Goal: Communication & Community: Answer question/provide support

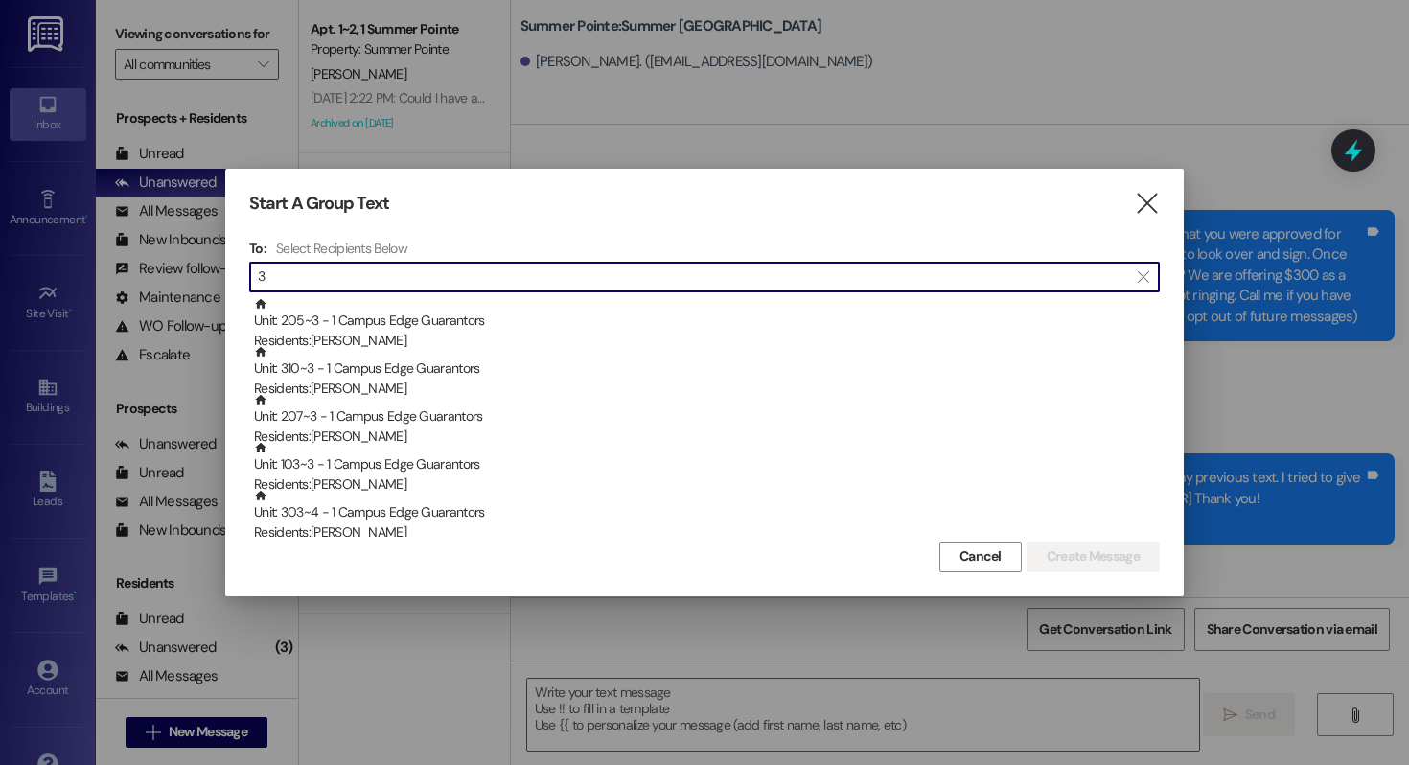
scroll to position [2576, 0]
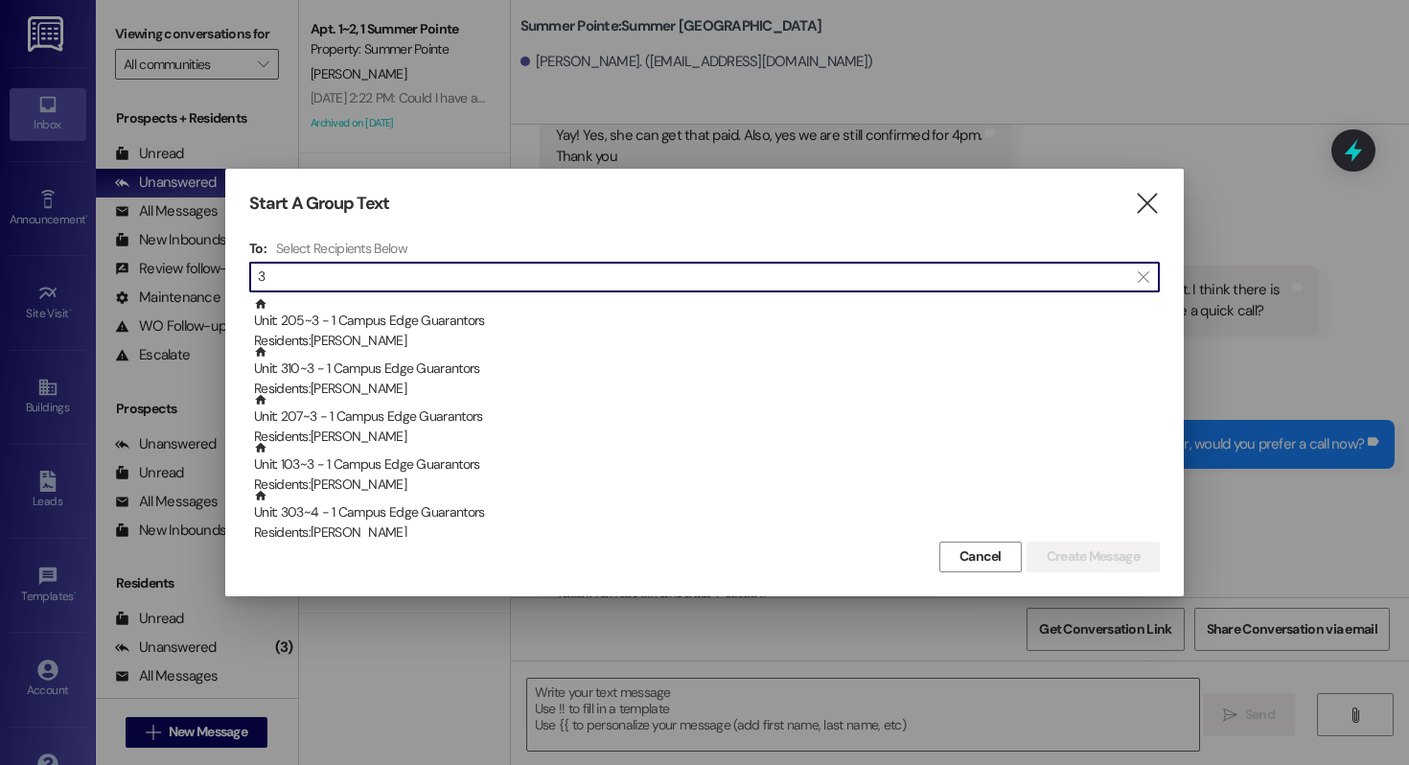
click at [294, 289] on input "3" at bounding box center [693, 277] width 871 height 27
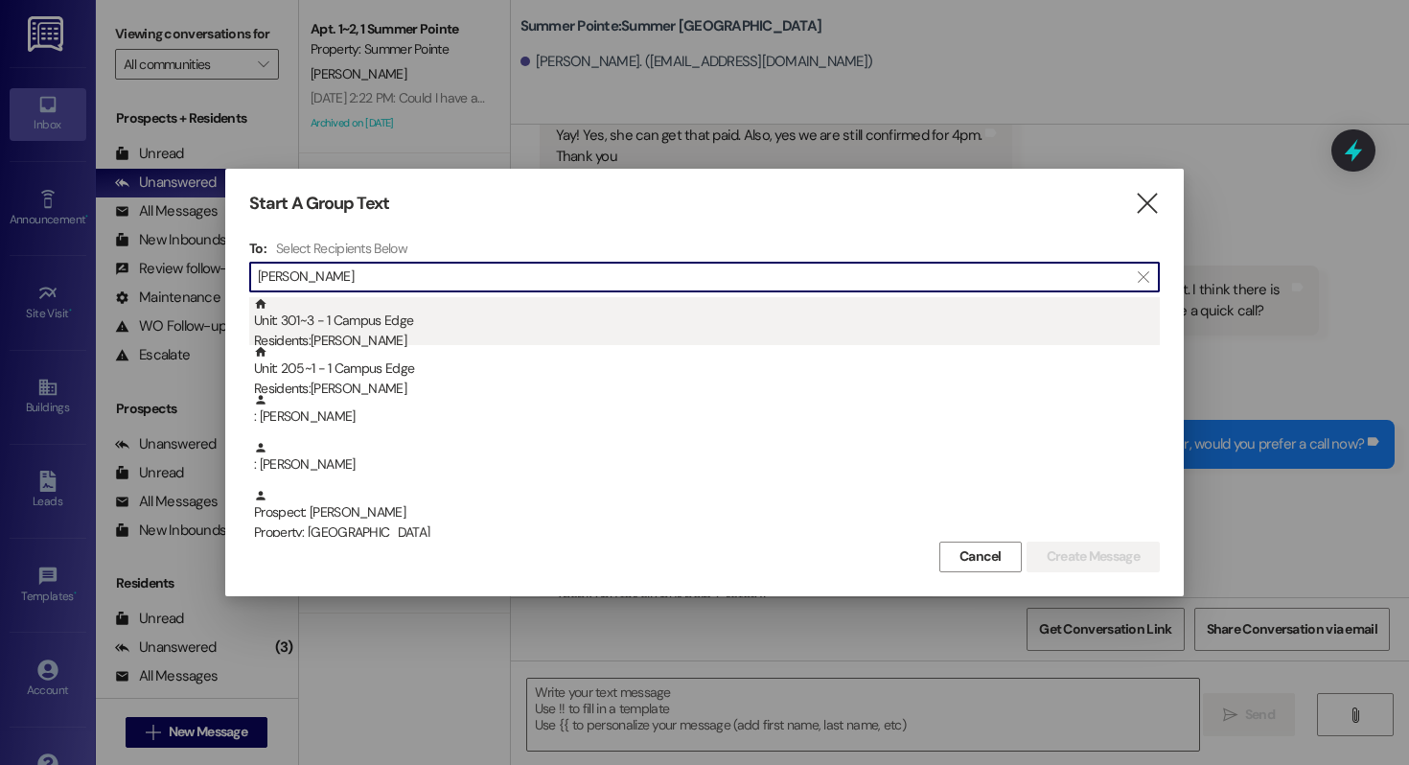
type input "[PERSON_NAME]"
click at [392, 321] on div "Unit: 301~3 - 1 Campus Edge Residents: [PERSON_NAME]" at bounding box center [707, 324] width 906 height 55
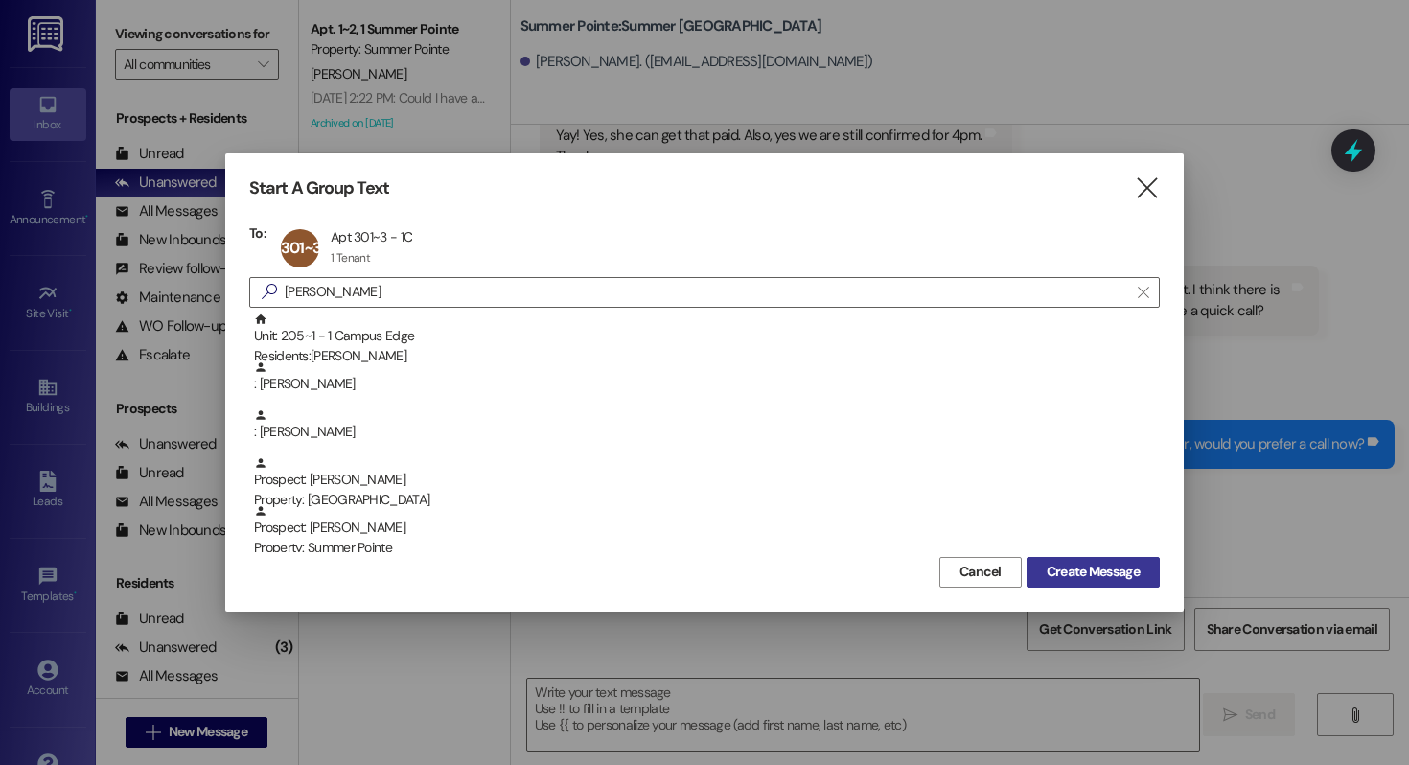
click at [1077, 566] on span "Create Message" at bounding box center [1093, 572] width 93 height 20
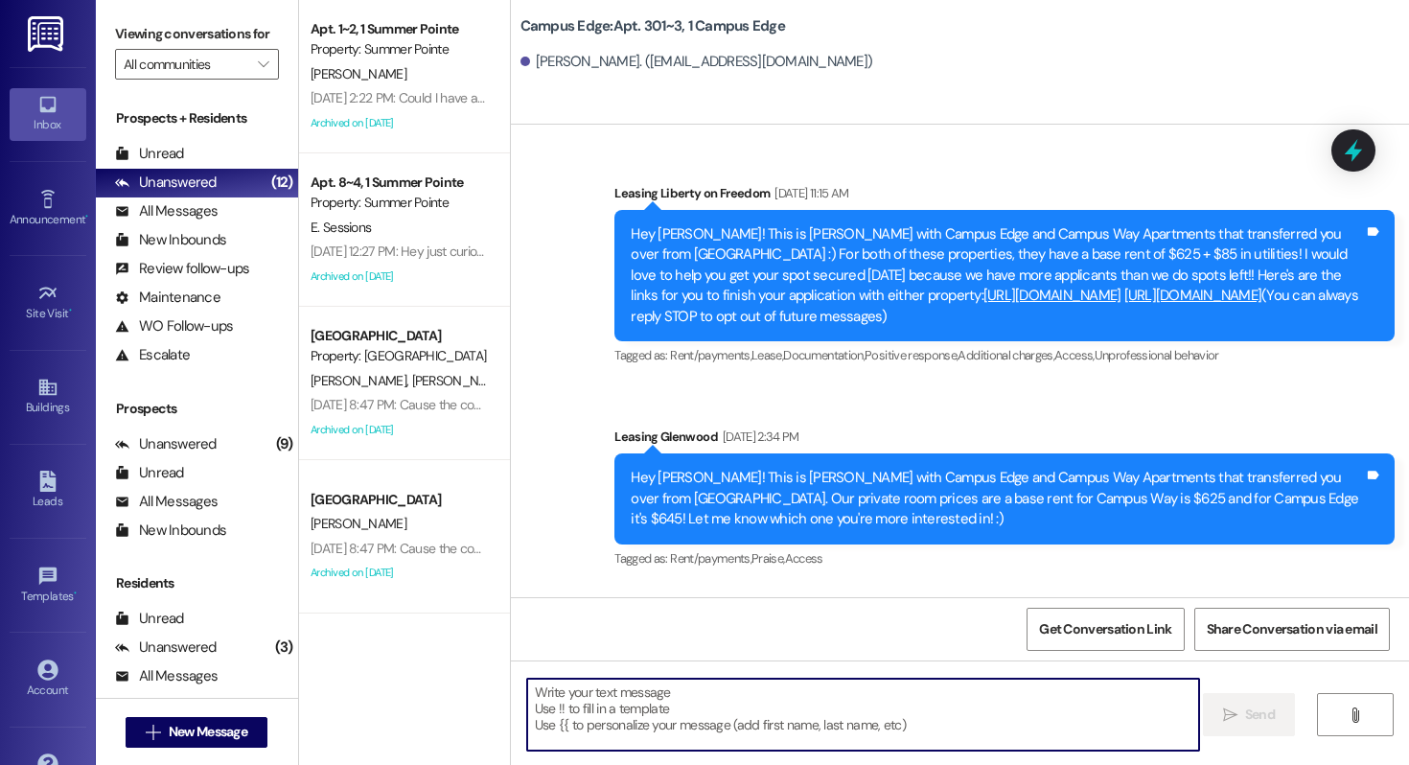
scroll to position [38756, 0]
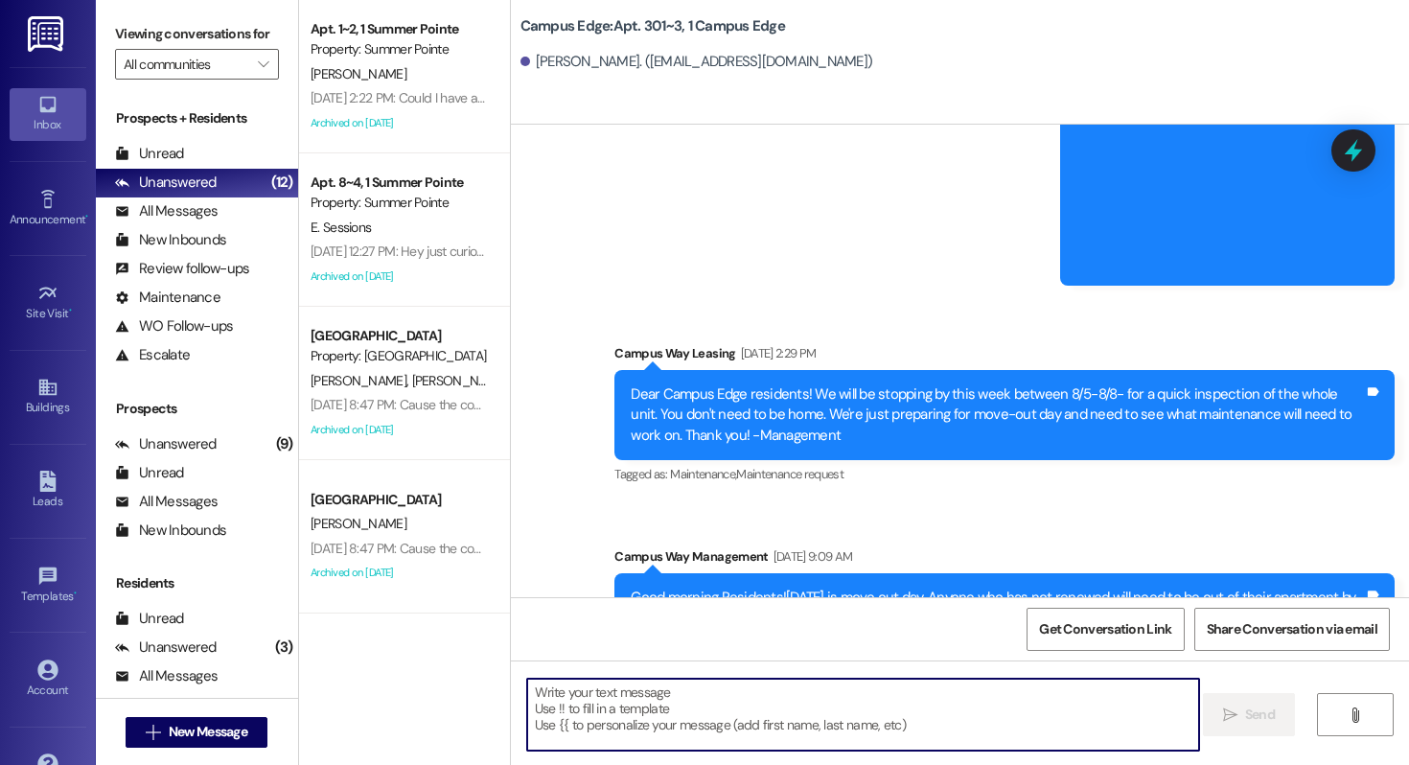
click at [662, 716] on textarea at bounding box center [863, 715] width 672 height 72
type textarea "!!"
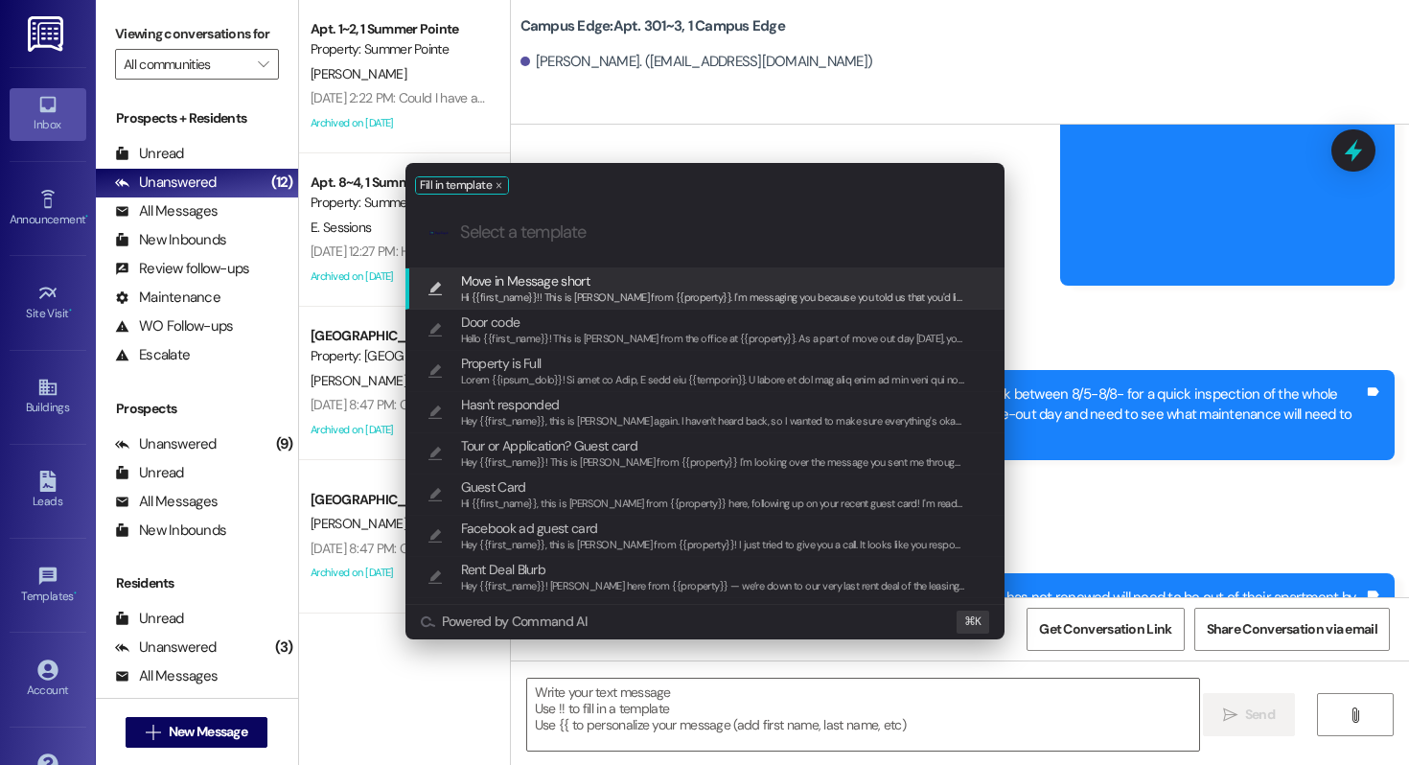
click at [659, 287] on span "Move in Message short" at bounding box center [713, 280] width 505 height 21
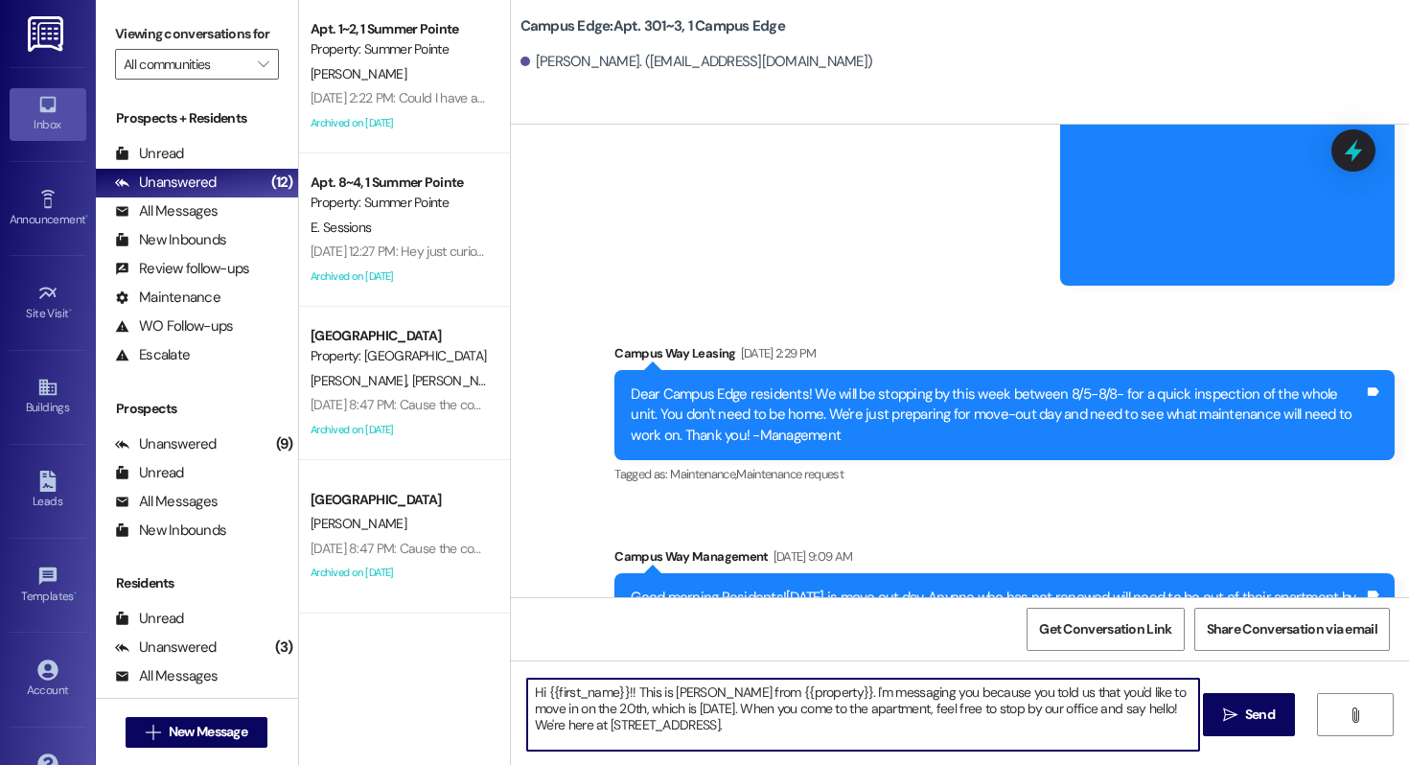
drag, startPoint x: 685, startPoint y: 709, endPoint x: 959, endPoint y: 686, distance: 274.2
click at [959, 686] on textarea "Hi {{first_name}}!! This is [PERSON_NAME] from {{property}}. I'm messaging you …" at bounding box center [863, 715] width 672 height 72
drag, startPoint x: 985, startPoint y: 732, endPoint x: 716, endPoint y: 713, distance: 269.1
click at [716, 713] on textarea "Hi {{first_name}}!! This is [PERSON_NAME] from {{property}}. I'm messaging you …" at bounding box center [863, 715] width 672 height 72
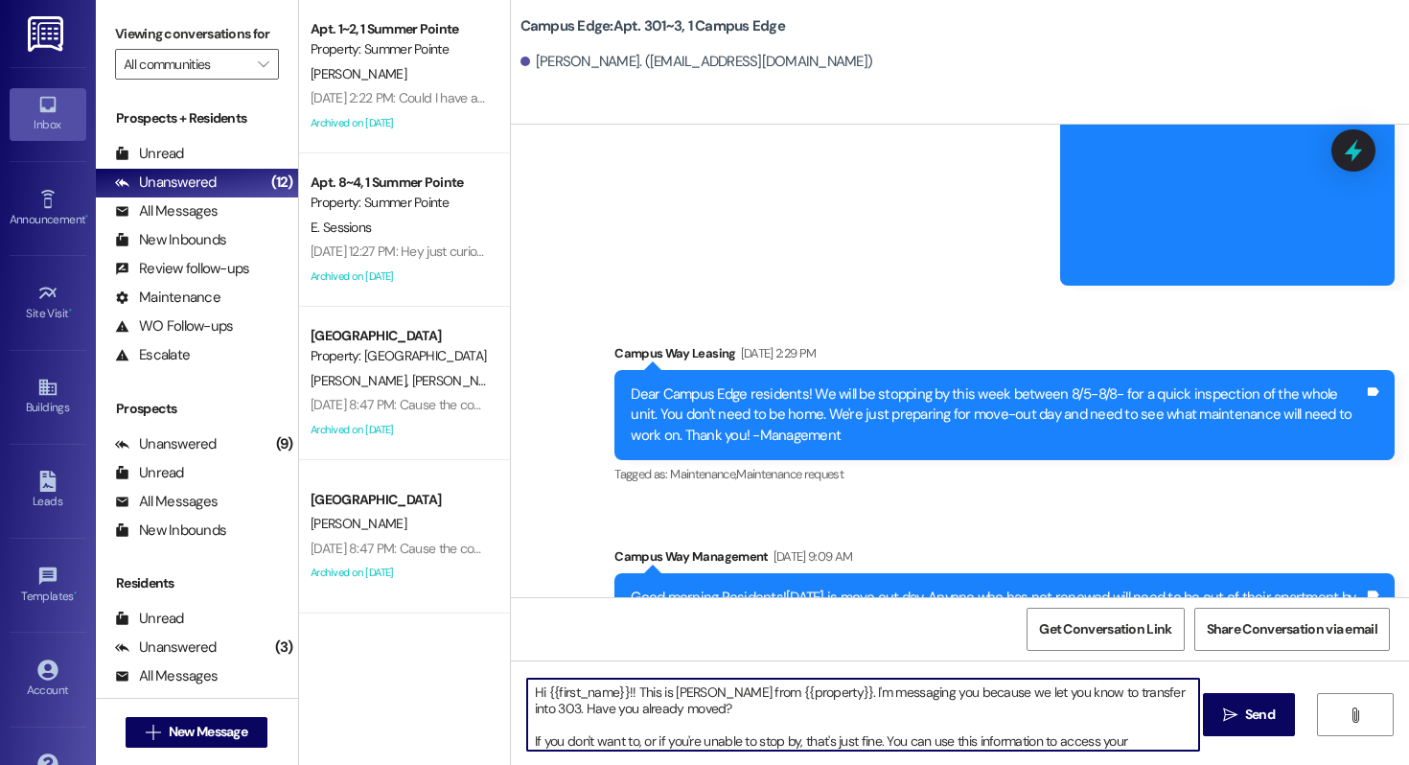
scroll to position [21, 0]
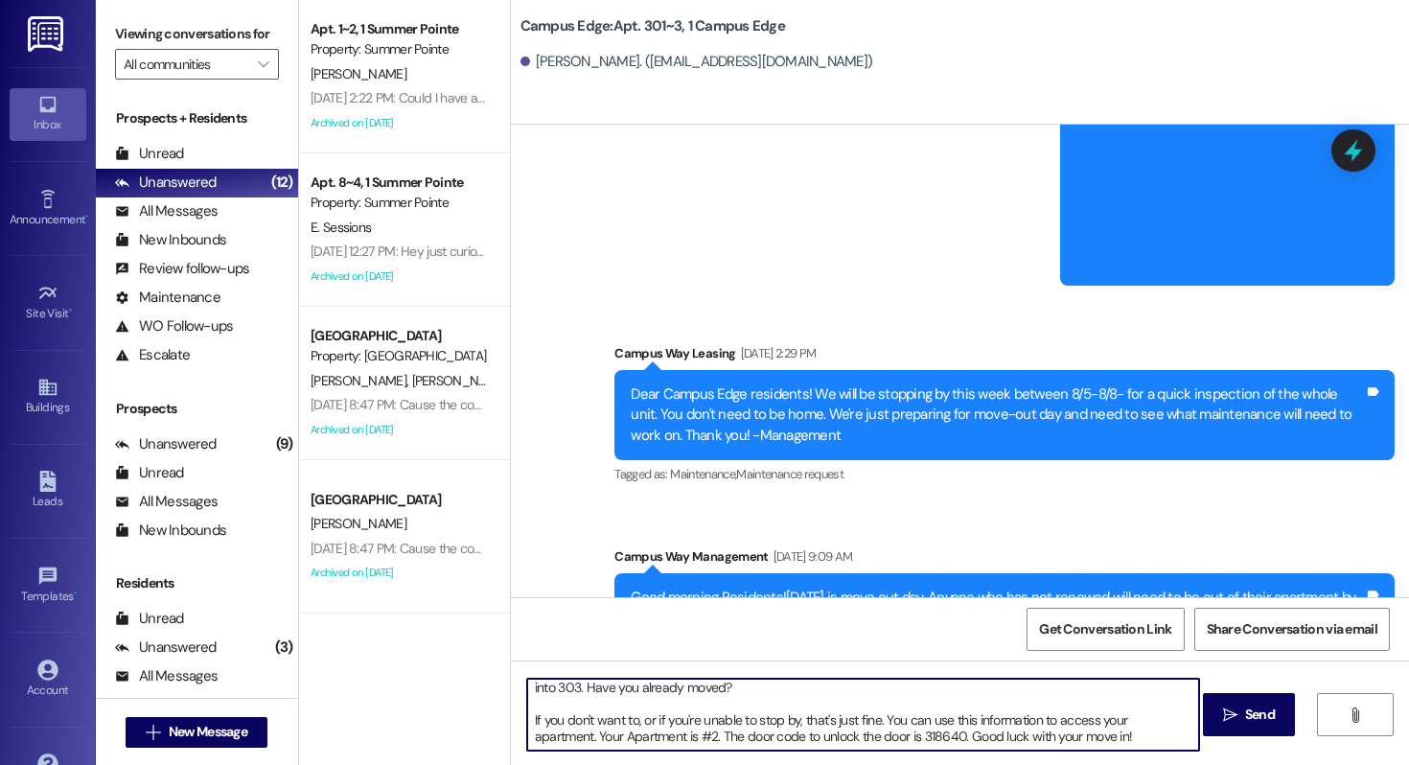
drag, startPoint x: 874, startPoint y: 719, endPoint x: 516, endPoint y: 719, distance: 358.6
click at [527, 719] on textarea "Hi {{first_name}}!! This is [PERSON_NAME] from {{property}}. I'm messaging you …" at bounding box center [863, 715] width 672 height 72
drag, startPoint x: 957, startPoint y: 719, endPoint x: 424, endPoint y: 723, distance: 533.1
click at [424, 723] on div "Apt. 1~2, 1 Summer Pointe Property: [GEOGRAPHIC_DATA][PERSON_NAME] [DATE] 2:22 …" at bounding box center [854, 382] width 1110 height 765
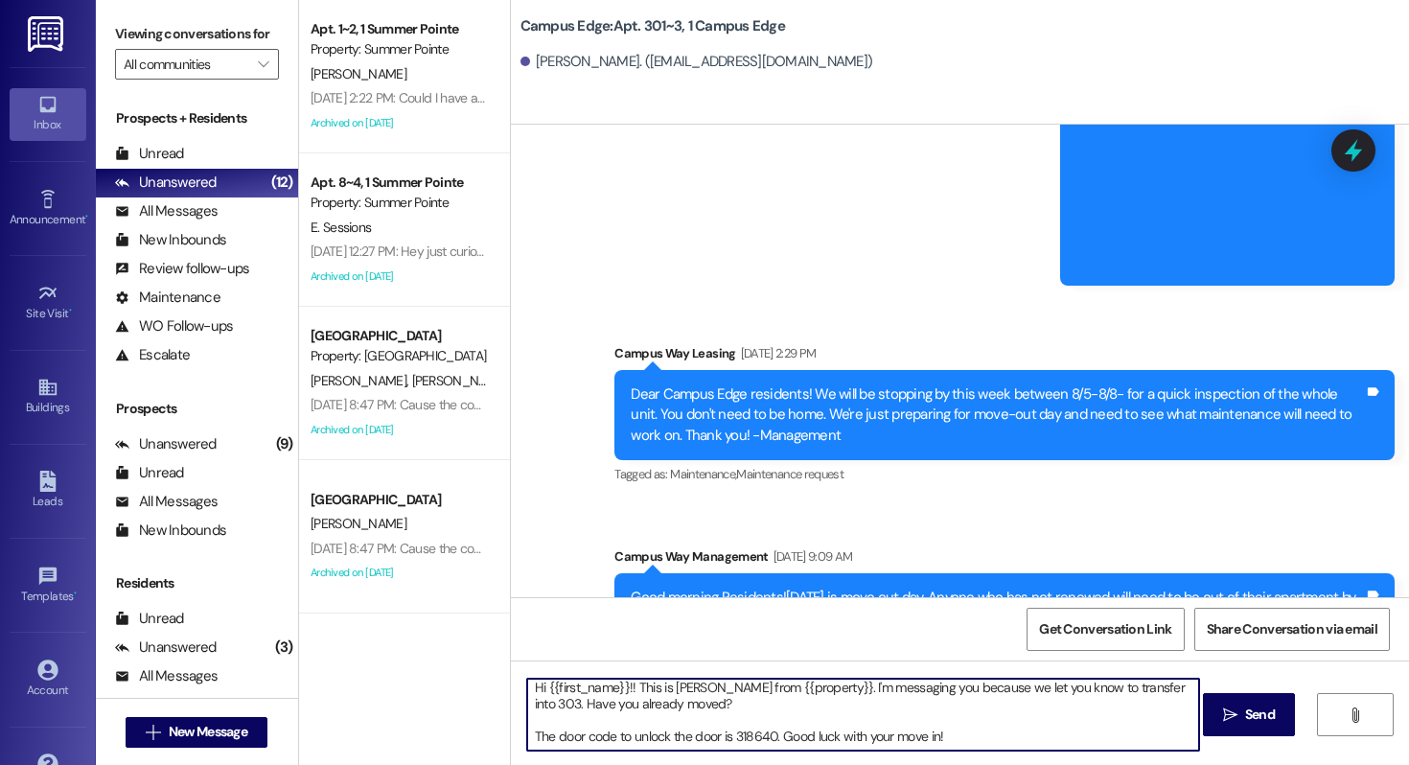
scroll to position [5, 0]
drag, startPoint x: 768, startPoint y: 735, endPoint x: 726, endPoint y: 733, distance: 42.2
click at [726, 733] on textarea "Hi {{first_name}}!! This is [PERSON_NAME] from {{property}}. I'm messaging you …" at bounding box center [863, 715] width 672 height 72
paste textarea "403721"
type textarea "Hi {{first_name}}!! This is [PERSON_NAME] from {{property}}. I'm messaging you …"
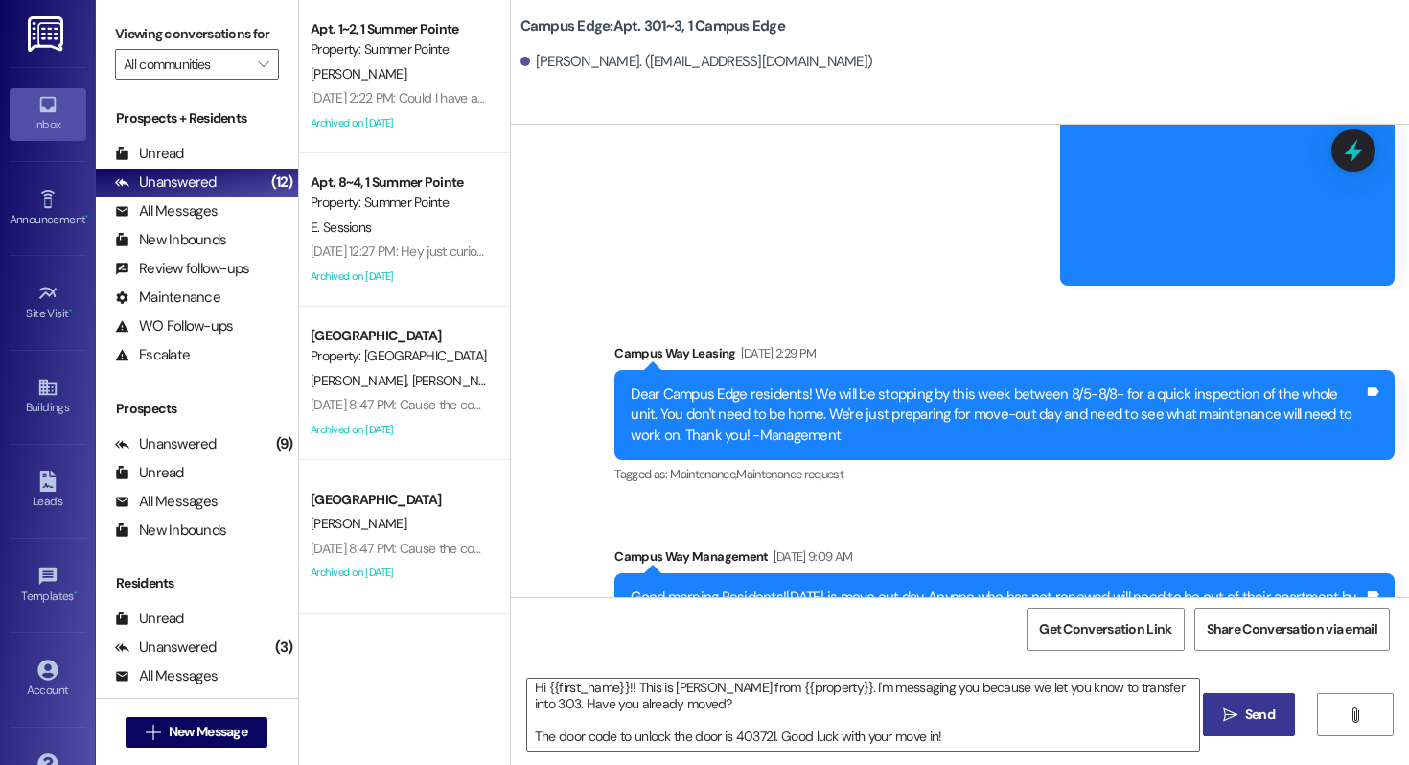
click at [1219, 711] on span " Send" at bounding box center [1249, 715] width 60 height 20
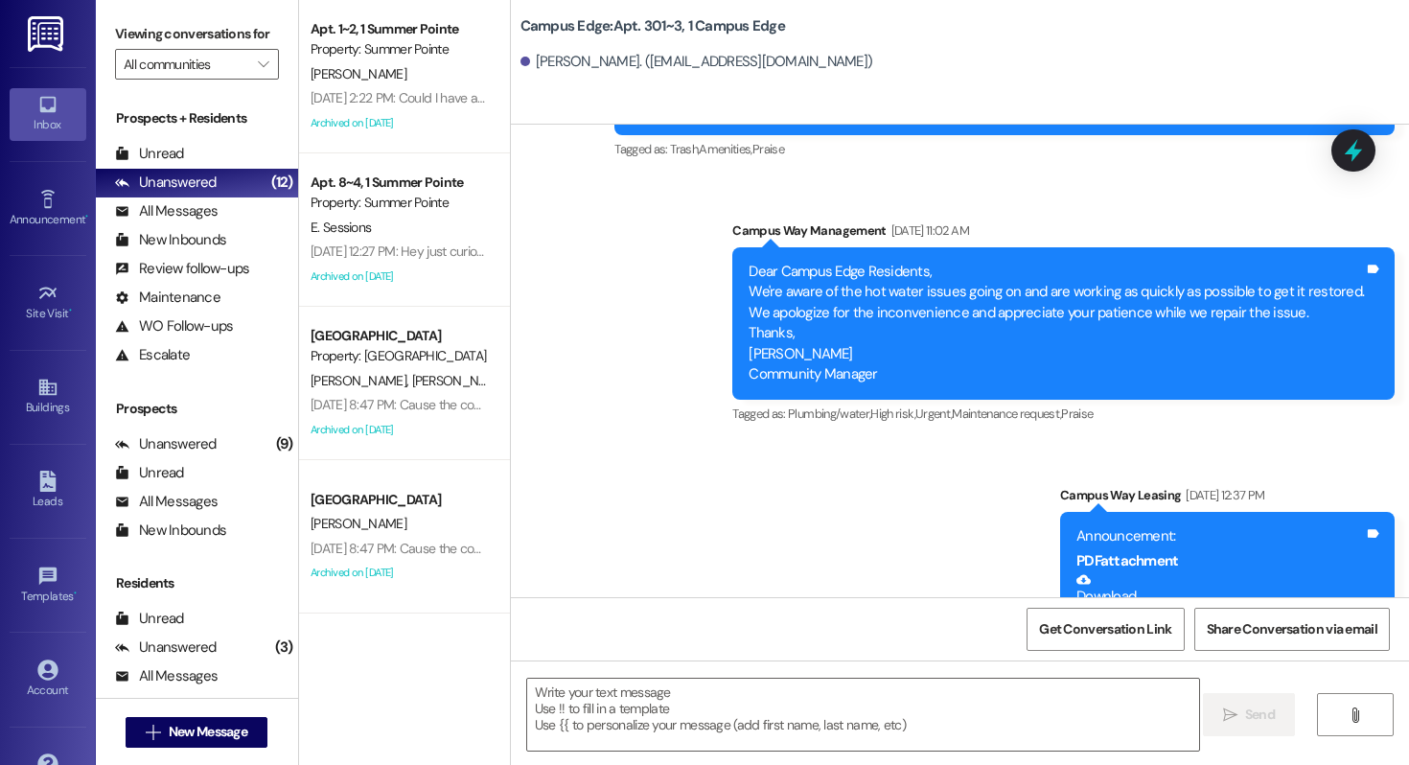
scroll to position [38950, 0]
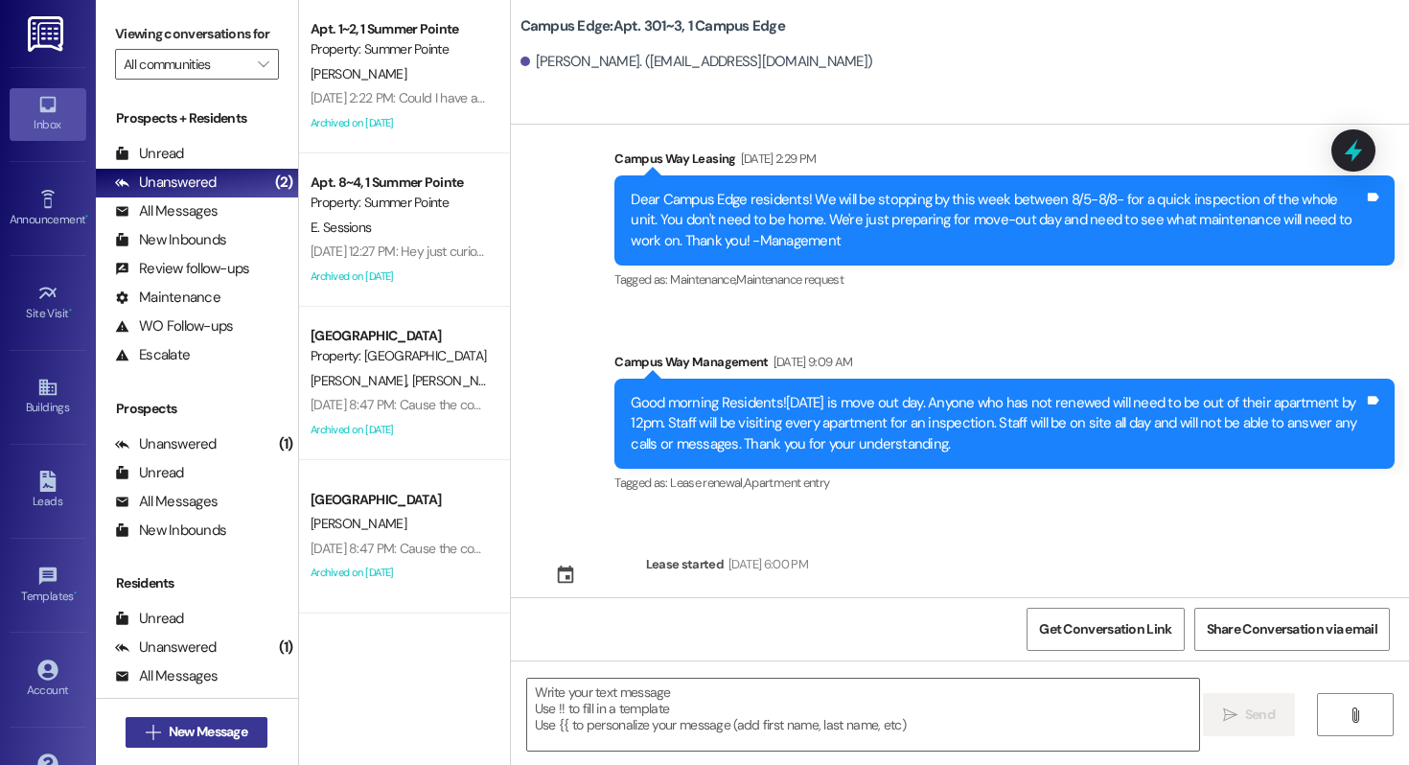
click at [177, 729] on span "New Message" at bounding box center [208, 732] width 79 height 20
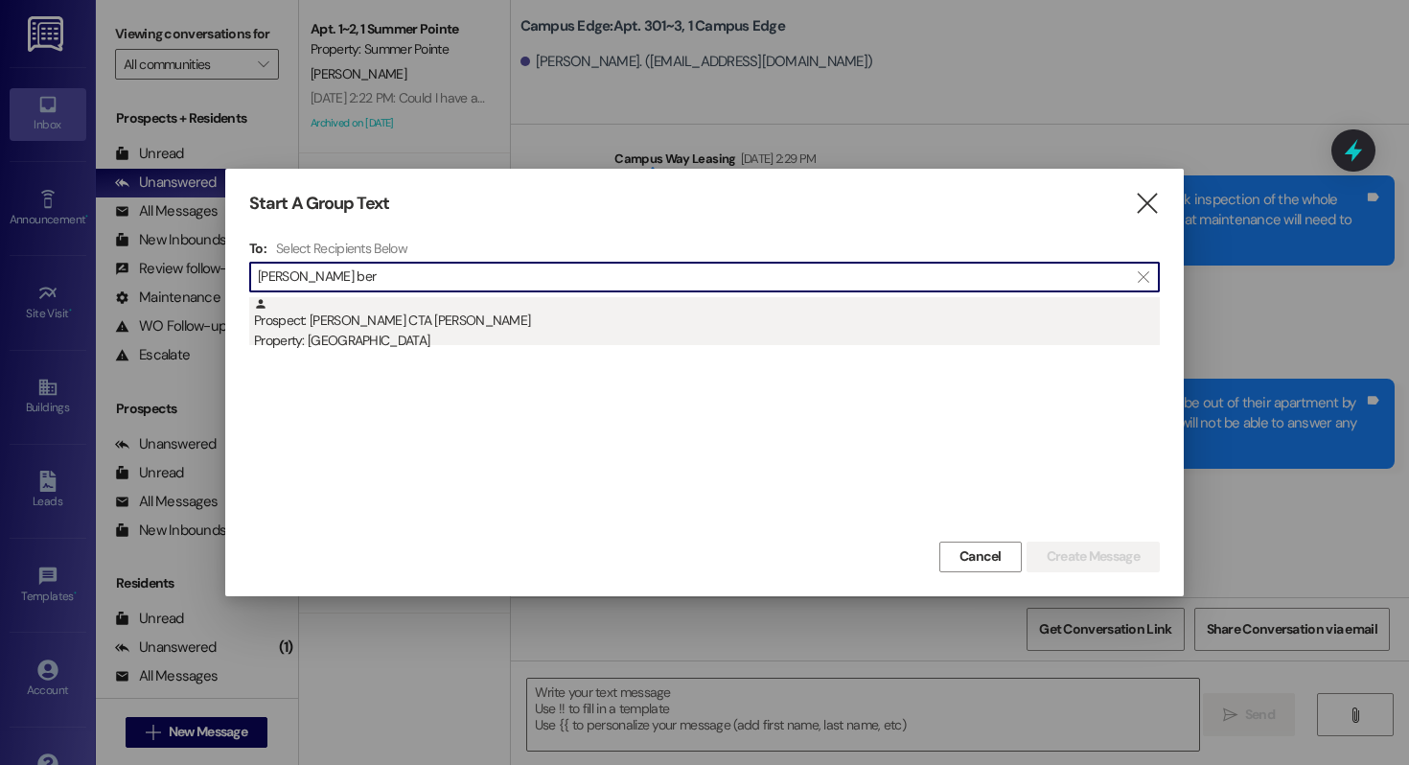
type input "[PERSON_NAME] ber"
click at [478, 324] on div "Prospect: [PERSON_NAME] CTA [PERSON_NAME] Property: Campus Edge" at bounding box center [707, 324] width 906 height 55
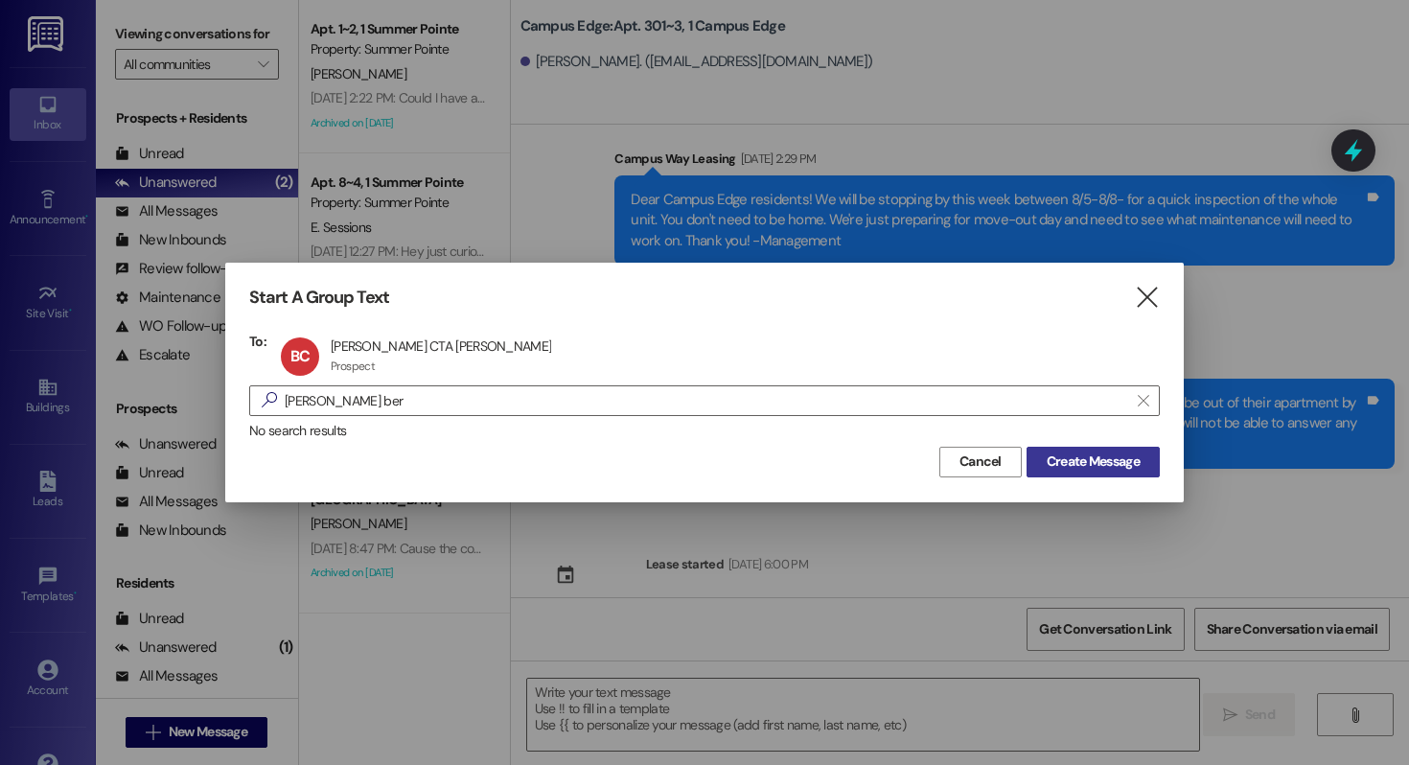
click at [1100, 459] on span "Create Message" at bounding box center [1093, 462] width 93 height 20
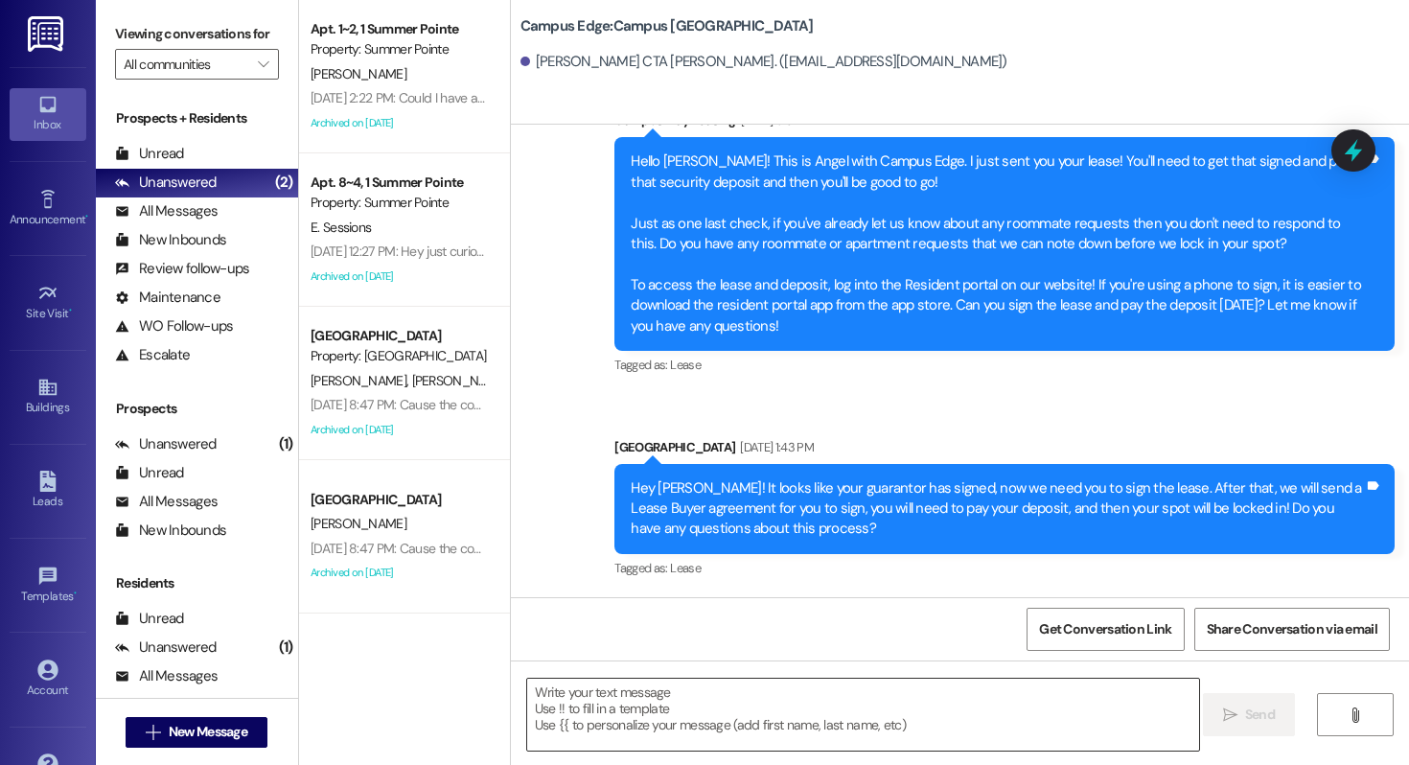
scroll to position [316, 0]
click at [638, 718] on textarea at bounding box center [863, 715] width 672 height 72
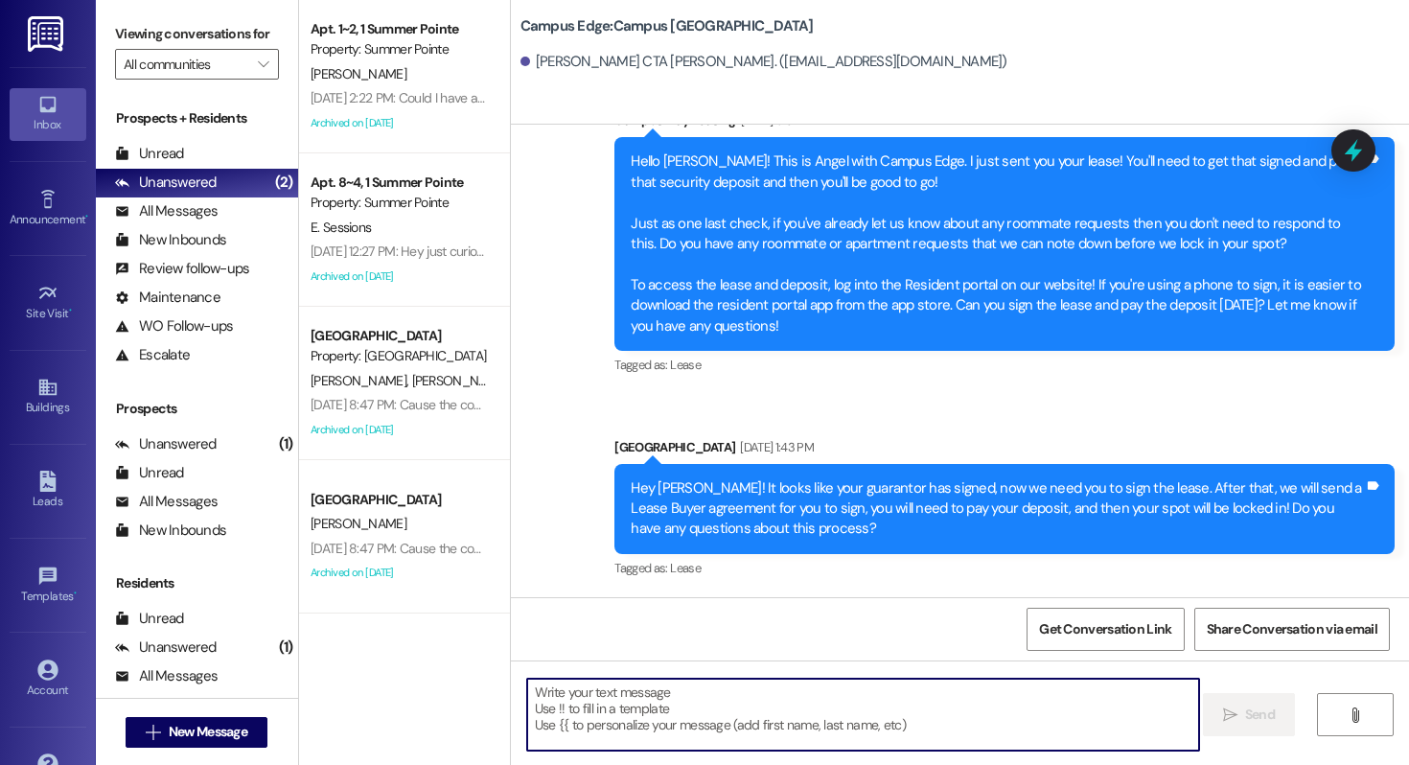
paste textarea "801734"
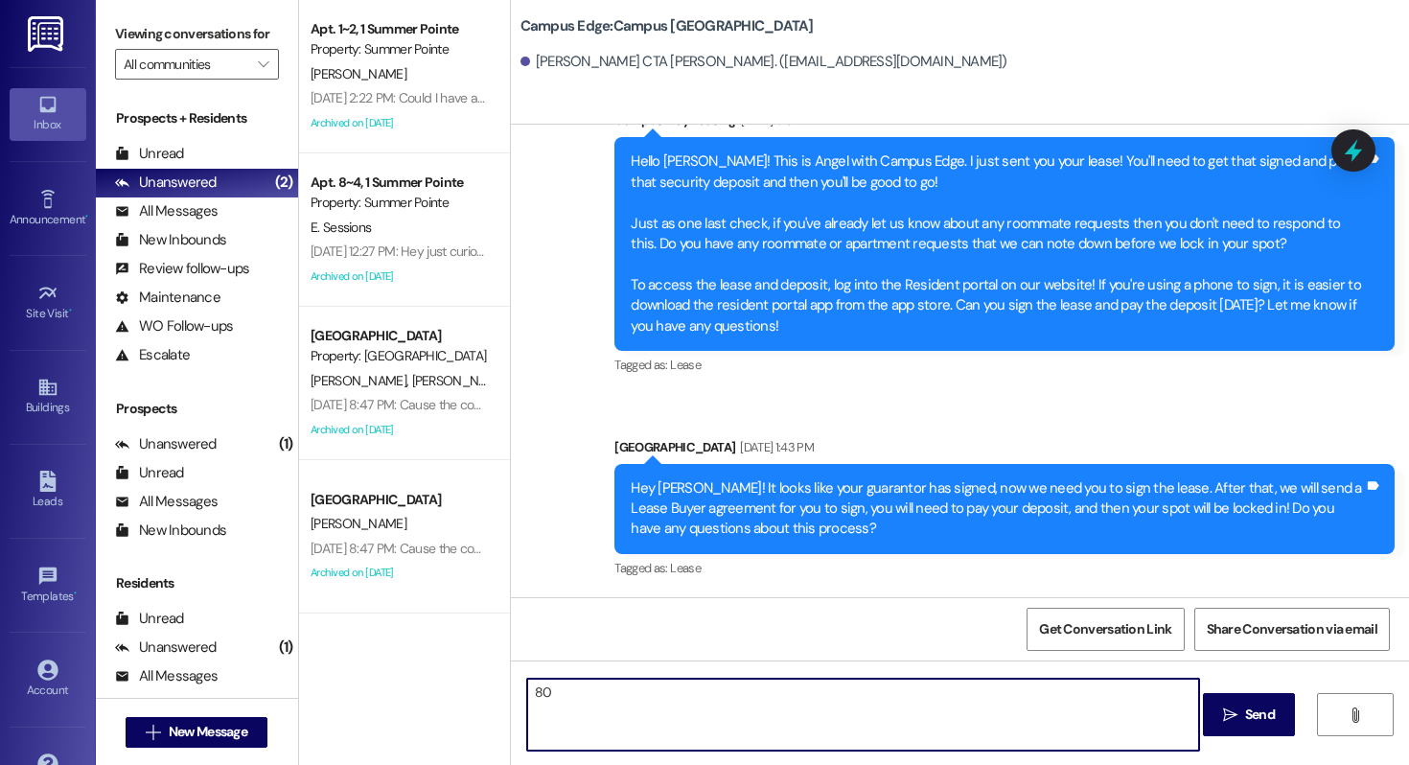
type textarea "8"
type textarea "!!"
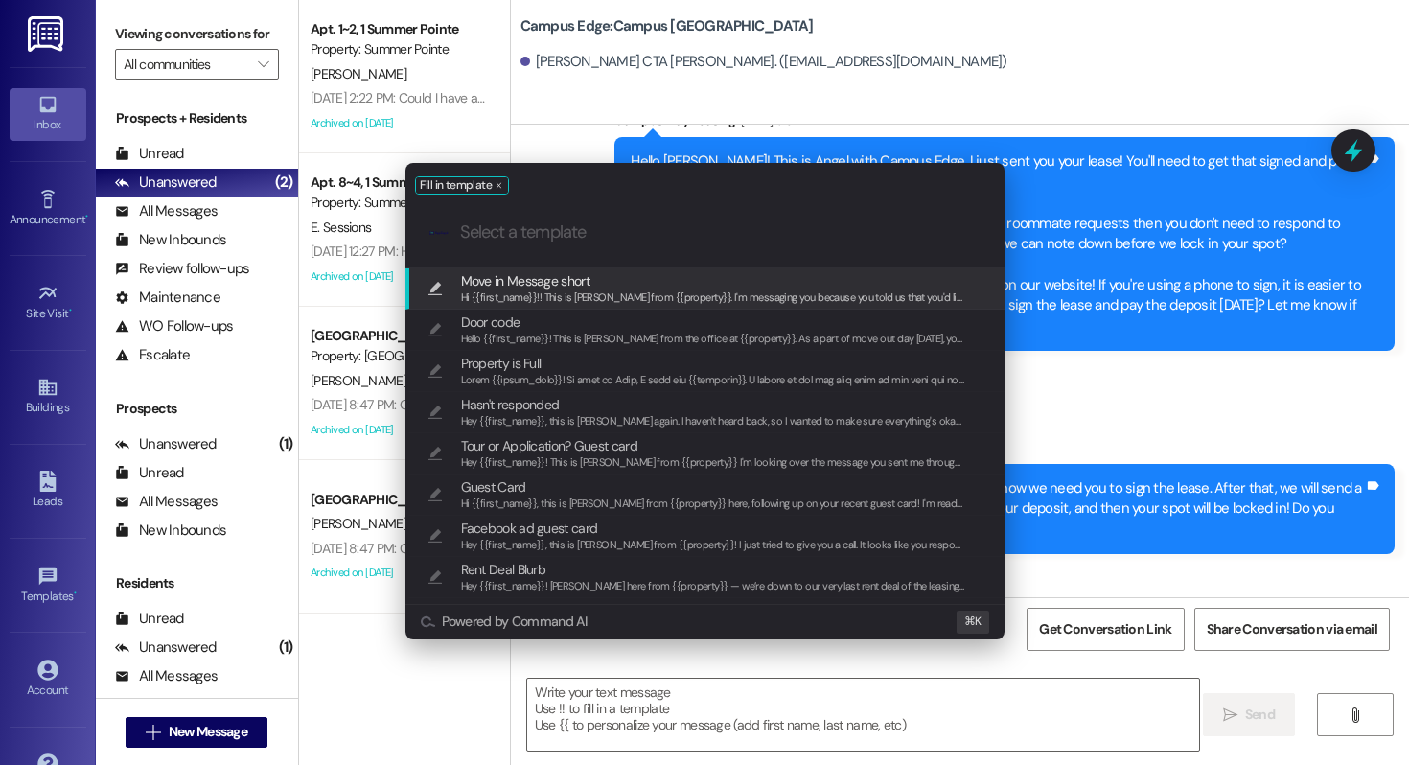
click at [584, 287] on span "Move in Message short" at bounding box center [525, 280] width 128 height 21
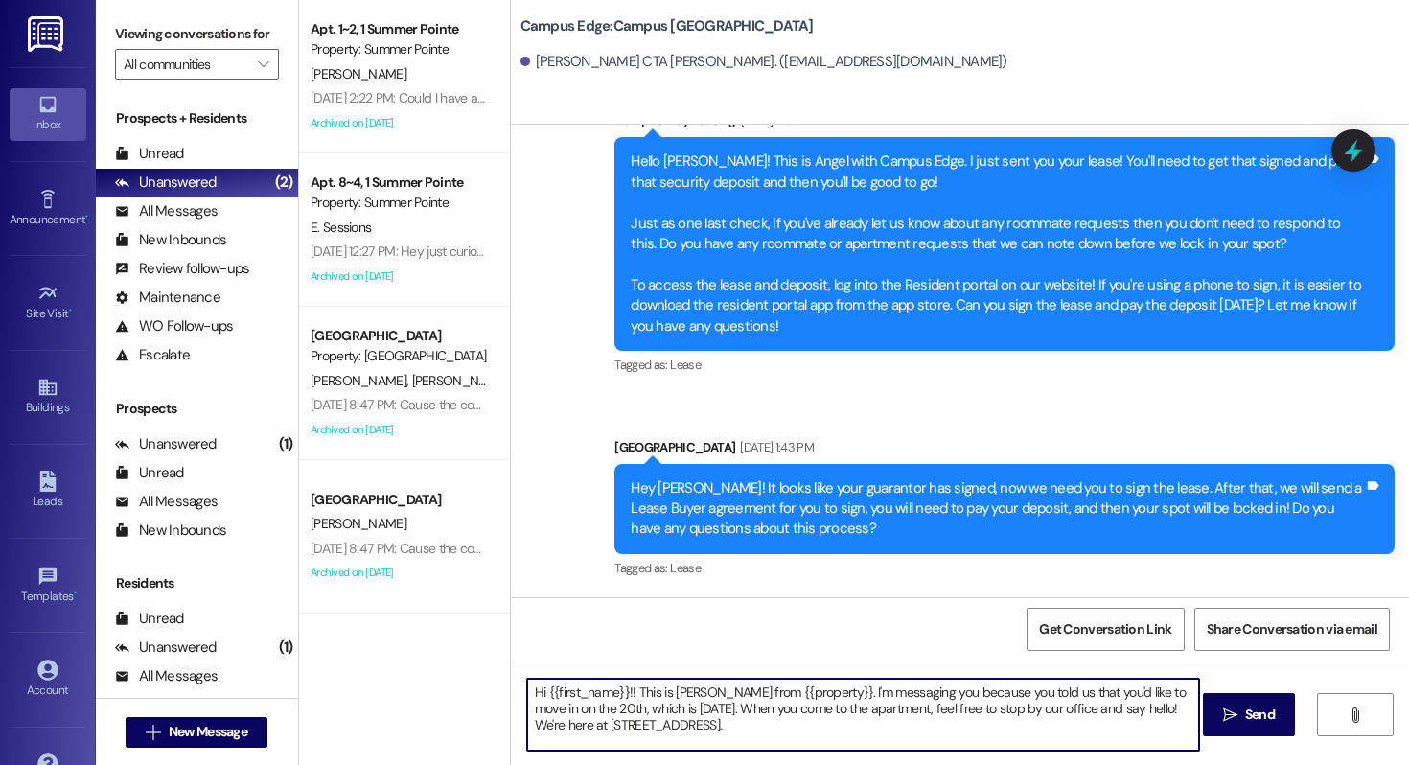
drag, startPoint x: 736, startPoint y: 728, endPoint x: 802, endPoint y: 688, distance: 76.9
click at [802, 688] on textarea "Hi {{first_name}}!! This is [PERSON_NAME] from {{property}}. I'm messaging you …" at bounding box center [863, 715] width 672 height 72
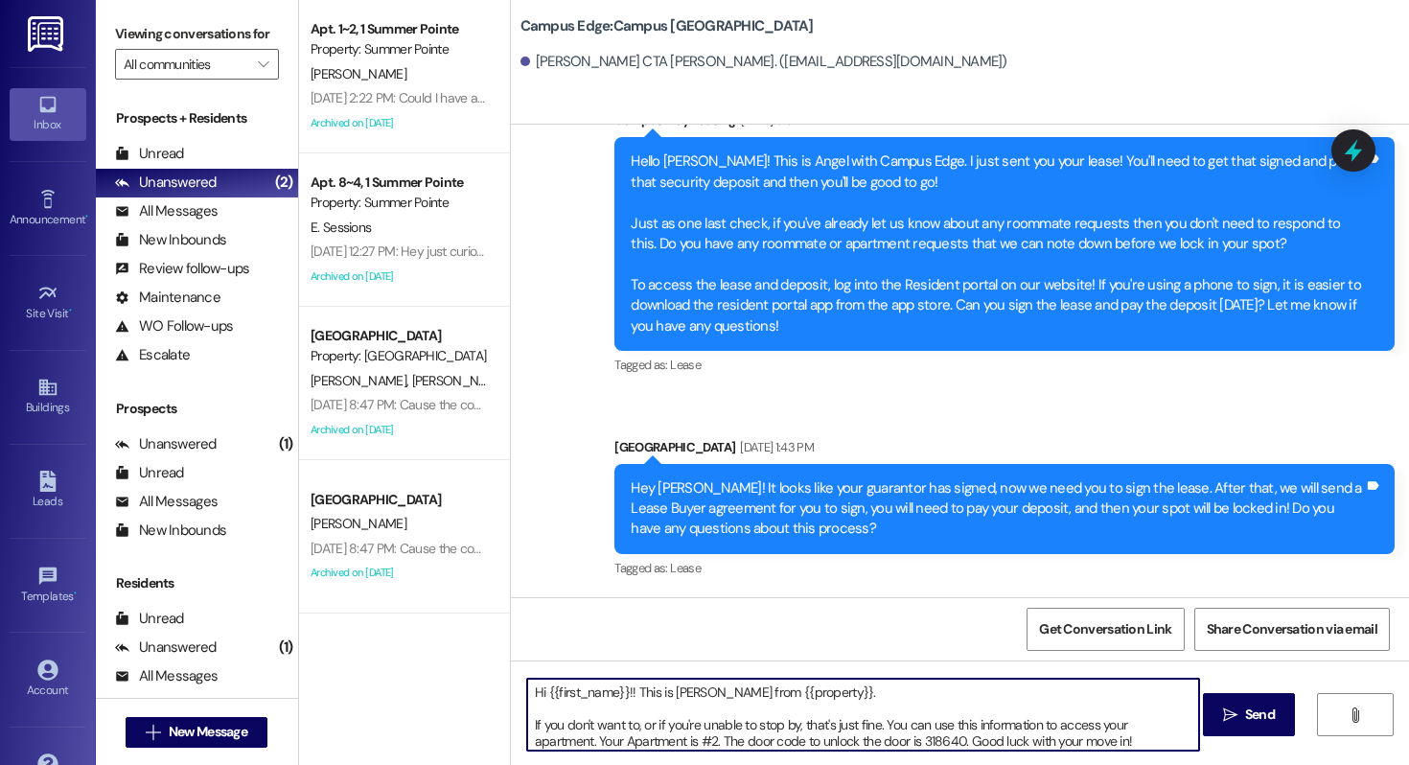
drag, startPoint x: 618, startPoint y: 688, endPoint x: 542, endPoint y: 688, distance: 76.7
click at [542, 688] on textarea "Hi {{first_name}}!! This is [PERSON_NAME] from {{property}}. If you don't want …" at bounding box center [863, 715] width 672 height 72
drag, startPoint x: 875, startPoint y: 719, endPoint x: 508, endPoint y: 724, distance: 367.2
click at [517, 724] on div "Hi [PERSON_NAME]!! This is [PERSON_NAME] from {{property}}. If you don't want t…" at bounding box center [854, 715] width 674 height 74
click at [1044, 727] on textarea "Hi [PERSON_NAME]!! This is [PERSON_NAME] from {{property}}. I got your email. Y…" at bounding box center [863, 715] width 672 height 72
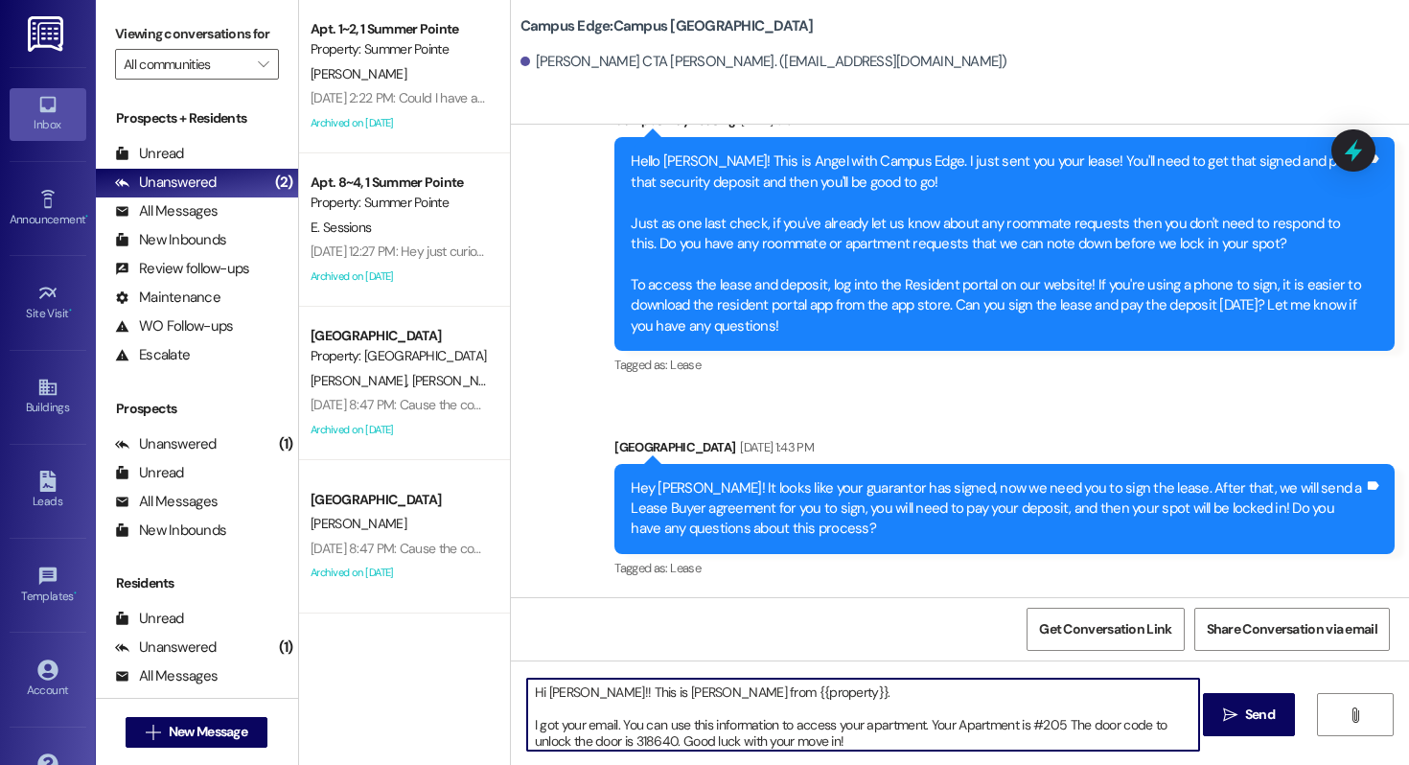
scroll to position [5, 0]
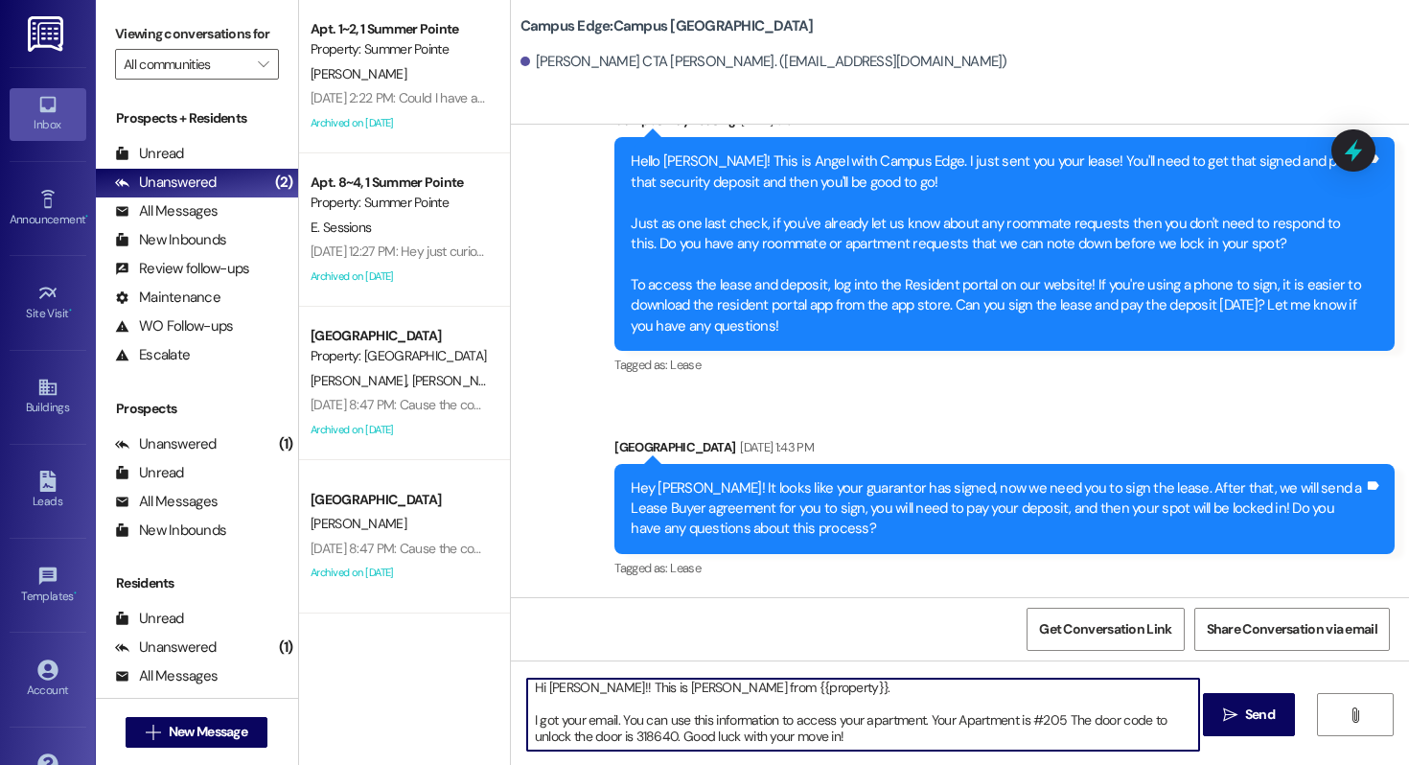
drag, startPoint x: 666, startPoint y: 733, endPoint x: 628, endPoint y: 732, distance: 38.4
click at [628, 732] on textarea "Hi [PERSON_NAME]!! This is [PERSON_NAME] from {{property}}. I got your email. Y…" at bounding box center [863, 715] width 672 height 72
paste textarea "801734"
type textarea "Hi [PERSON_NAME]!! This is [PERSON_NAME] from {{property}}. I got your email. Y…"
click at [1234, 716] on icon "" at bounding box center [1230, 715] width 14 height 15
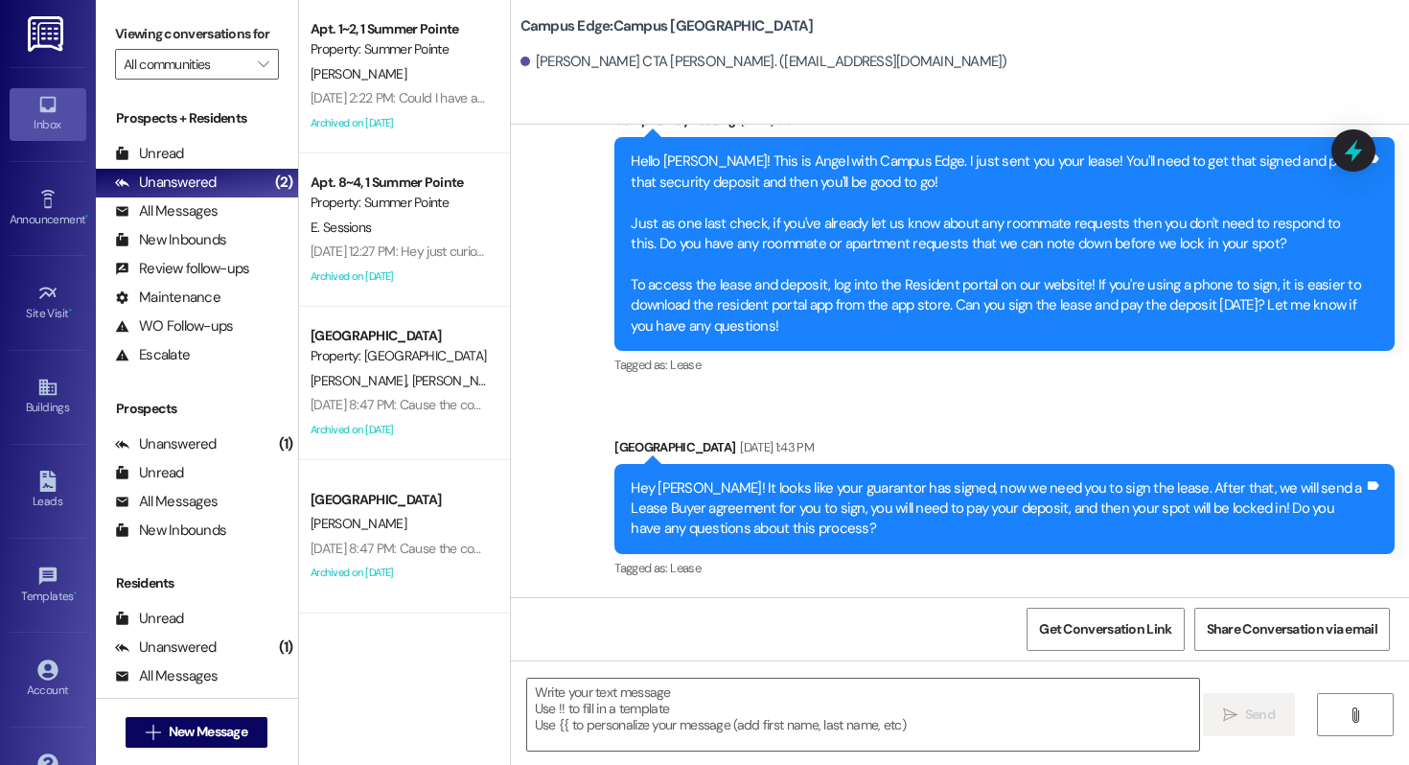
scroll to position [512, 0]
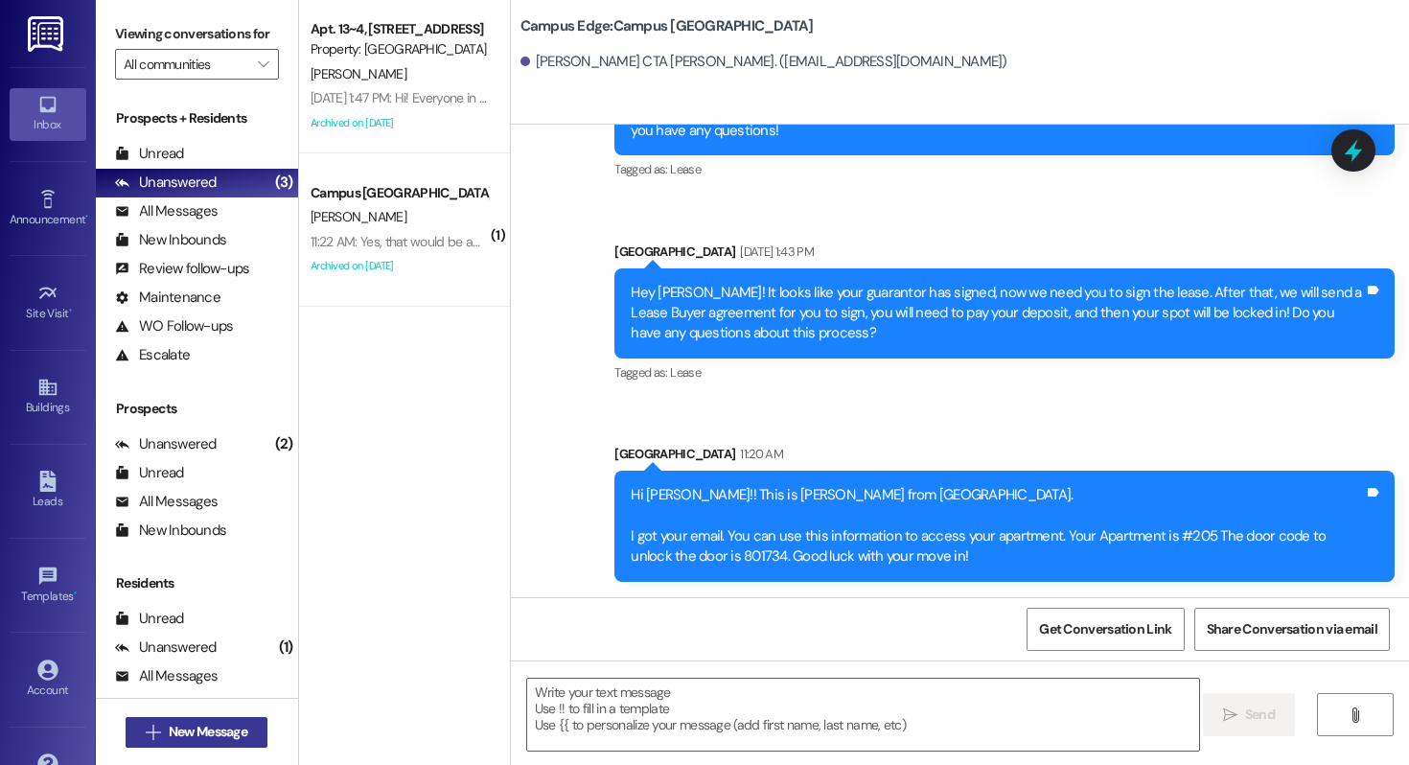
click at [167, 717] on button " New Message" at bounding box center [197, 732] width 142 height 31
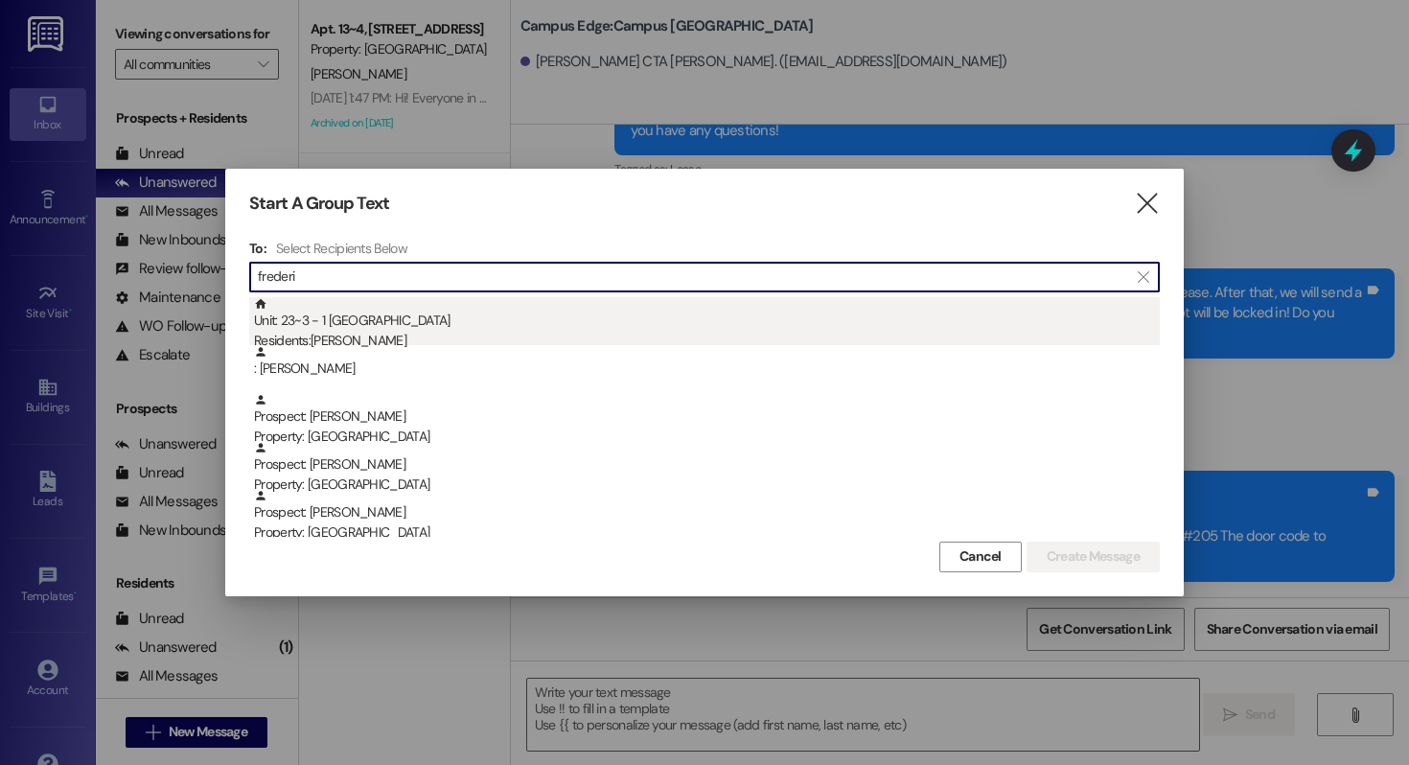
type input "frederi"
click at [419, 320] on div "Unit: 23~3 - 1 East Pointe Residents: [PERSON_NAME]" at bounding box center [707, 324] width 906 height 55
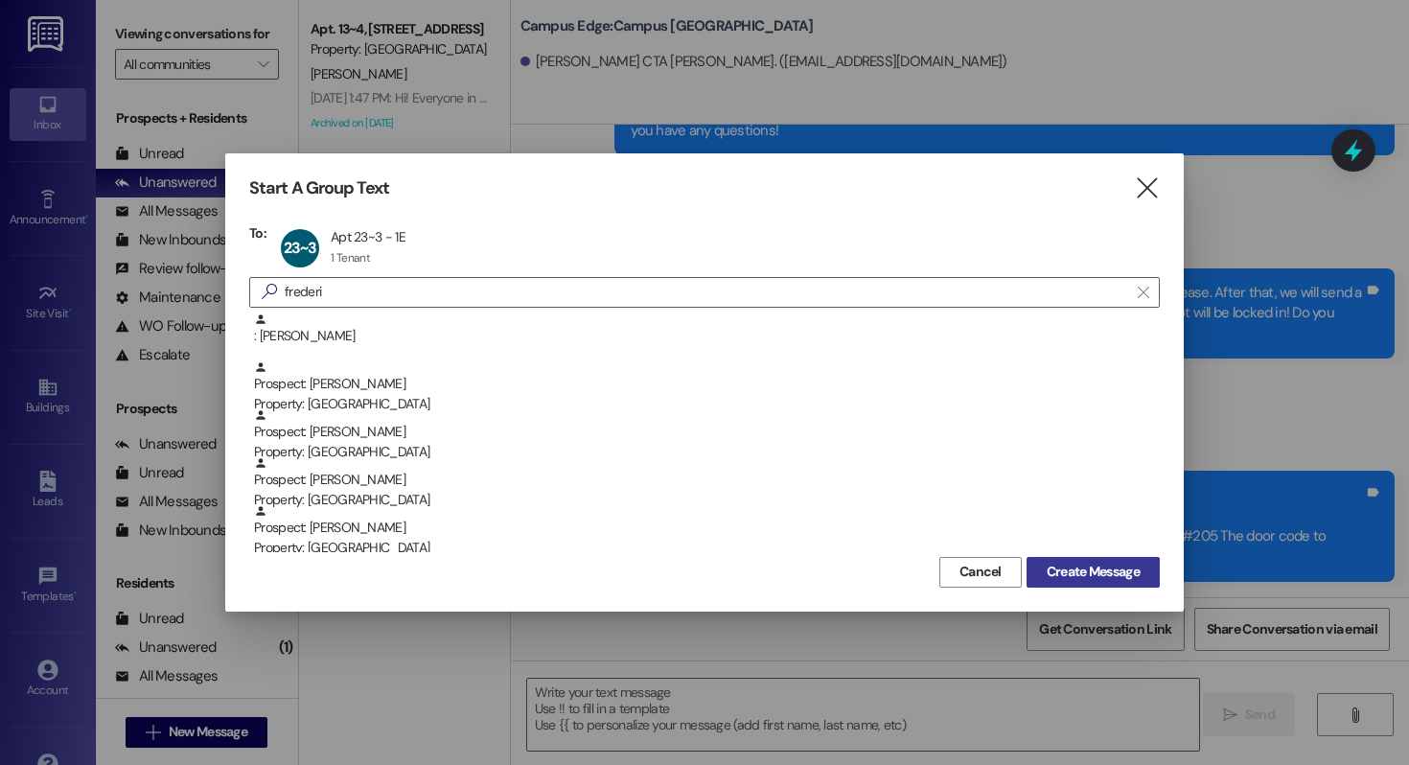
click at [1079, 567] on span "Create Message" at bounding box center [1093, 572] width 93 height 20
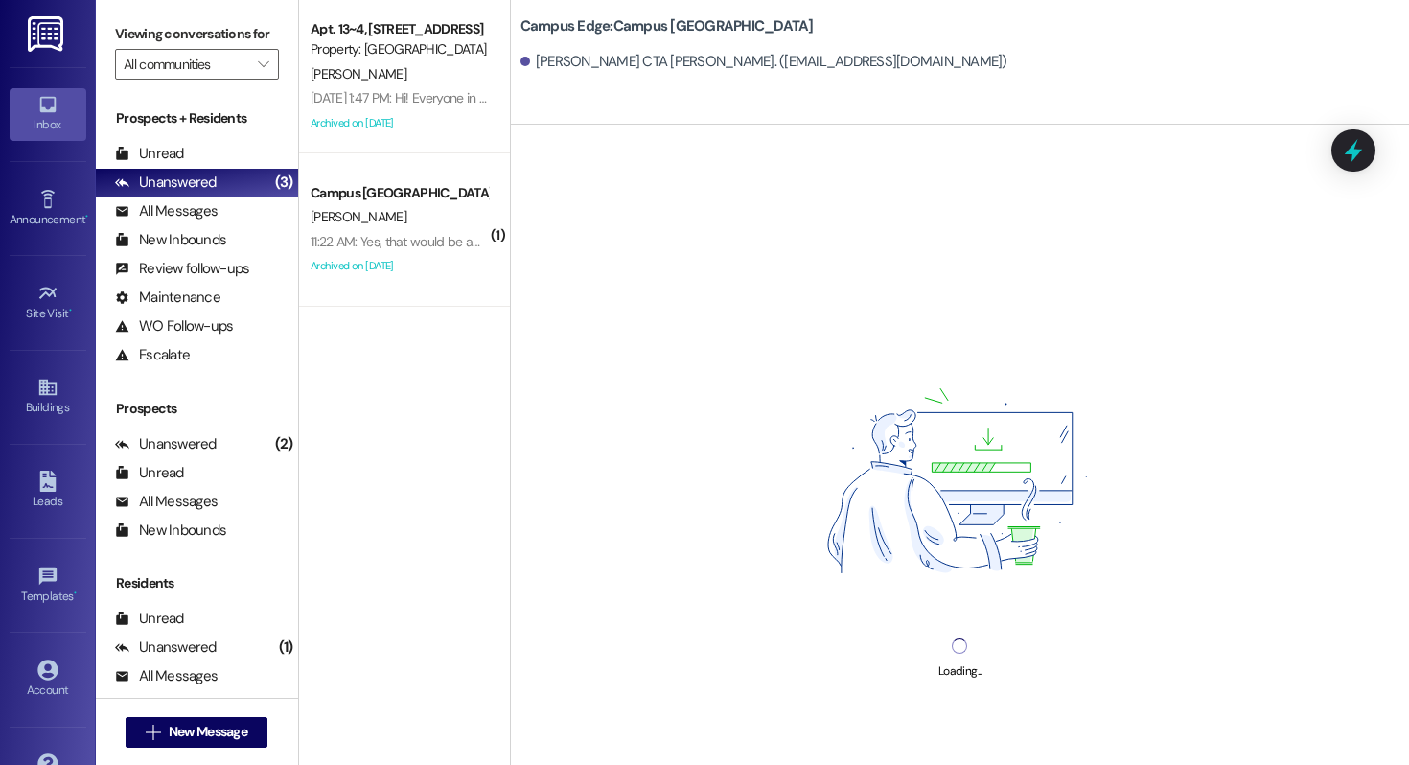
click at [721, 726] on div "Loading..." at bounding box center [960, 507] width 898 height 765
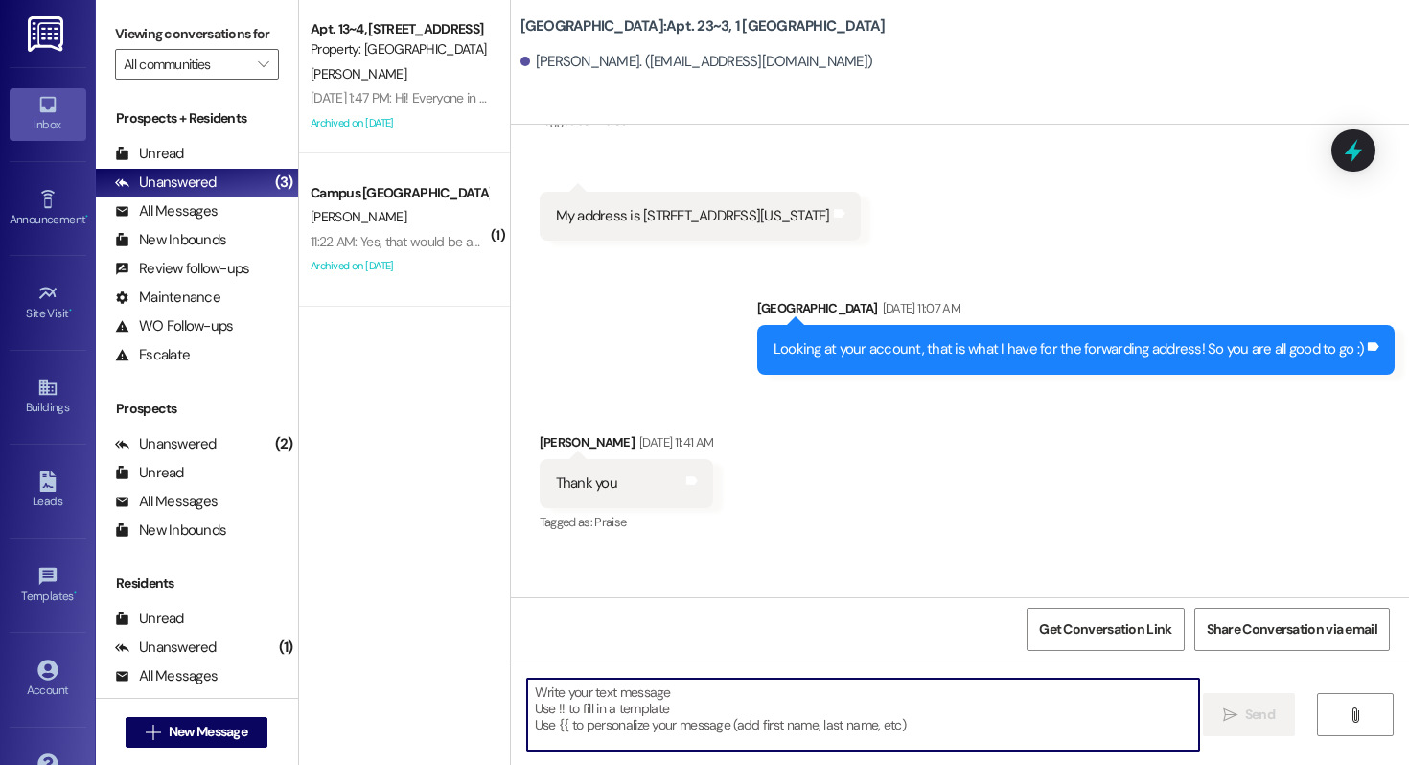
click at [728, 726] on textarea at bounding box center [863, 715] width 672 height 72
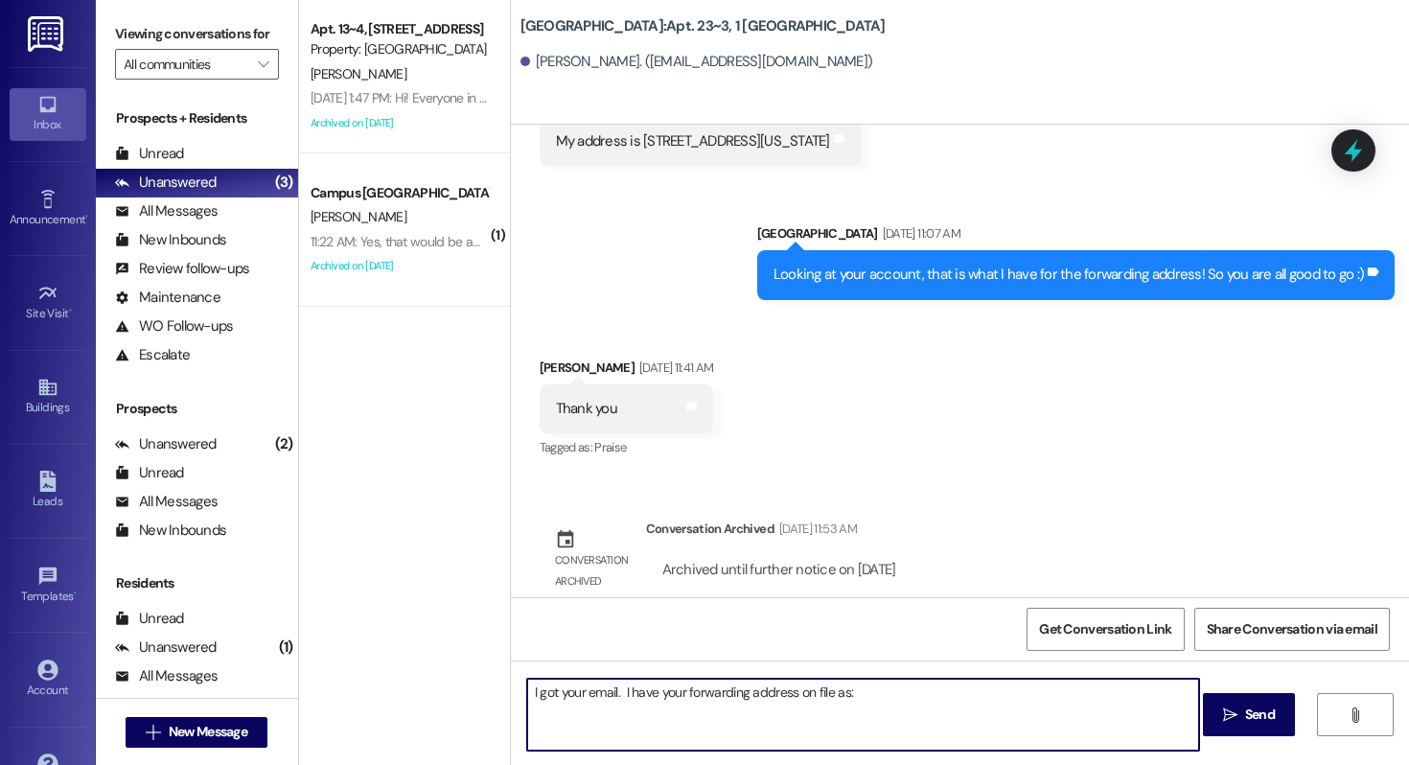
paste textarea "[STREET_ADDRESS][US_STATE]"
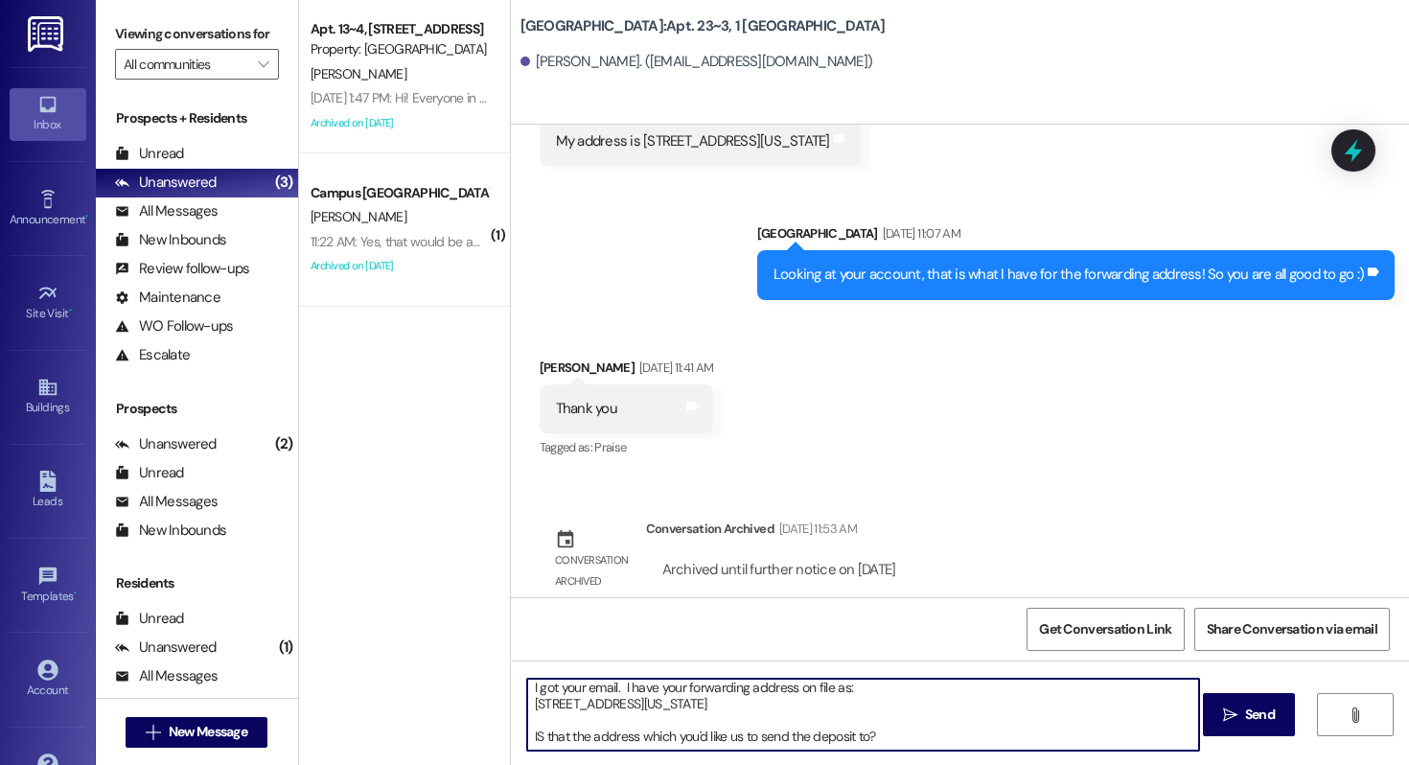
click at [533, 741] on textarea "I got your email. I have your forwarding address on file as: [STREET_ADDRESS][U…" at bounding box center [863, 715] width 672 height 72
click at [527, 689] on textarea "I got your email. I have your forwarding address on file as: [STREET_ADDRESS][U…" at bounding box center [863, 715] width 672 height 72
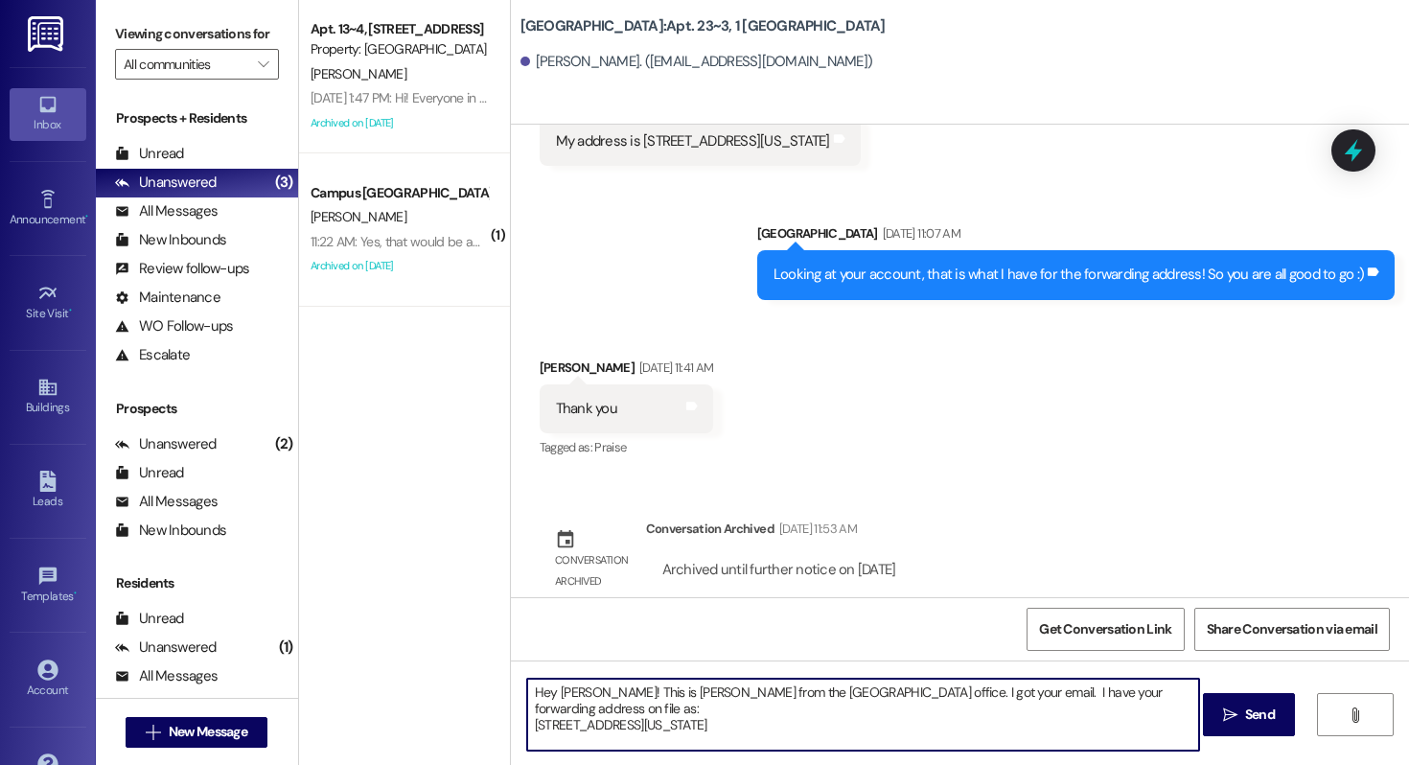
scroll to position [37, 0]
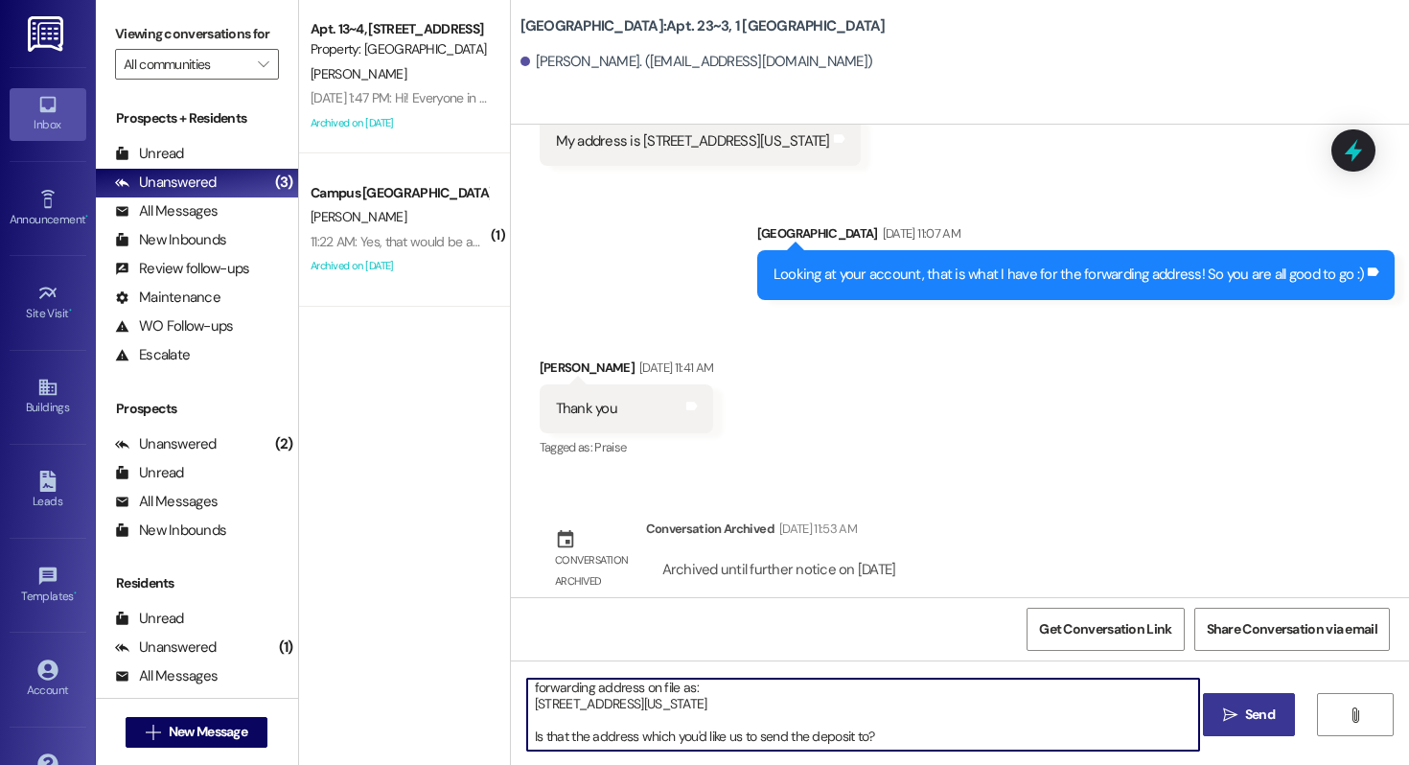
type textarea "Hey [PERSON_NAME]! This is [PERSON_NAME] from the [GEOGRAPHIC_DATA] office. I g…"
click at [1213, 709] on button " Send" at bounding box center [1249, 714] width 93 height 43
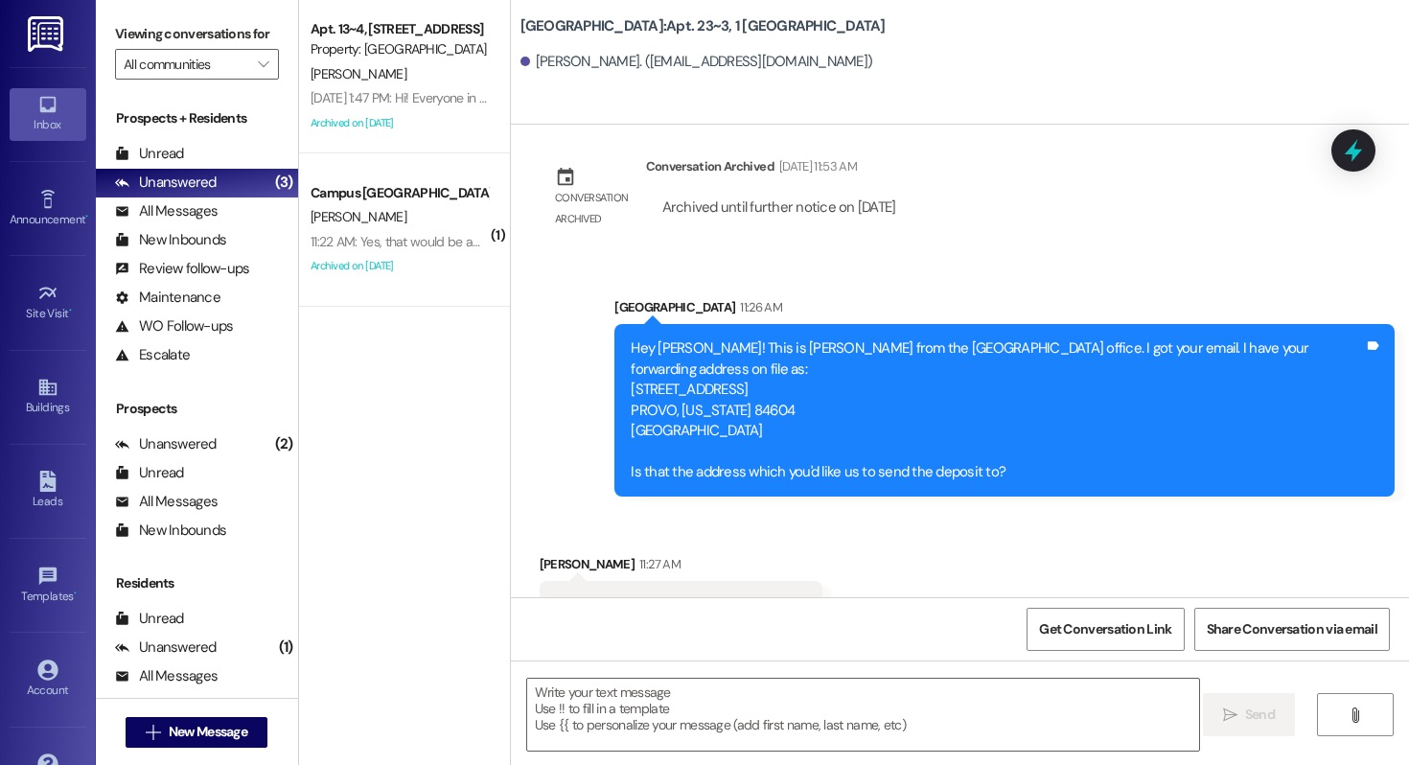
scroll to position [13719, 0]
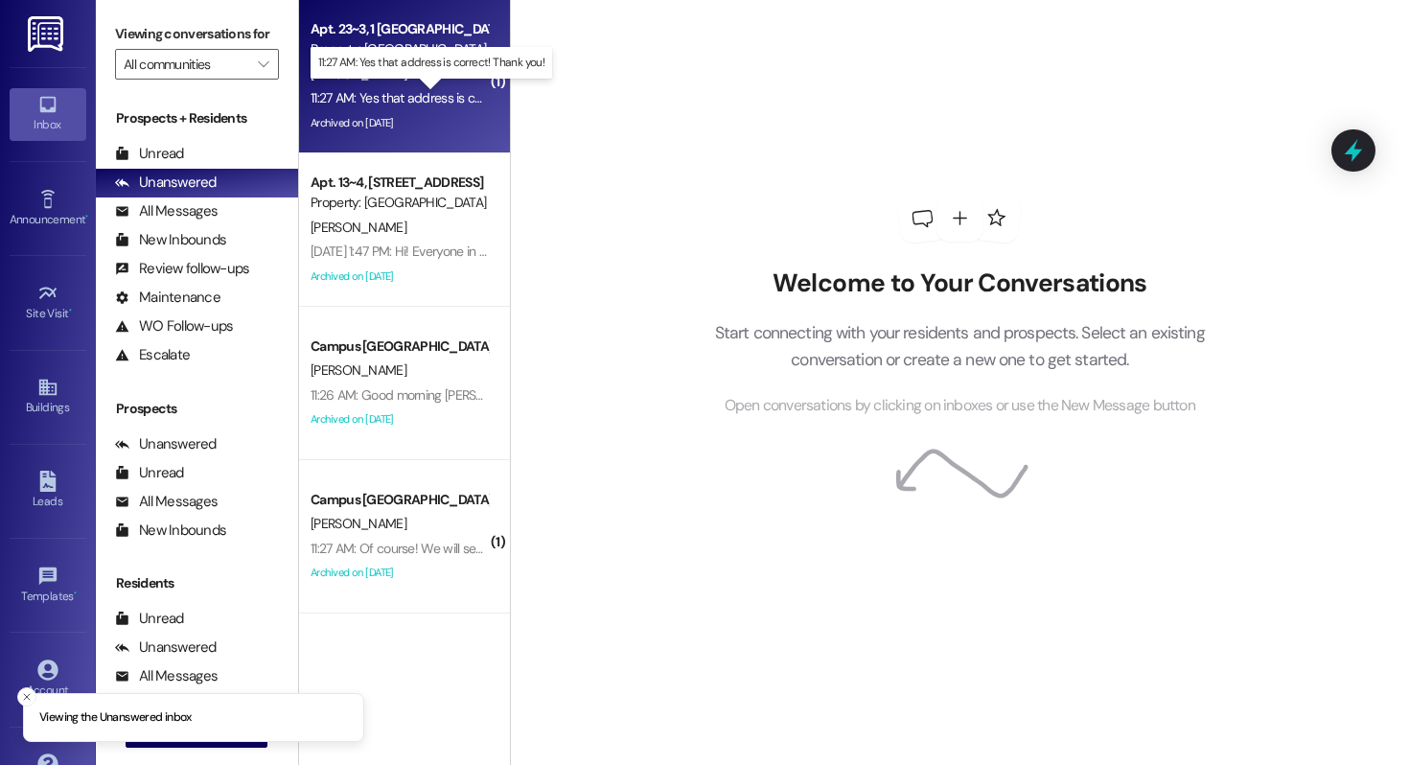
click at [385, 104] on div "11:27 AM: Yes that address is correct! Thank you! 11:27 AM: Yes that address is…" at bounding box center [443, 97] width 265 height 17
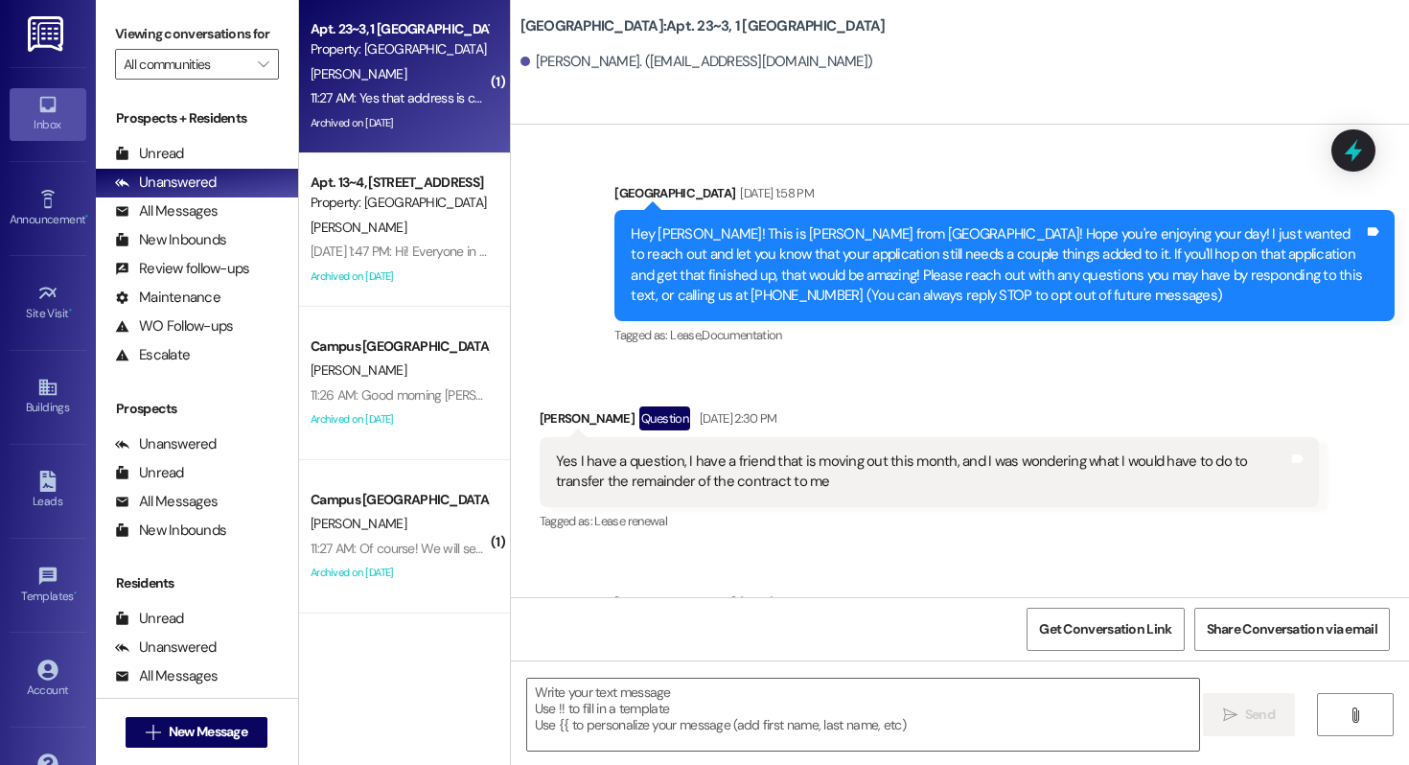
scroll to position [13749, 0]
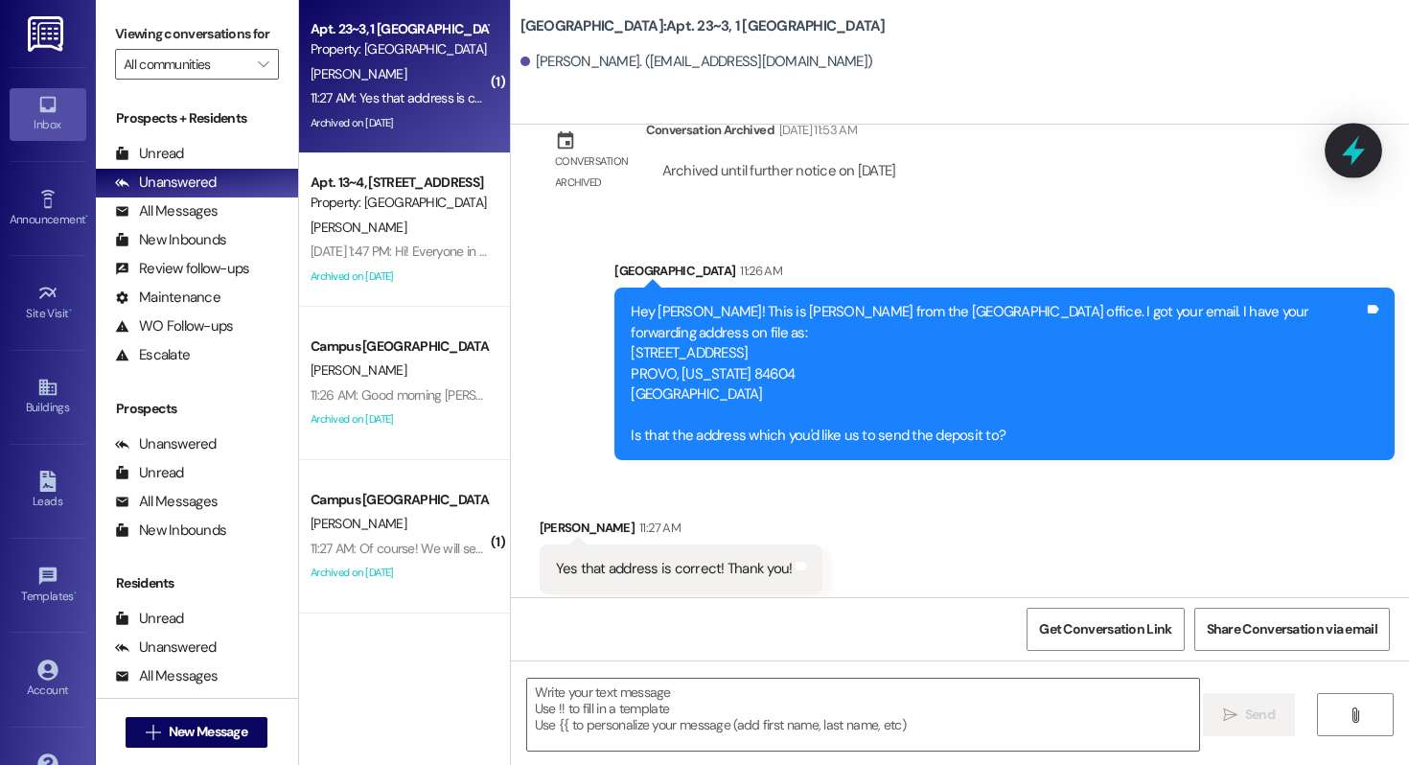
click at [1358, 158] on icon at bounding box center [1353, 150] width 33 height 33
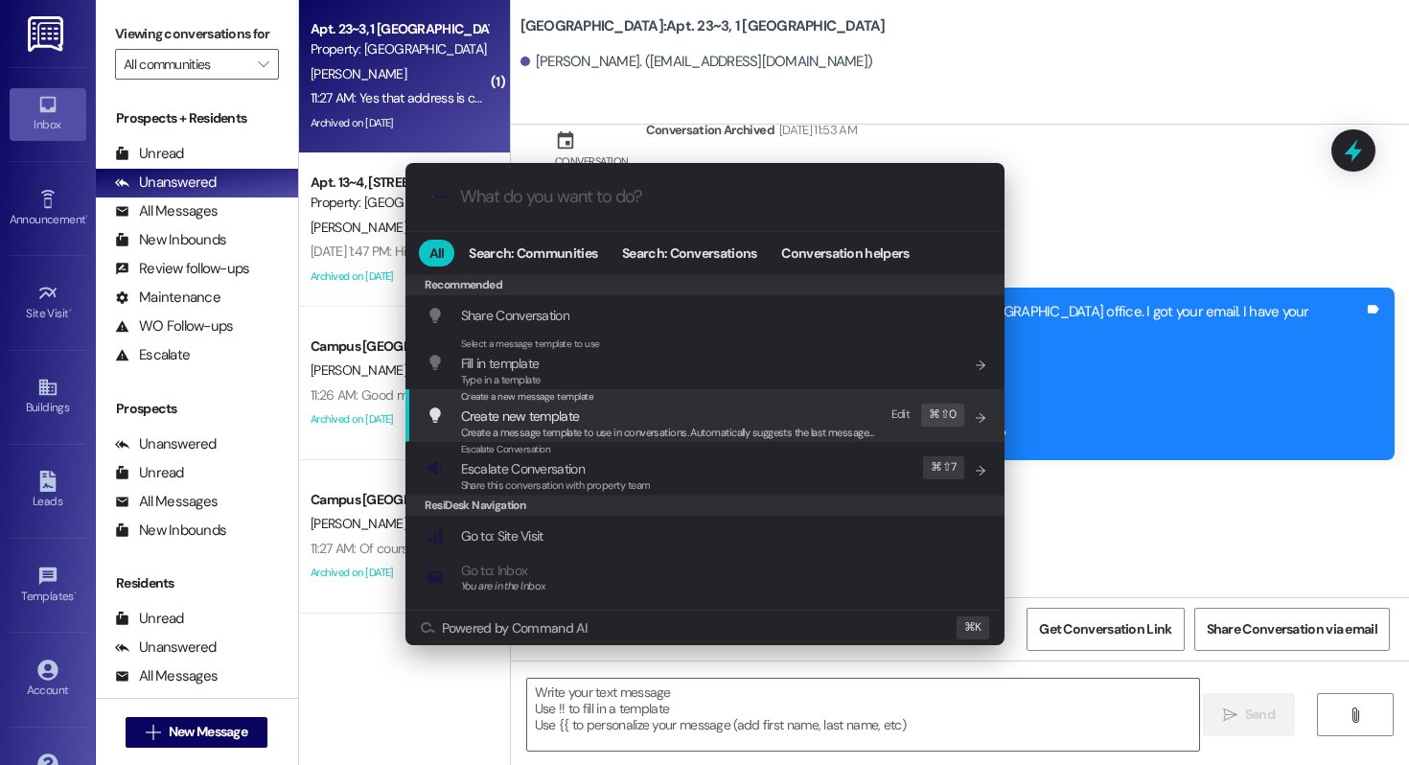
scroll to position [898, 0]
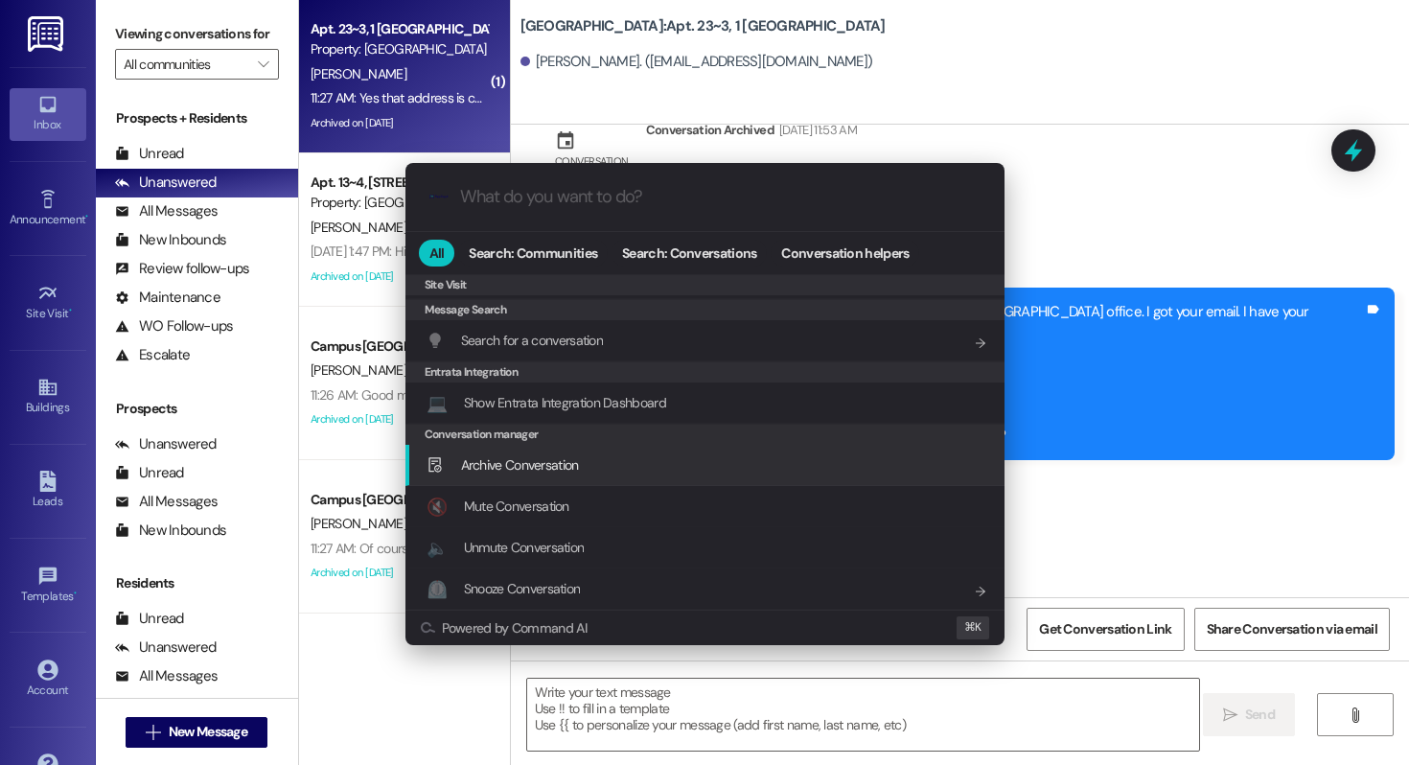
click at [549, 457] on span "Archive Conversation" at bounding box center [520, 464] width 118 height 17
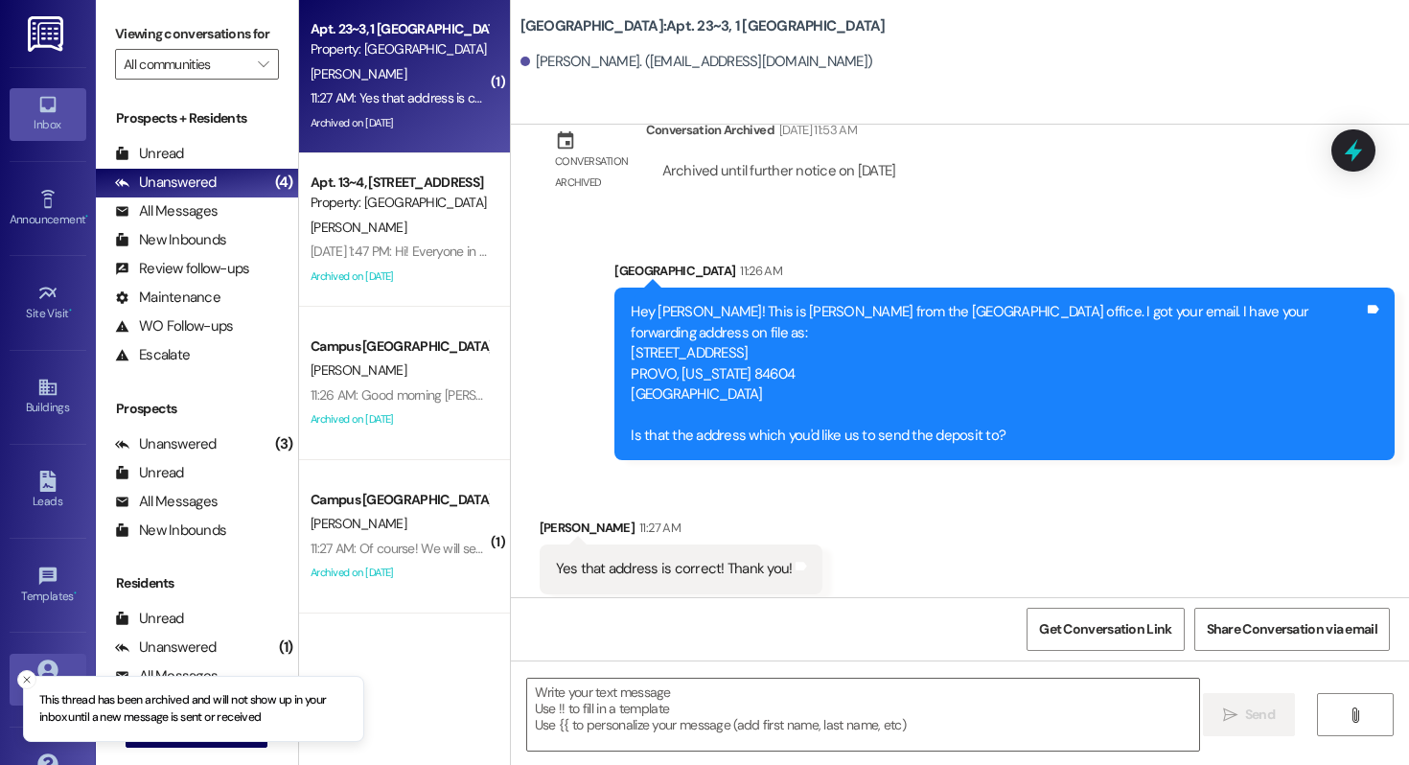
click at [15, 674] on link "Account" at bounding box center [48, 680] width 77 height 52
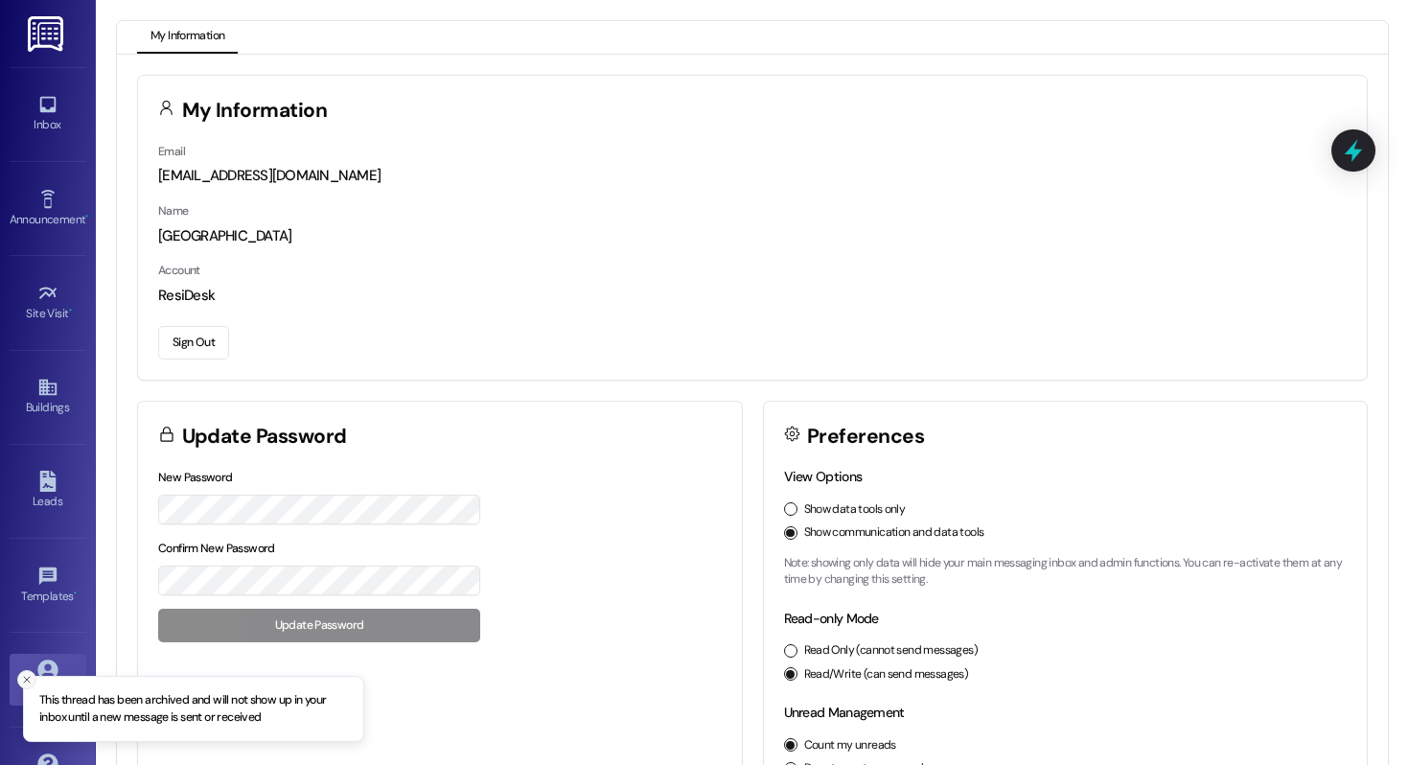
click at [24, 683] on icon "Close toast" at bounding box center [27, 680] width 12 height 12
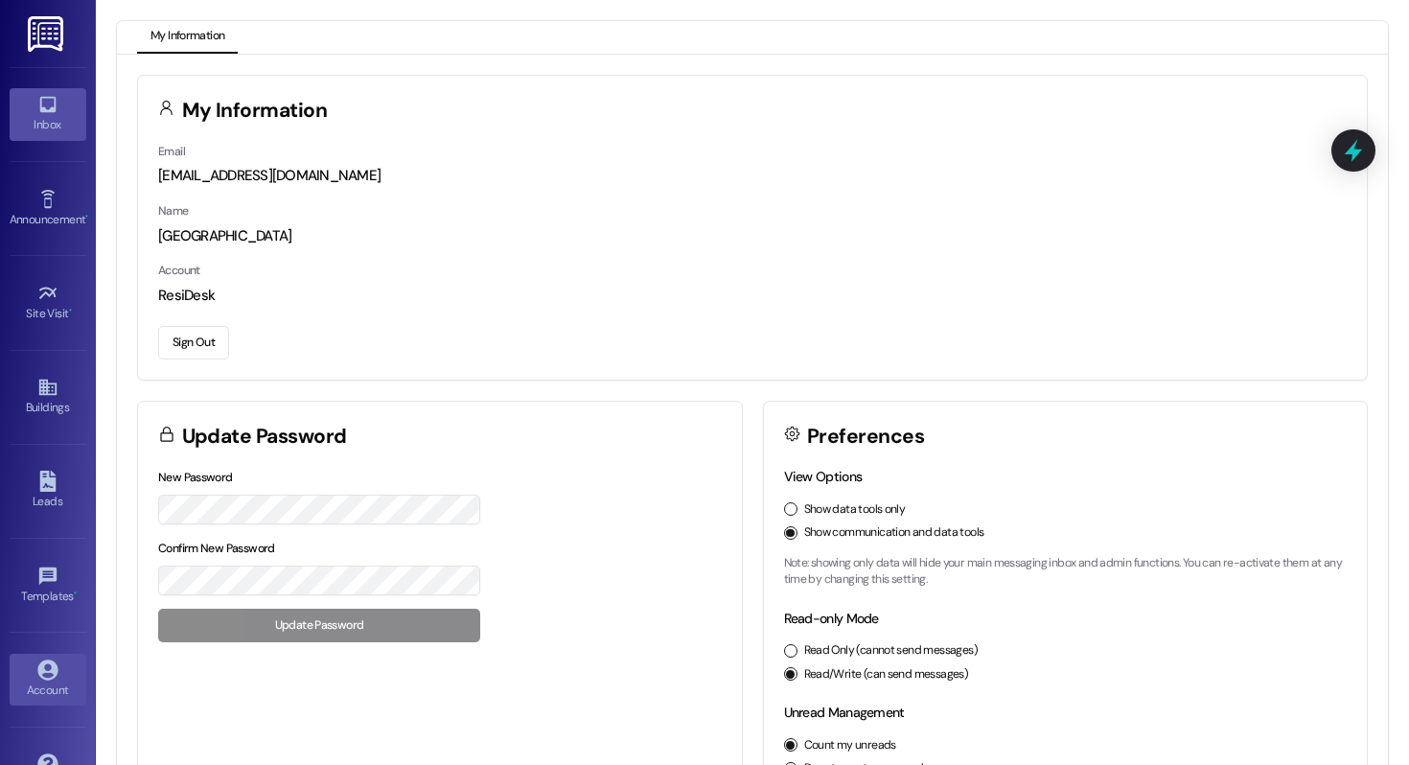
click at [58, 136] on link "Inbox" at bounding box center [48, 114] width 77 height 52
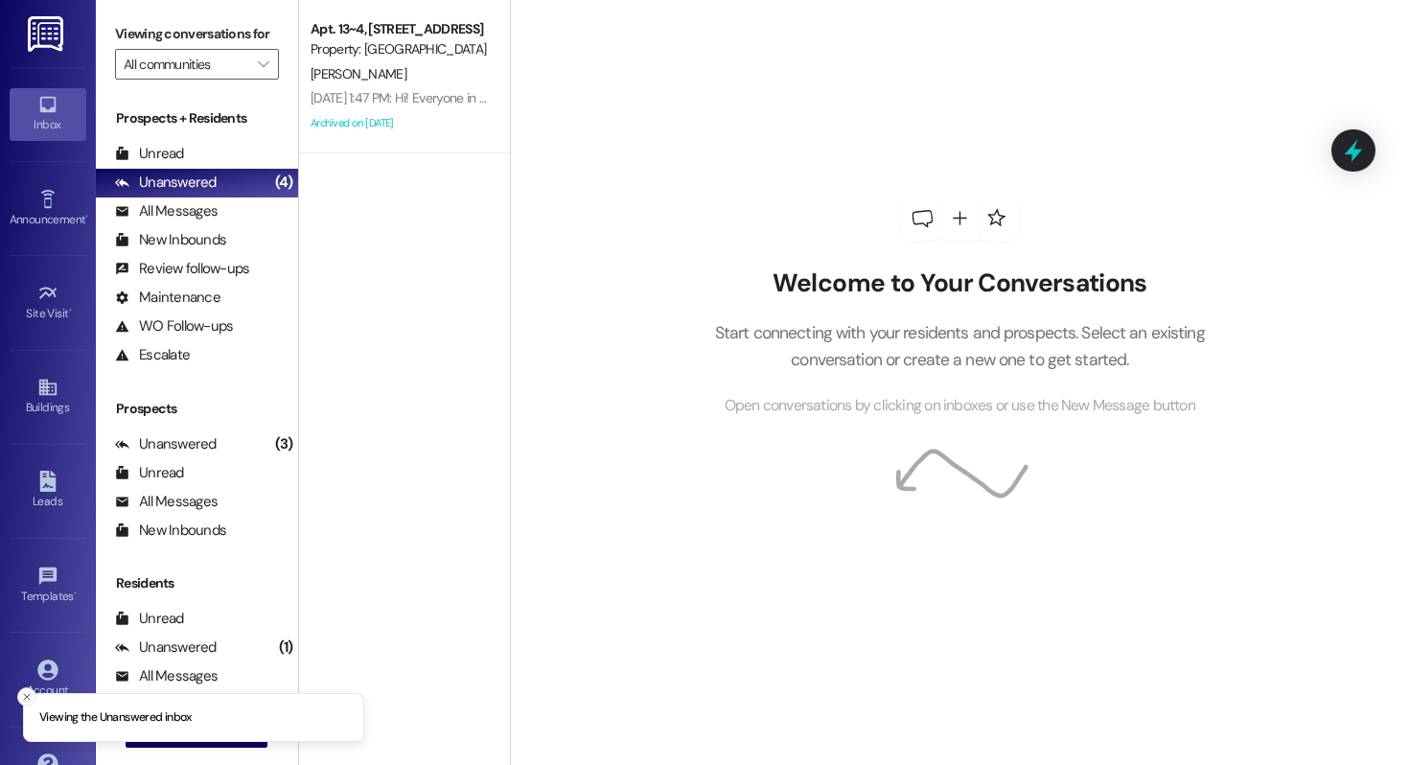
click at [25, 697] on line "Close toast" at bounding box center [27, 697] width 6 height 6
click at [156, 728] on span " New Message" at bounding box center [196, 732] width 109 height 20
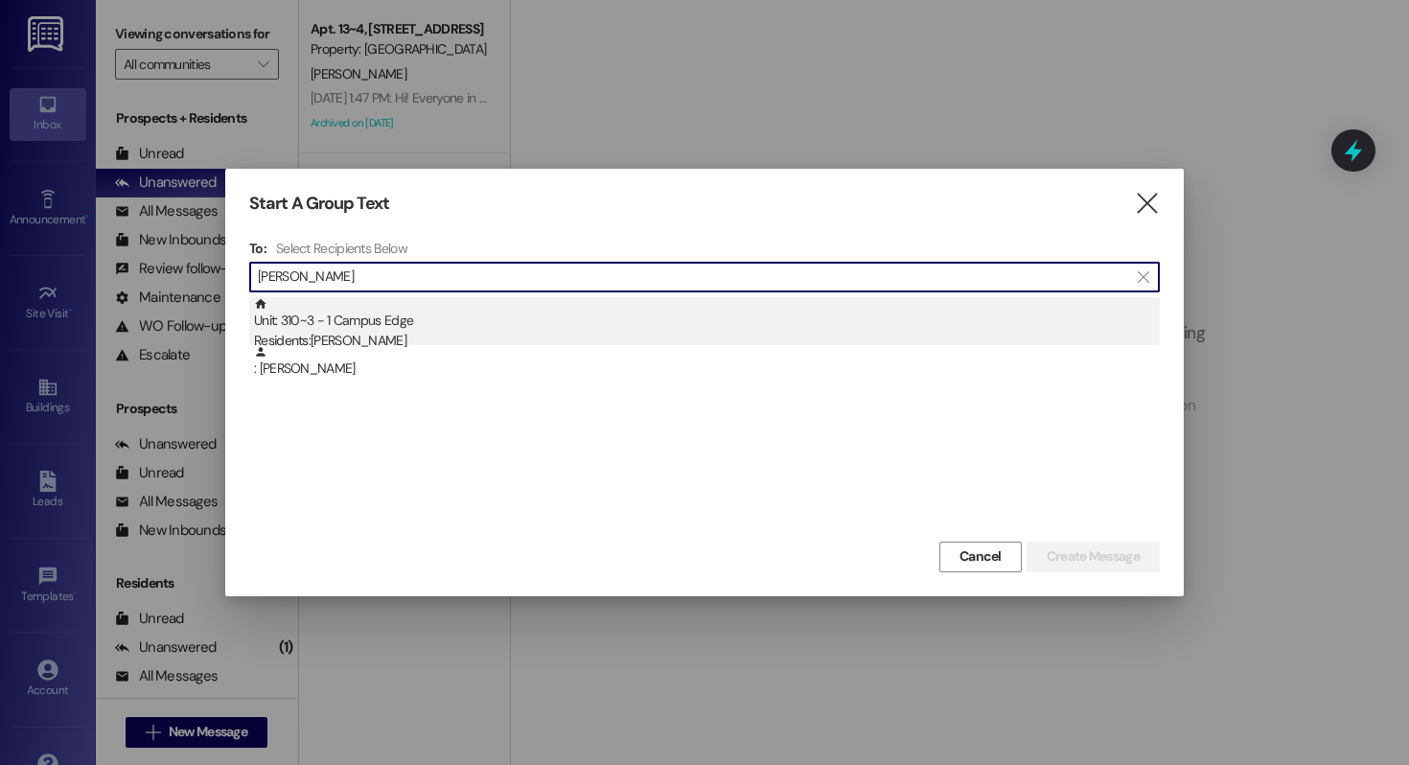
type input "sabina"
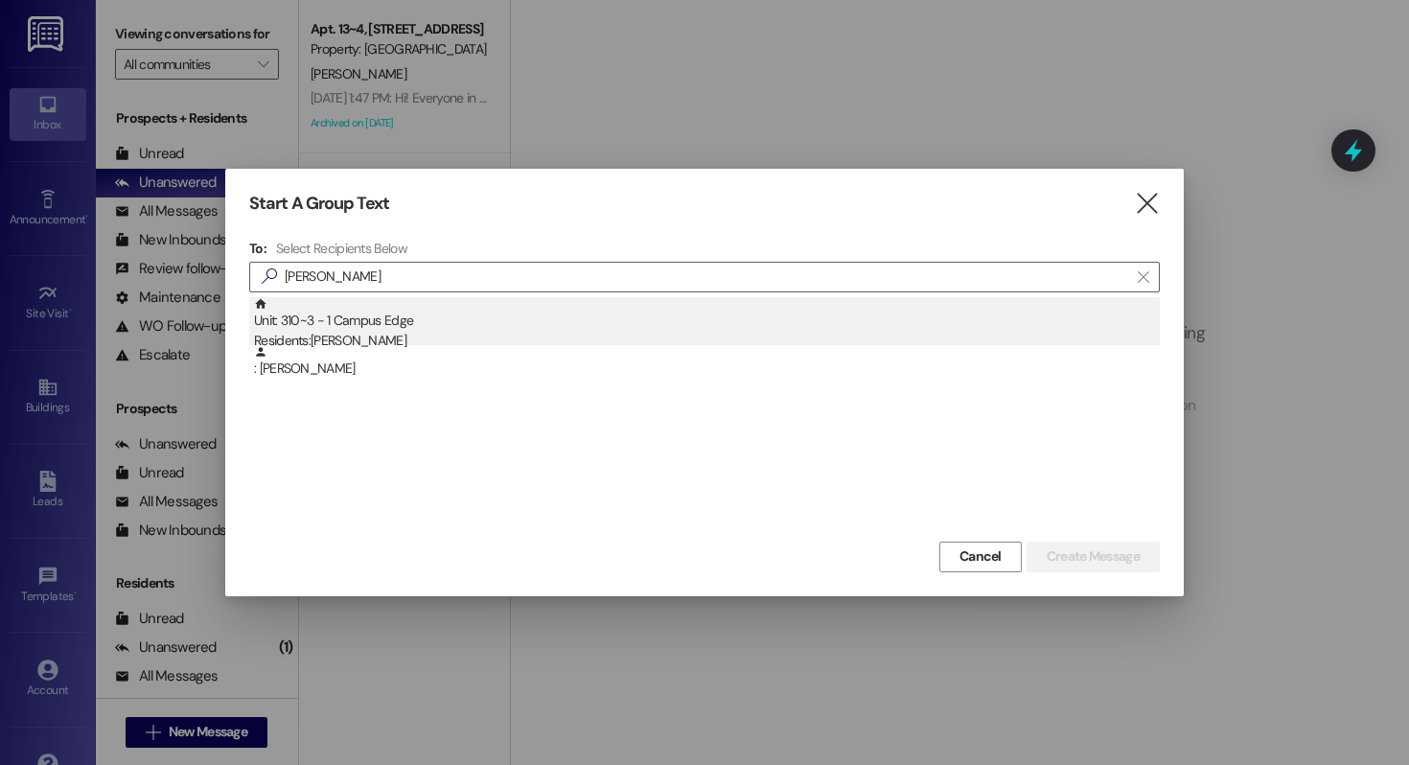
click at [470, 334] on div "Residents: Sabina Magar" at bounding box center [707, 341] width 906 height 20
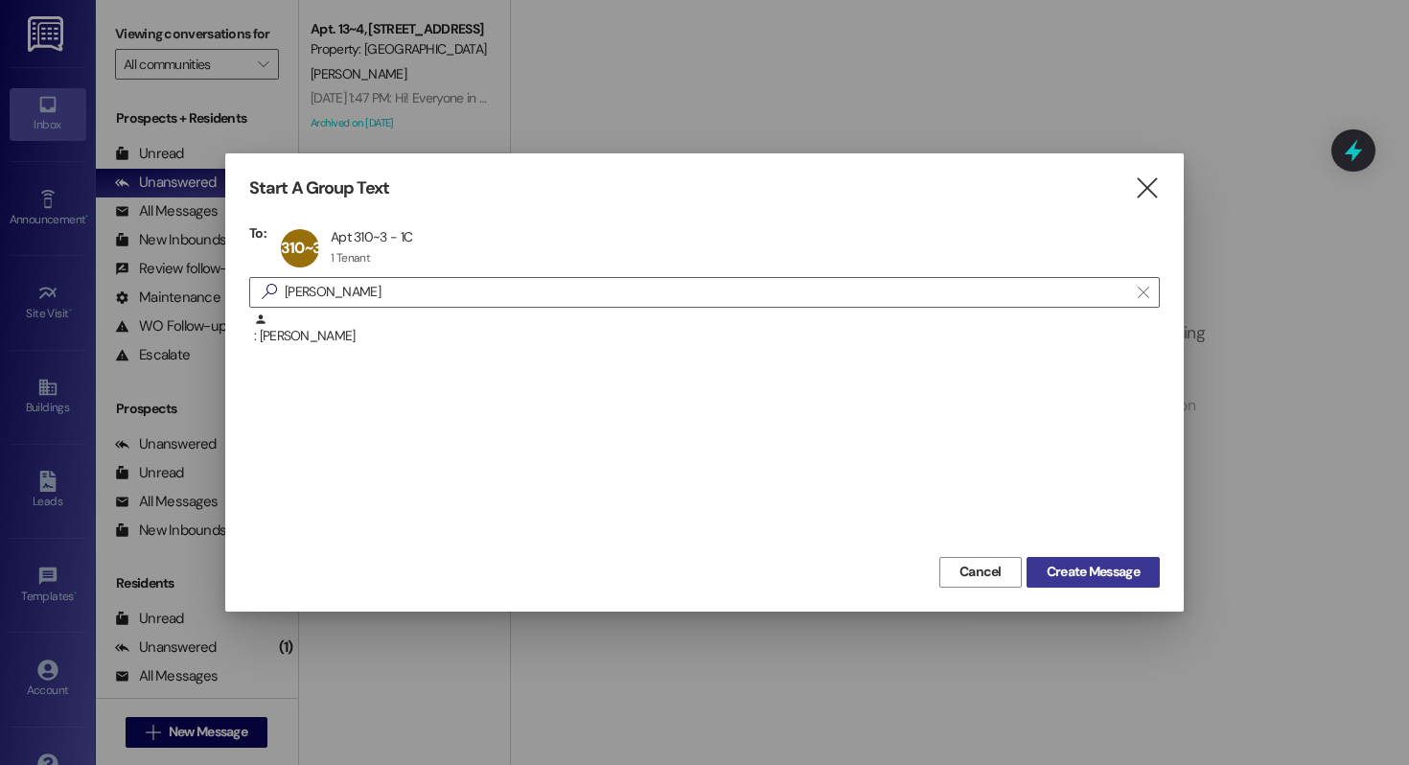
click at [1053, 566] on span "Create Message" at bounding box center [1093, 572] width 93 height 20
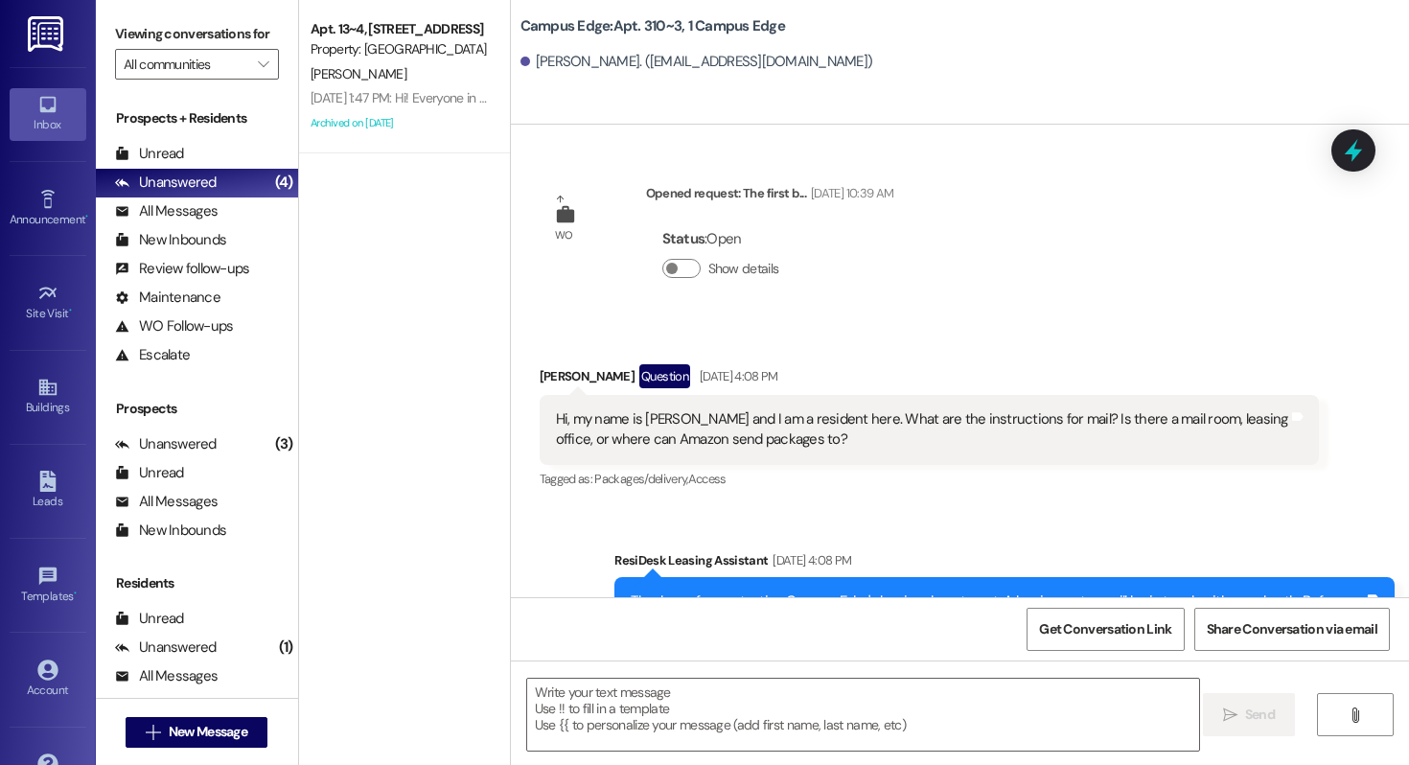
scroll to position [11998, 0]
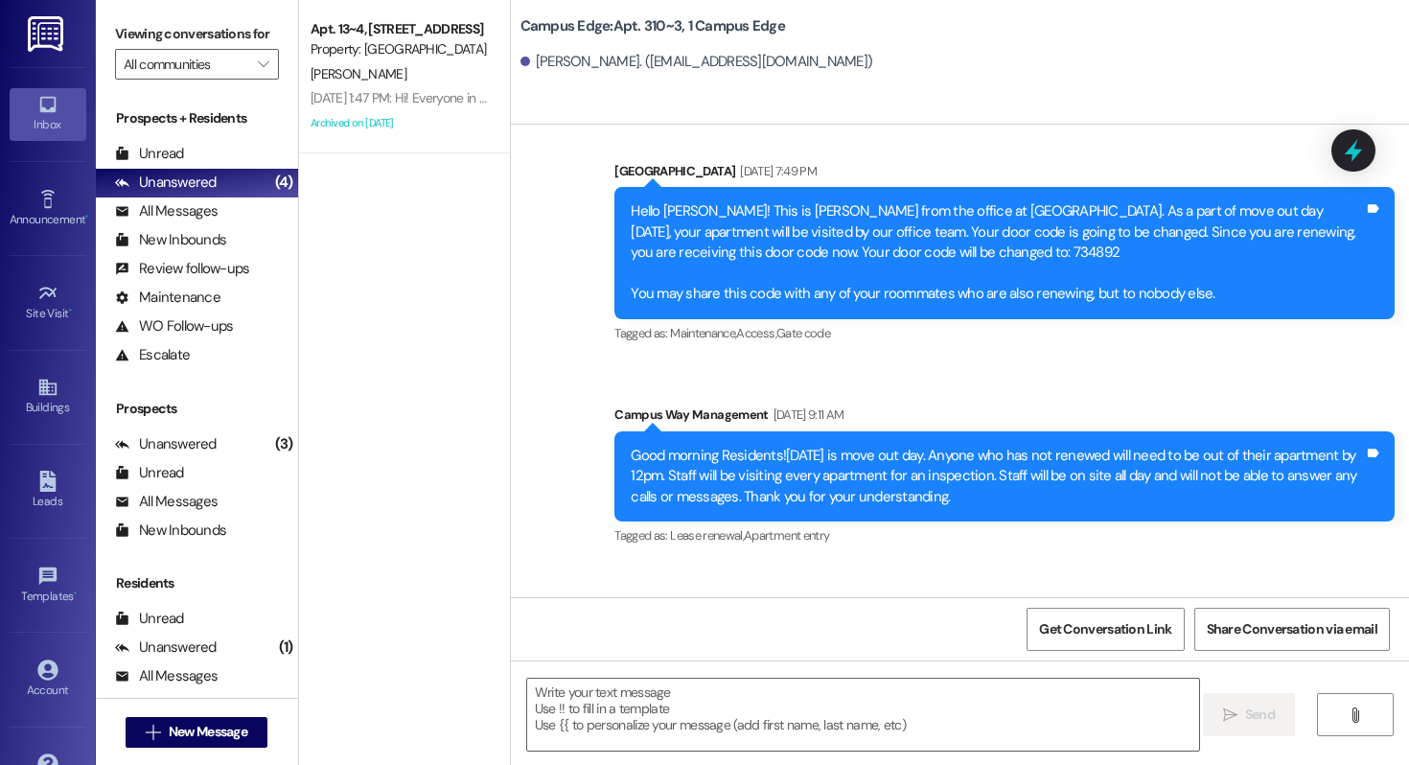
click at [665, 672] on div " Send " at bounding box center [960, 733] width 898 height 144
click at [630, 708] on textarea at bounding box center [863, 715] width 672 height 72
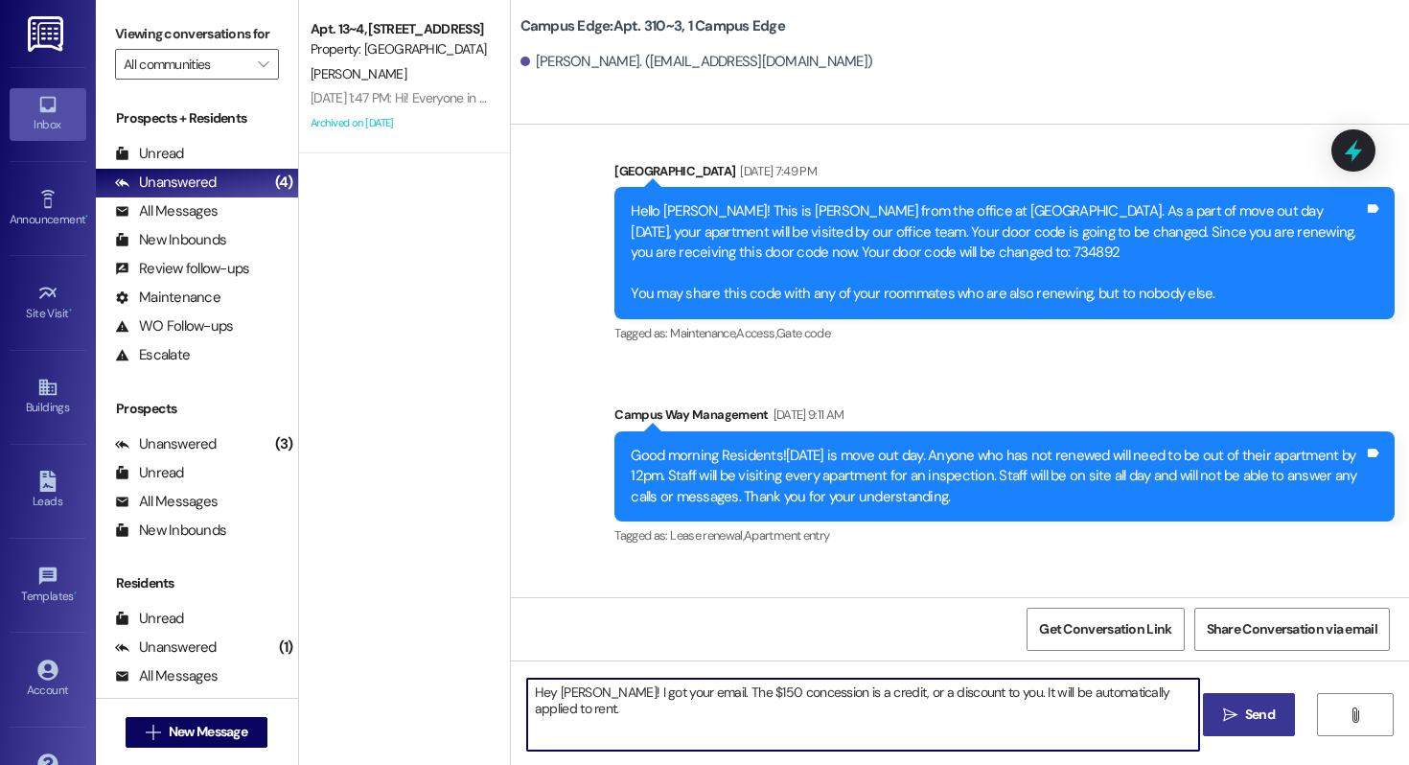
type textarea "Hey Sabina! I got your email. The $150 concession is a credit, or a discount to…"
click at [1215, 724] on button " Send" at bounding box center [1249, 714] width 93 height 43
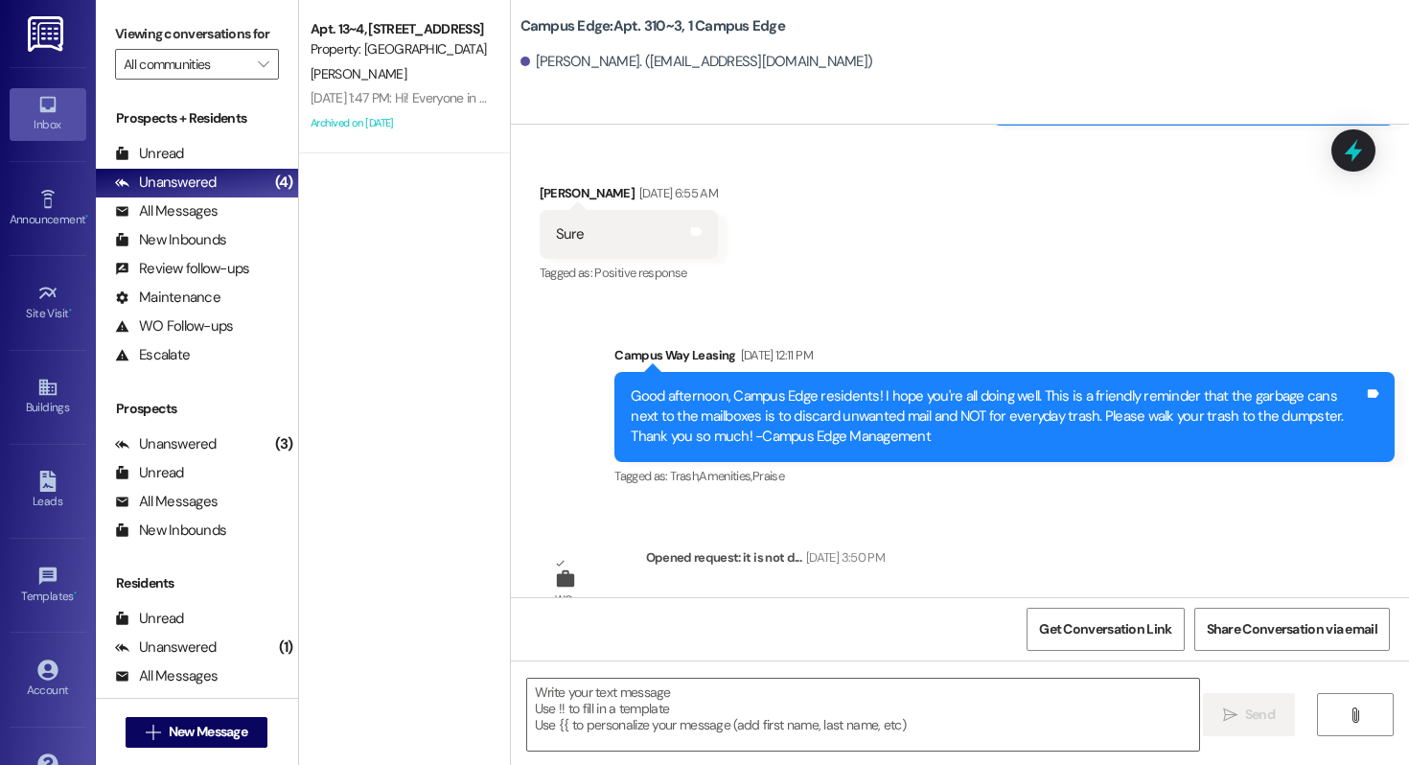
scroll to position [10108, 0]
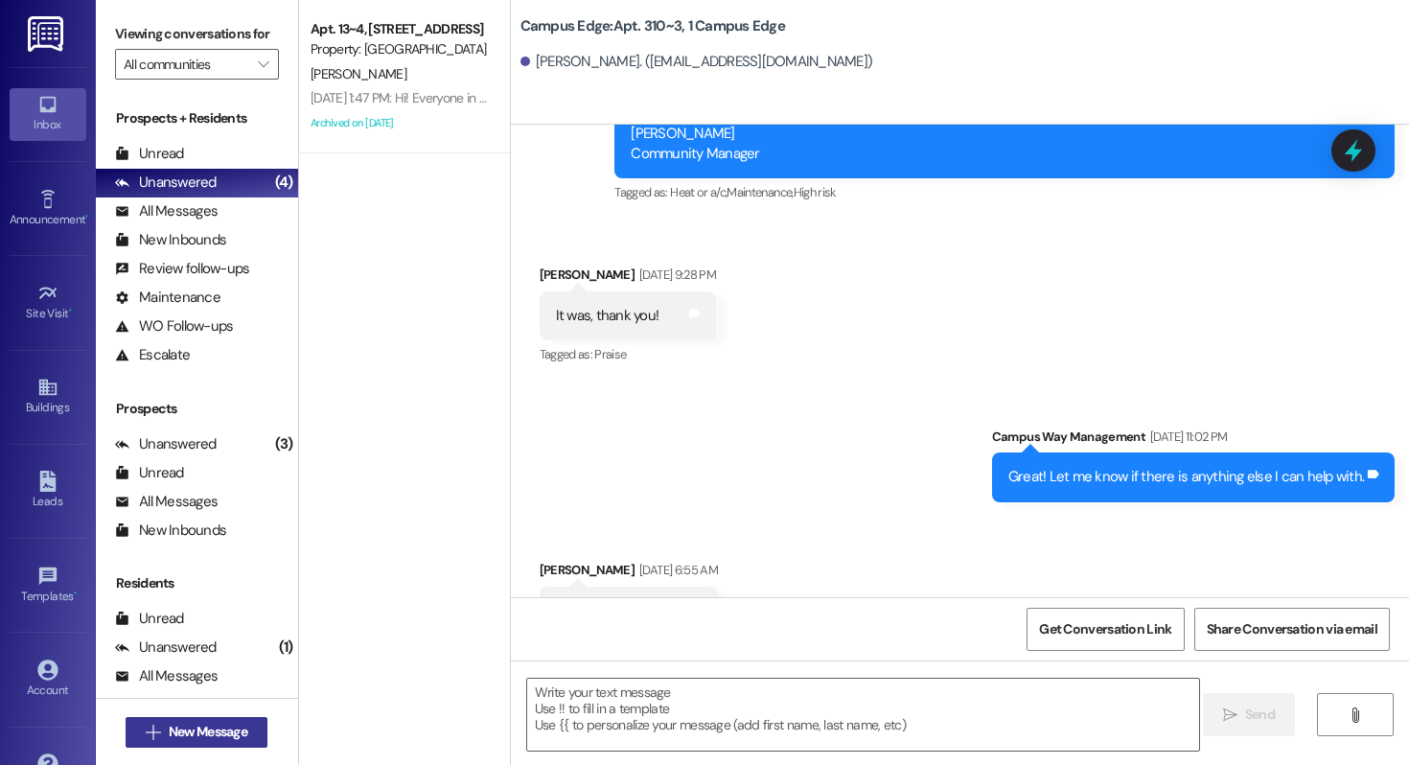
click at [188, 730] on span "New Message" at bounding box center [208, 732] width 79 height 20
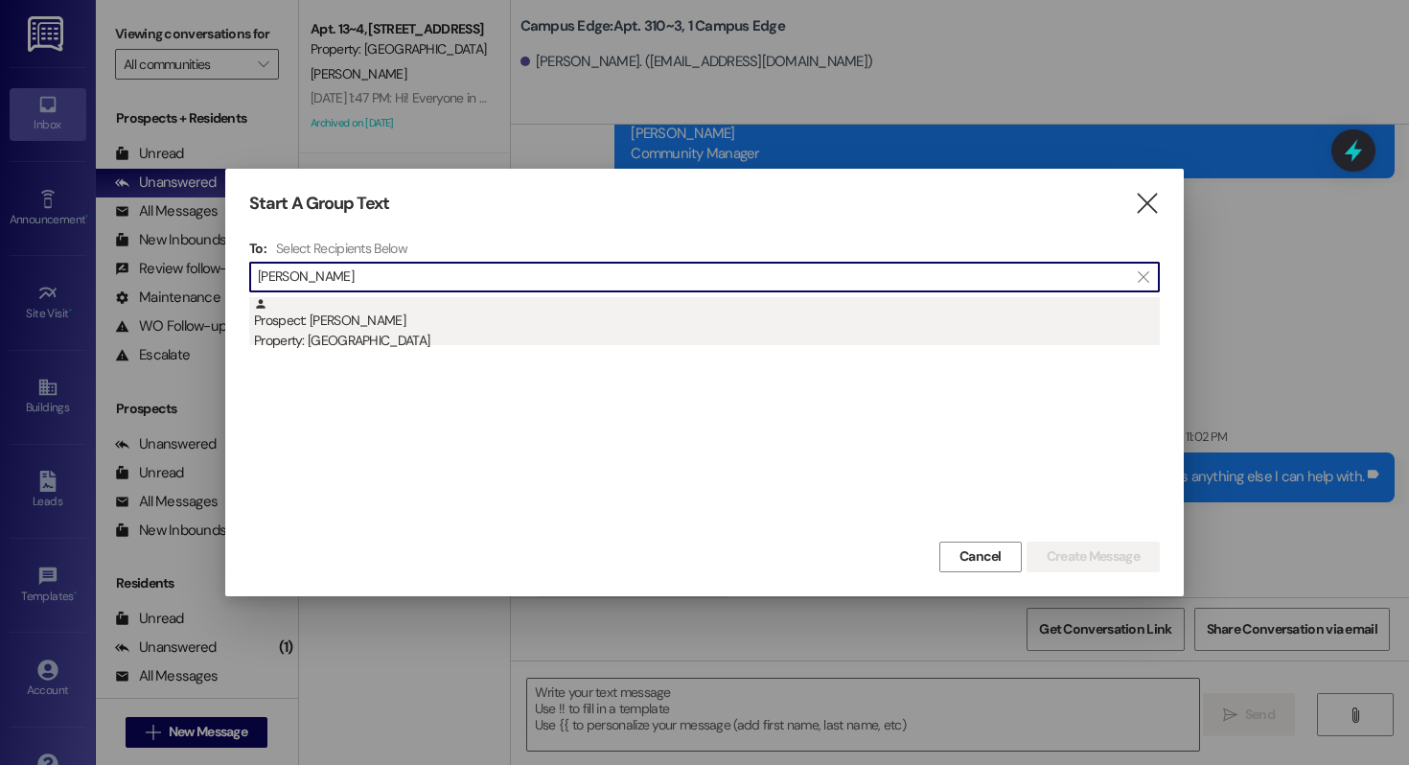
type input "john burr"
click at [433, 316] on div "Prospect: John Burr Property: Campus Edge" at bounding box center [707, 324] width 906 height 55
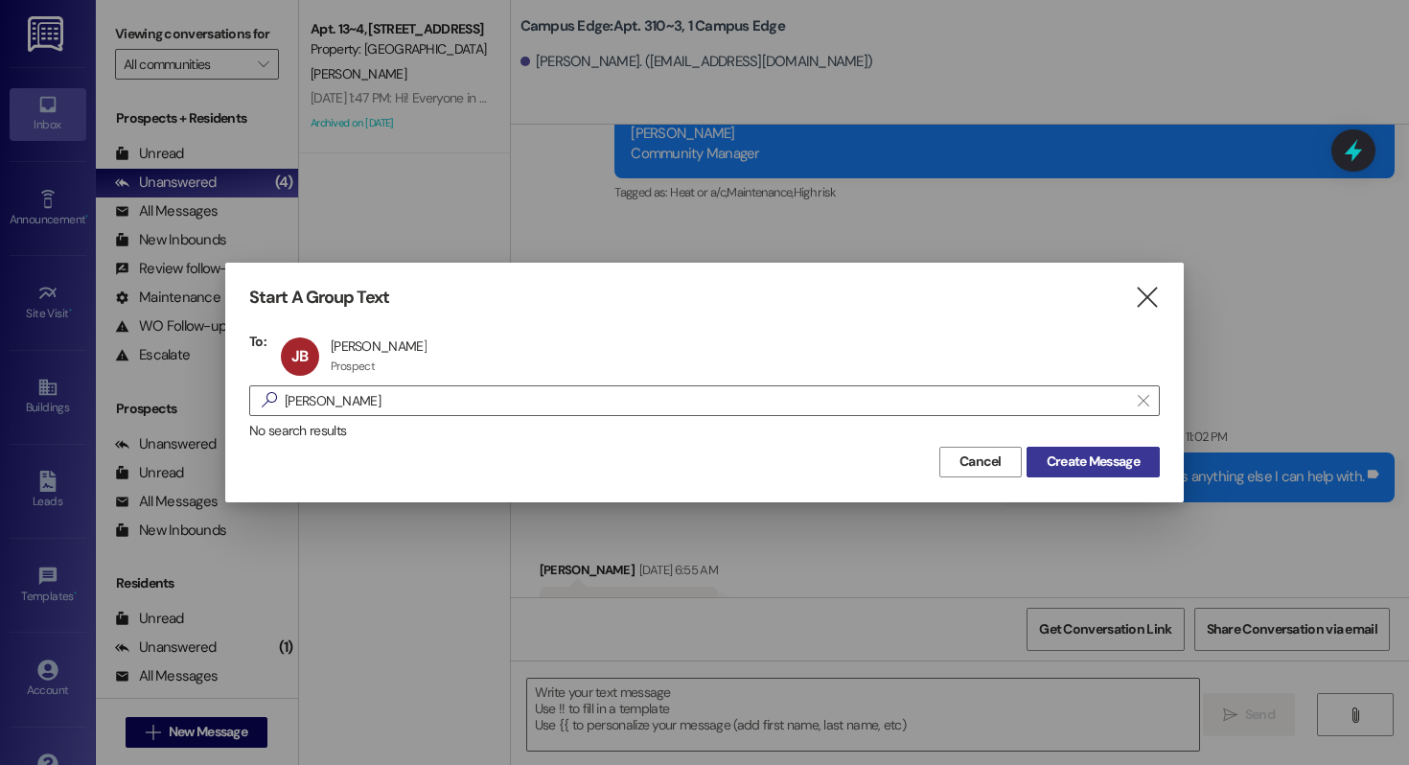
click at [1090, 461] on span "Create Message" at bounding box center [1093, 462] width 93 height 20
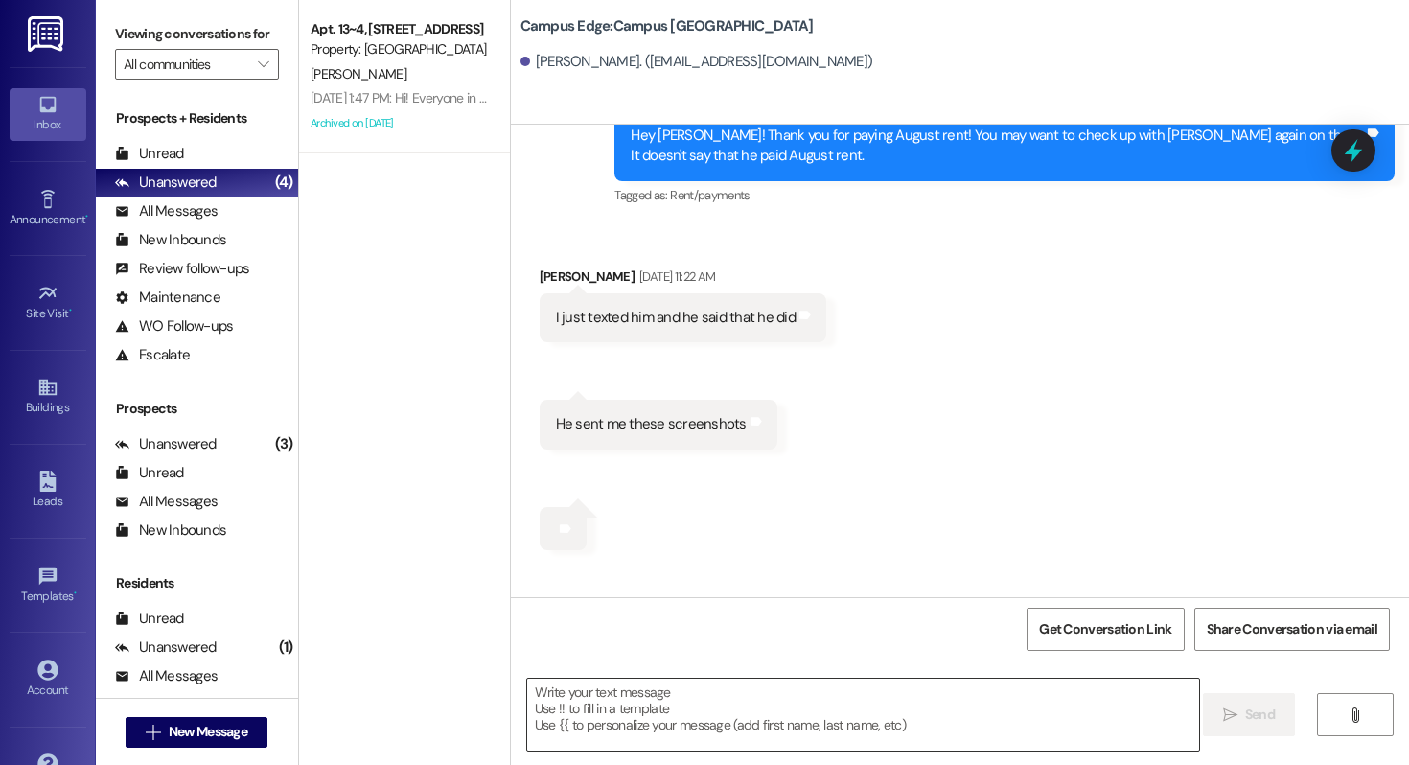
click at [661, 733] on textarea at bounding box center [863, 715] width 672 height 72
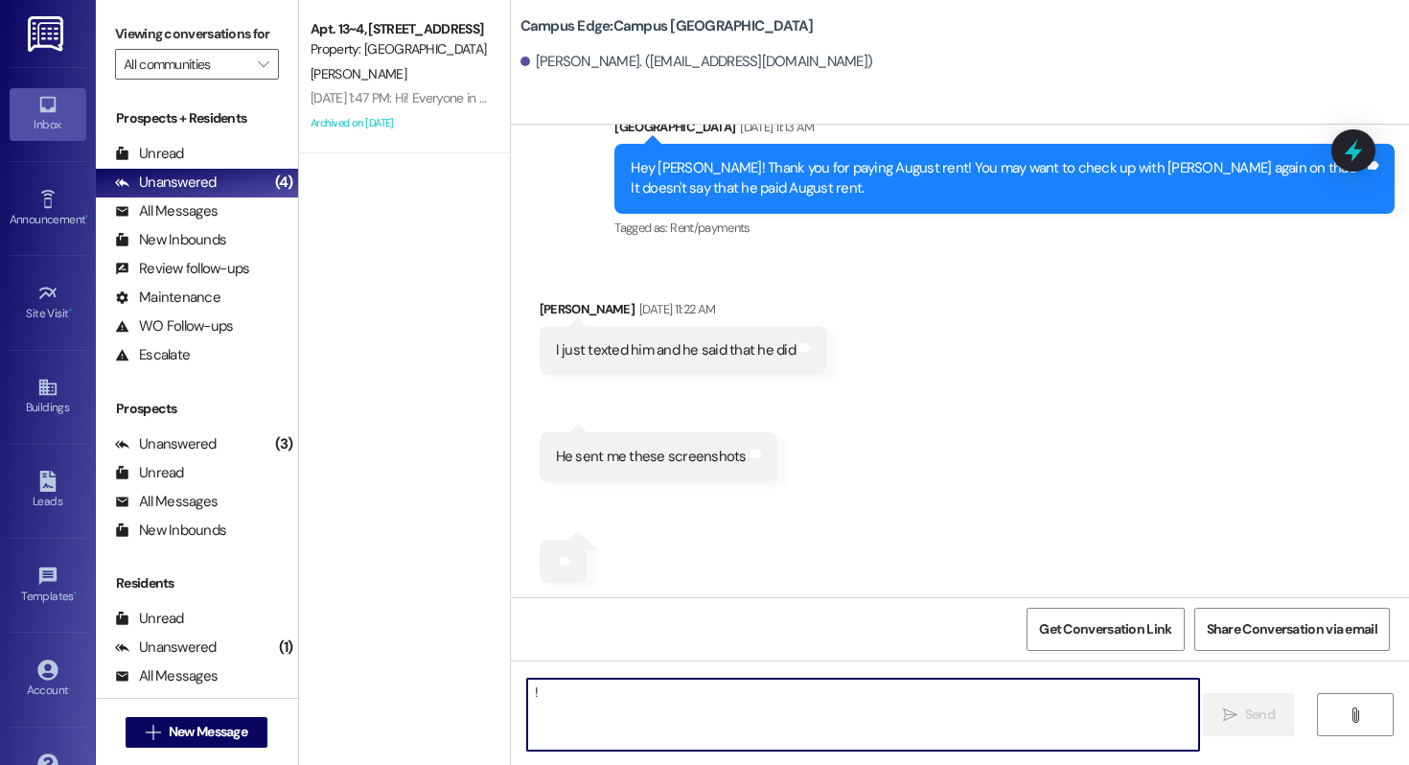
type textarea "!!"
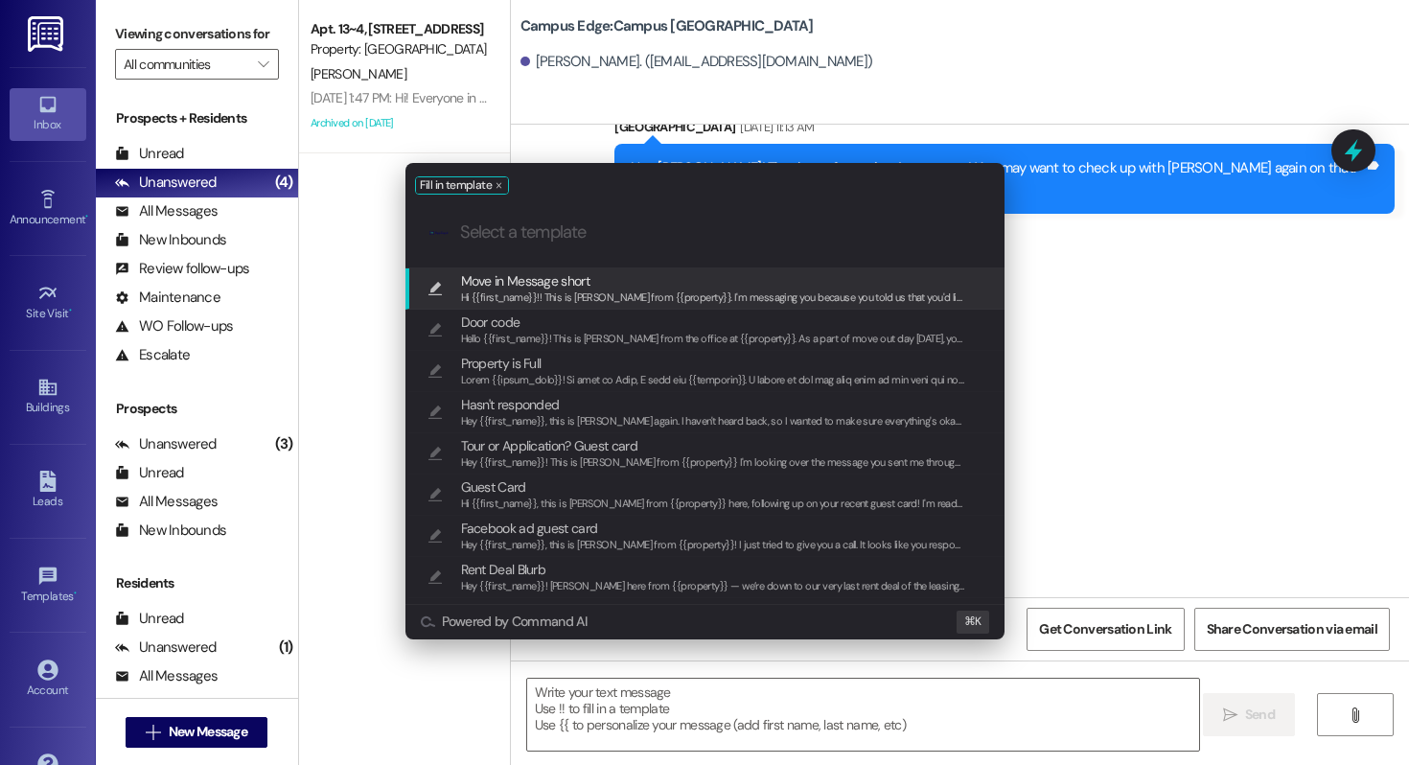
click at [519, 290] on div "Hi {{first_name}}!! This is [PERSON_NAME] from {{property}}. I'm messaging you …" at bounding box center [713, 298] width 505 height 17
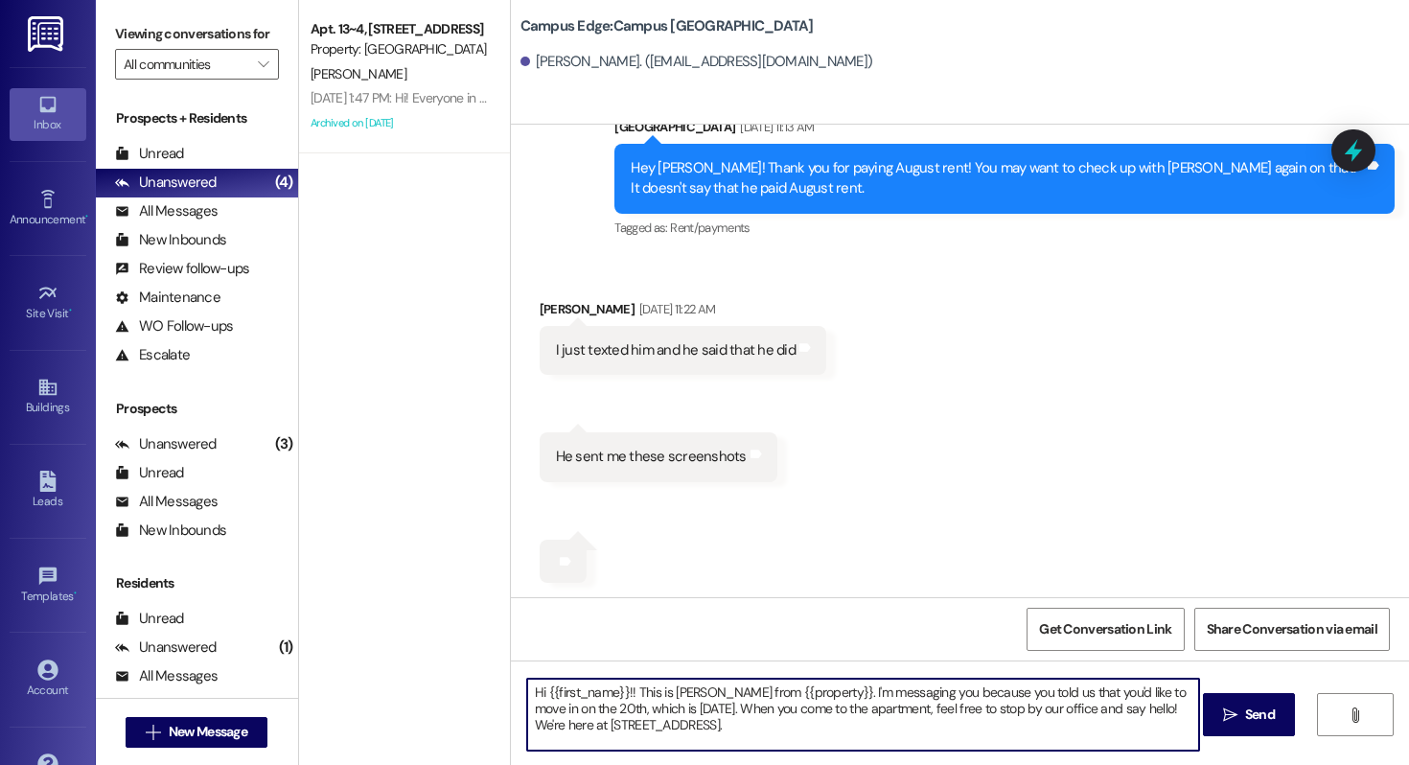
drag, startPoint x: 764, startPoint y: 738, endPoint x: 906, endPoint y: 692, distance: 149.2
click at [906, 692] on textarea "Hi {{first_name}}!! This is [PERSON_NAME] from {{property}}. I'm messaging you …" at bounding box center [863, 715] width 672 height 72
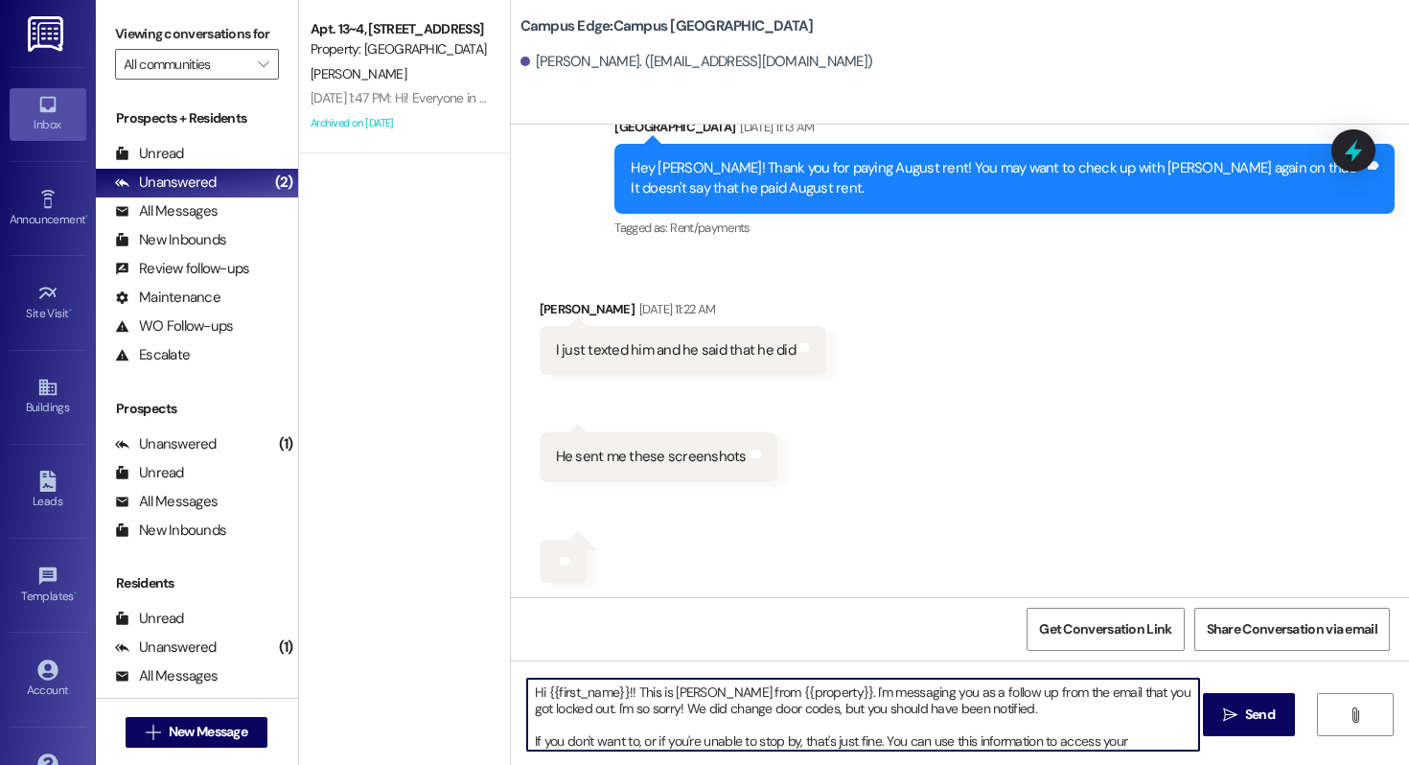
scroll to position [21, 0]
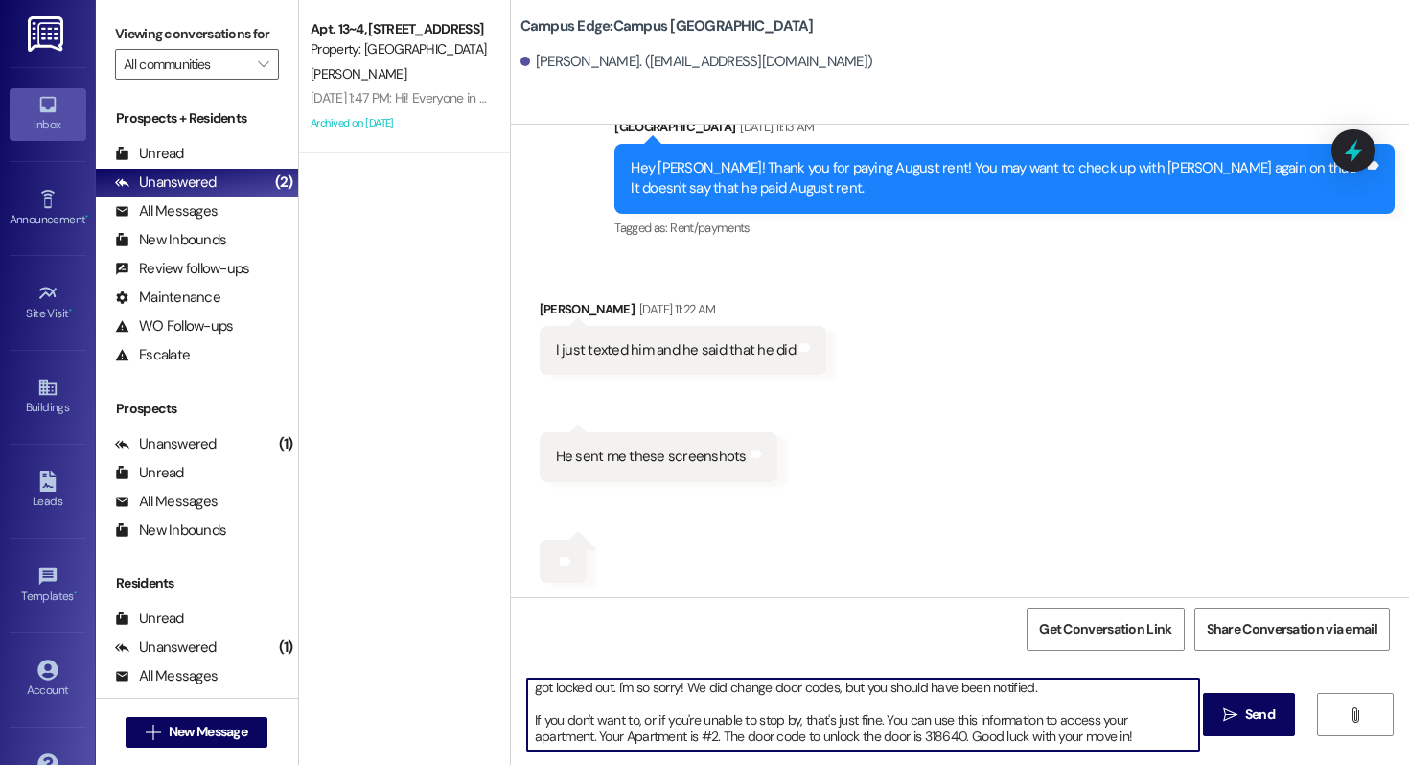
drag, startPoint x: 1094, startPoint y: 735, endPoint x: 853, endPoint y: 740, distance: 240.7
click at [853, 740] on textarea "Hi {{first_name}}!! This is Drew from {{property}}. I'm messaging you as a foll…" at bounding box center [863, 715] width 672 height 72
paste textarea "403721"
drag, startPoint x: 645, startPoint y: 737, endPoint x: 487, endPoint y: 707, distance: 161.1
click at [487, 707] on div "Apt. 13~4, 1 Campus Way Property: Campus Way L. Lund Aug 18, 2025 at 1:47 PM: H…" at bounding box center [854, 382] width 1110 height 765
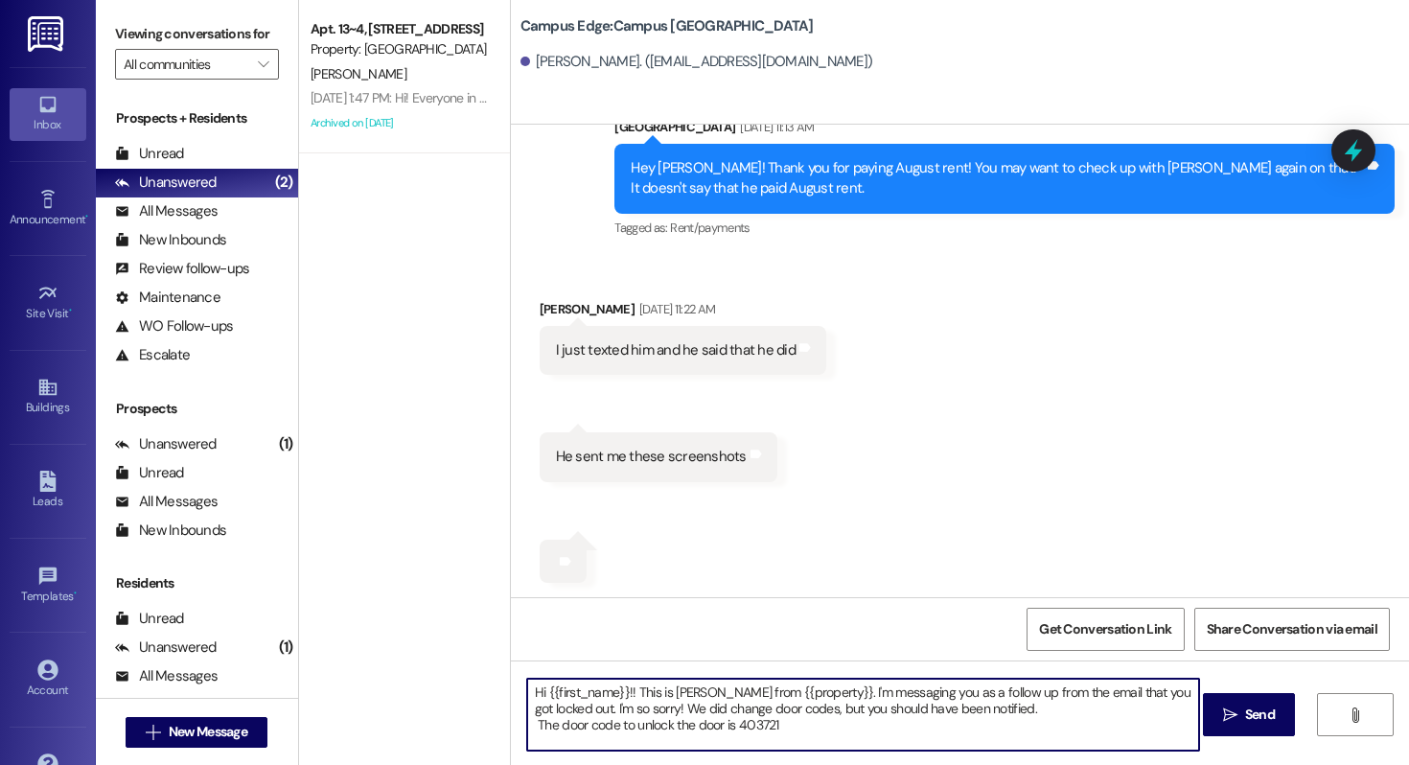
scroll to position [0, 0]
click at [806, 731] on textarea "Hi {{first_name}}!! This is Drew from {{property}}. I'm messaging you as a foll…" at bounding box center [863, 715] width 672 height 72
type textarea "Hi {{first_name}}!! This is Drew from {{property}}. I'm messaging you as a foll…"
click at [1219, 705] on span " Send" at bounding box center [1249, 715] width 60 height 20
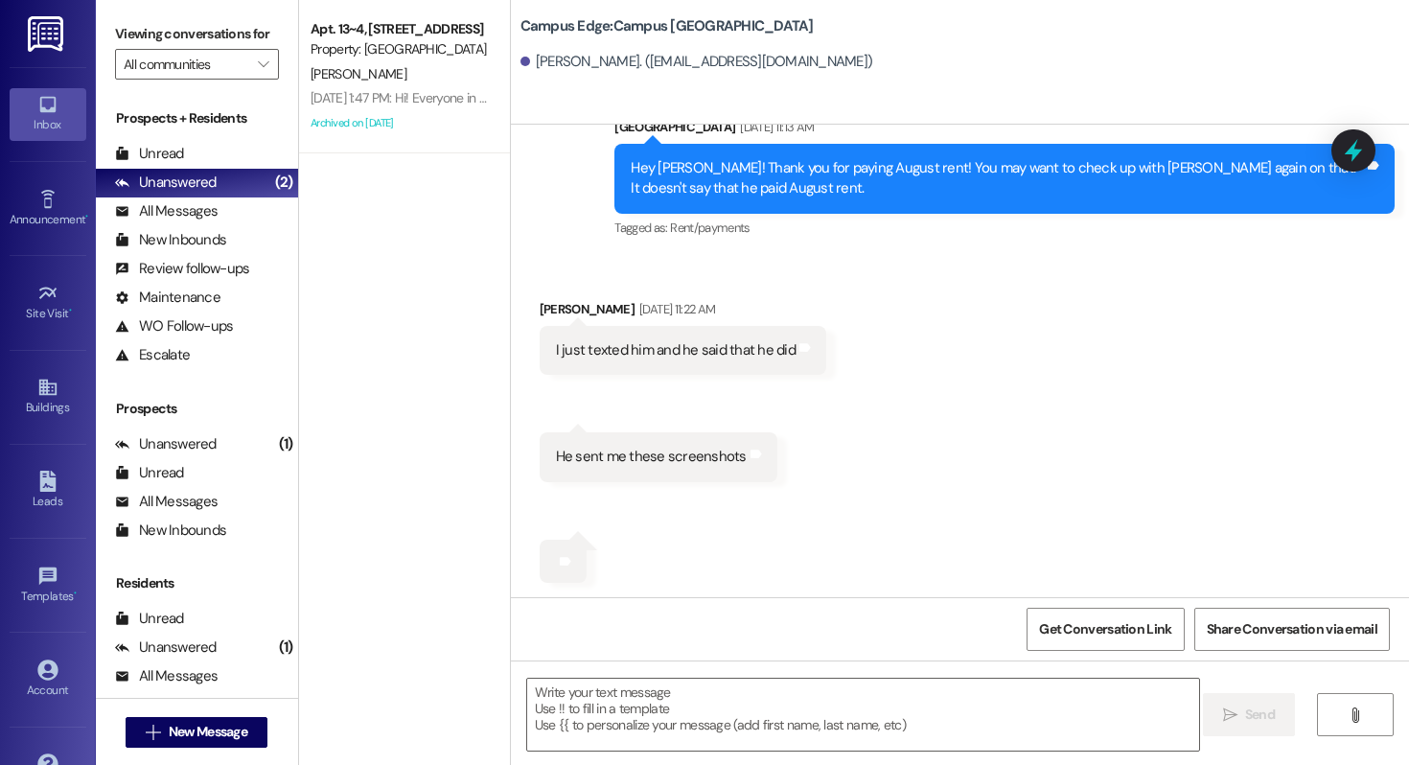
scroll to position [3757, 0]
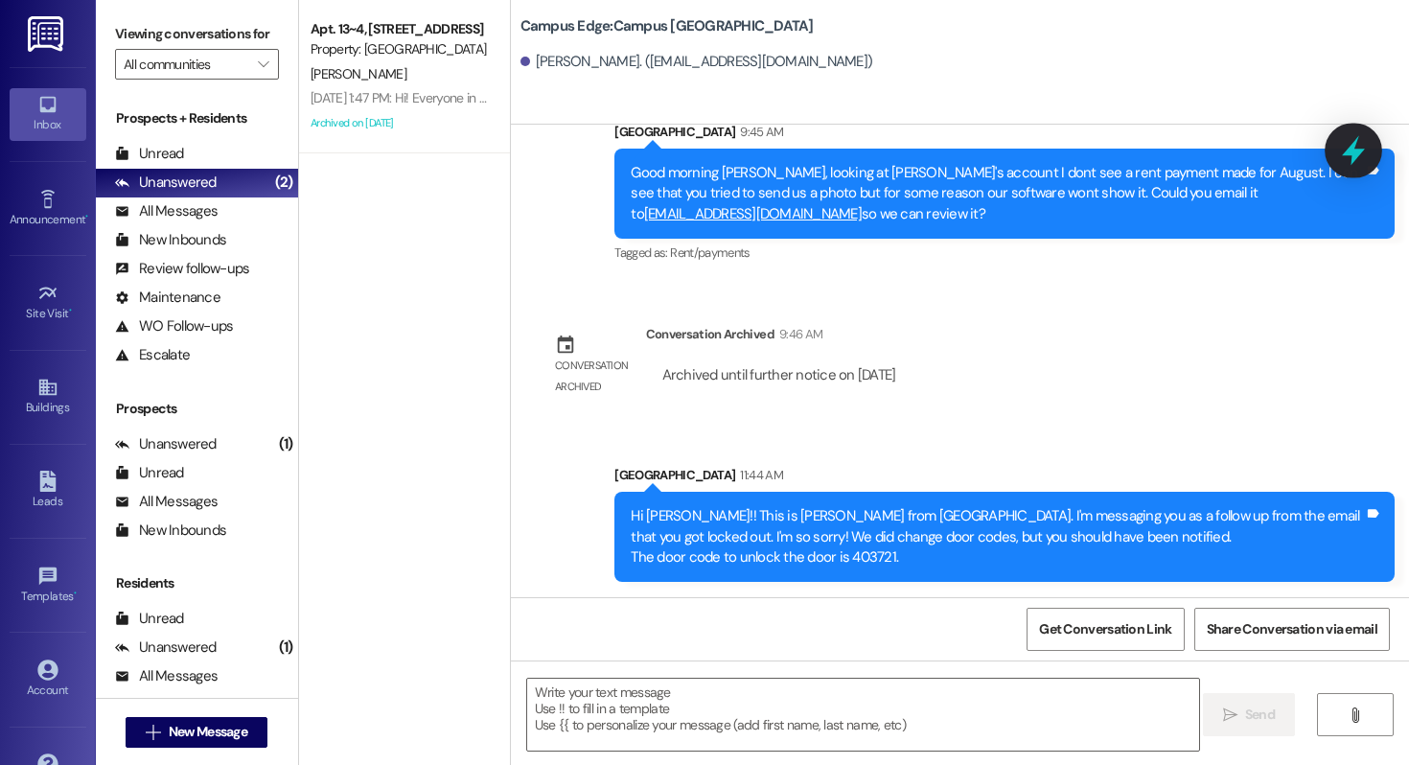
click at [1343, 152] on icon at bounding box center [1353, 150] width 33 height 33
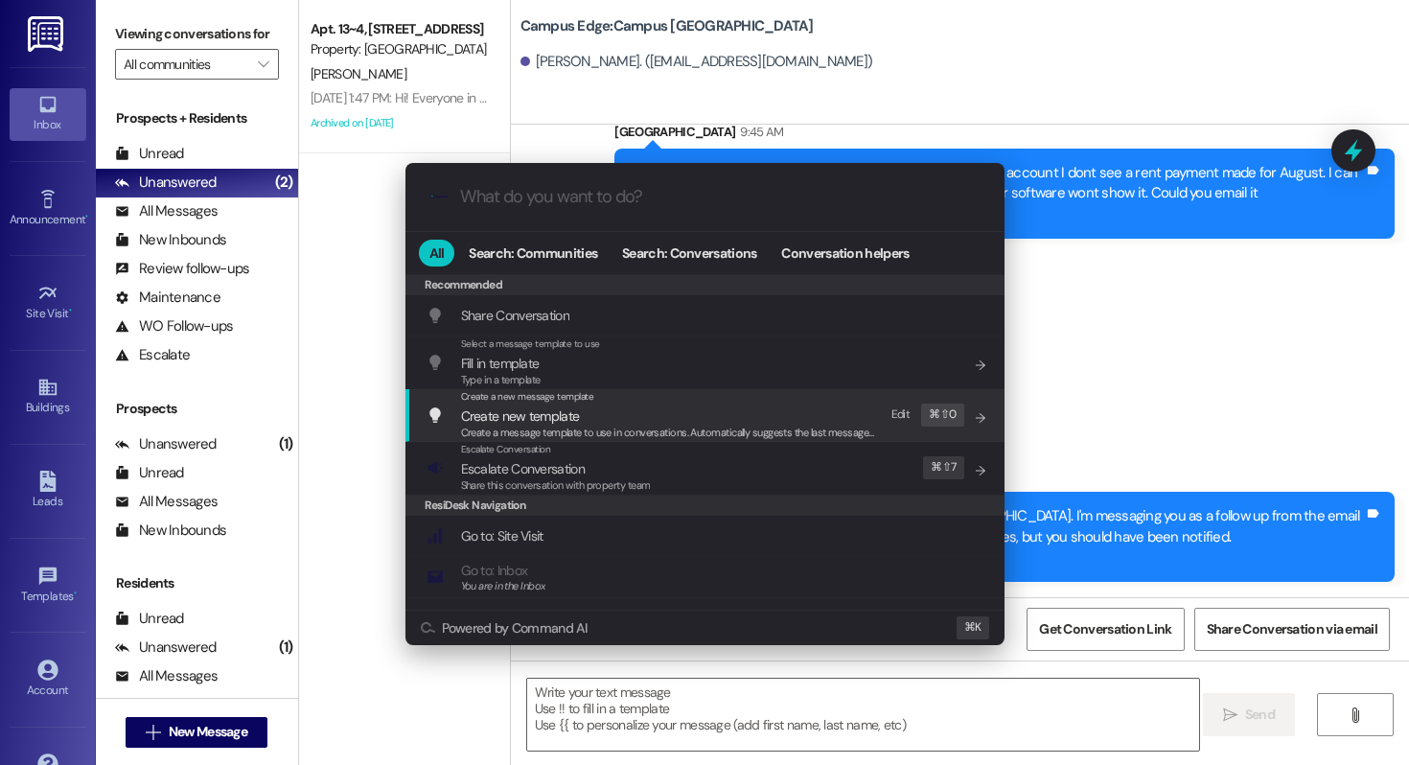
scroll to position [836, 0]
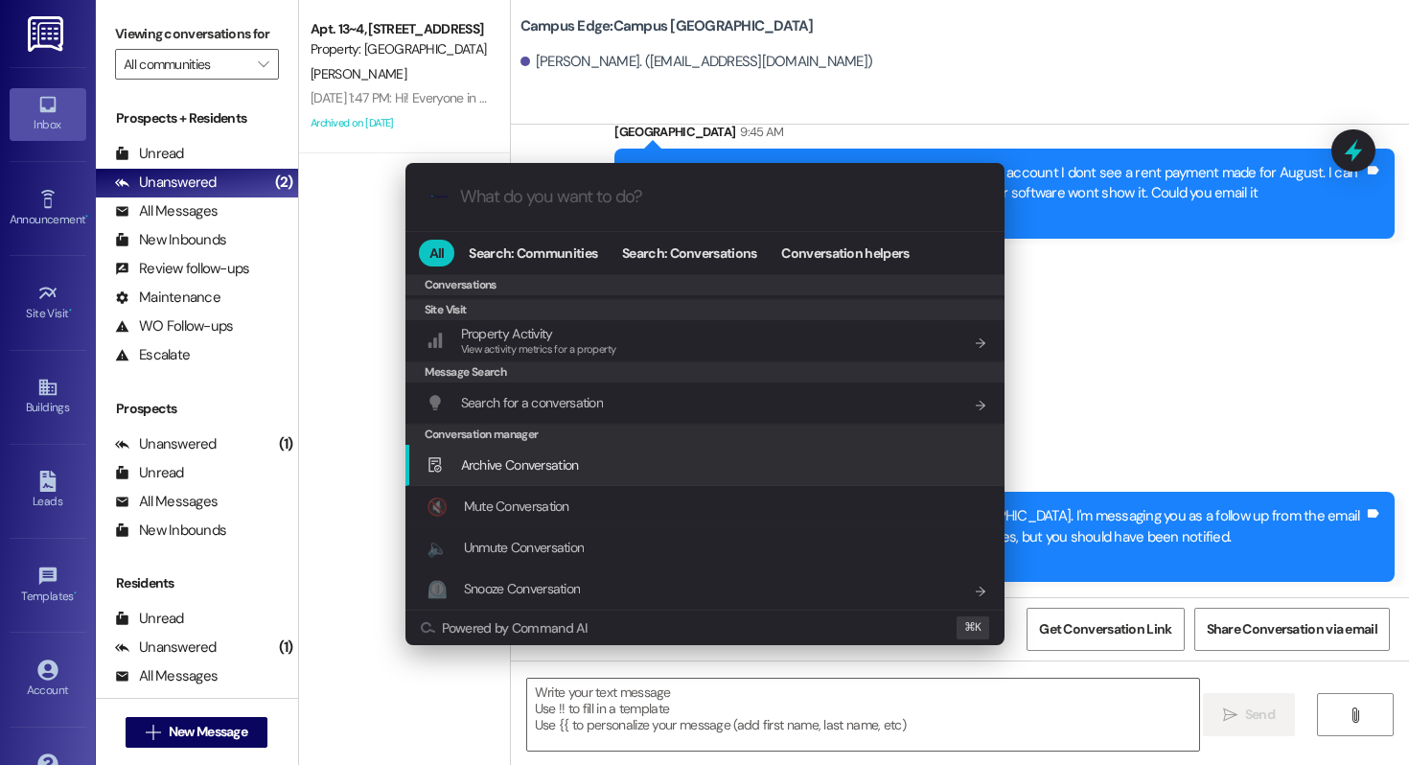
click at [588, 474] on div "Archive Conversation Add shortcut" at bounding box center [707, 464] width 561 height 21
